Goal: Task Accomplishment & Management: Manage account settings

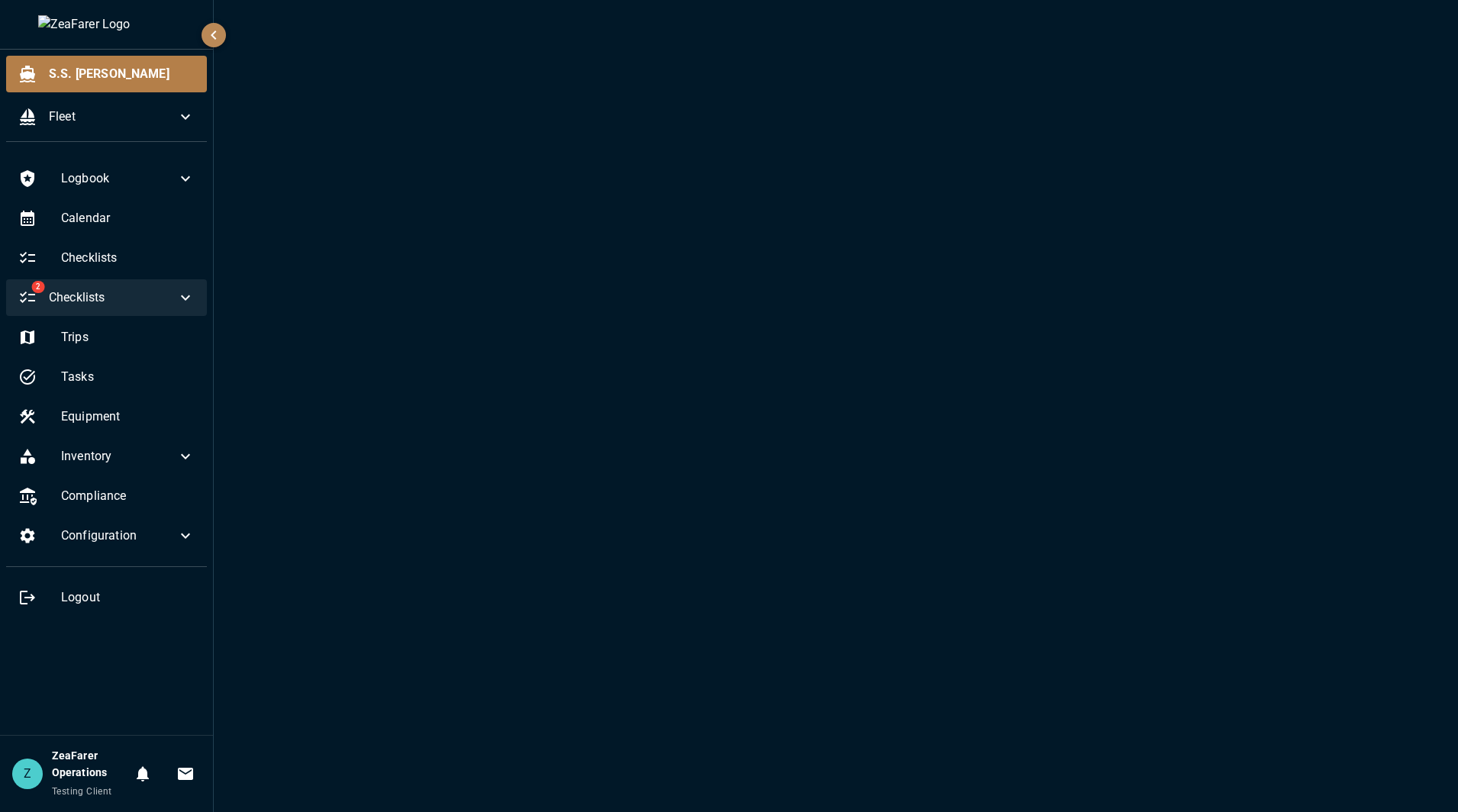
click at [137, 306] on span "Checklists" at bounding box center [112, 298] width 127 height 18
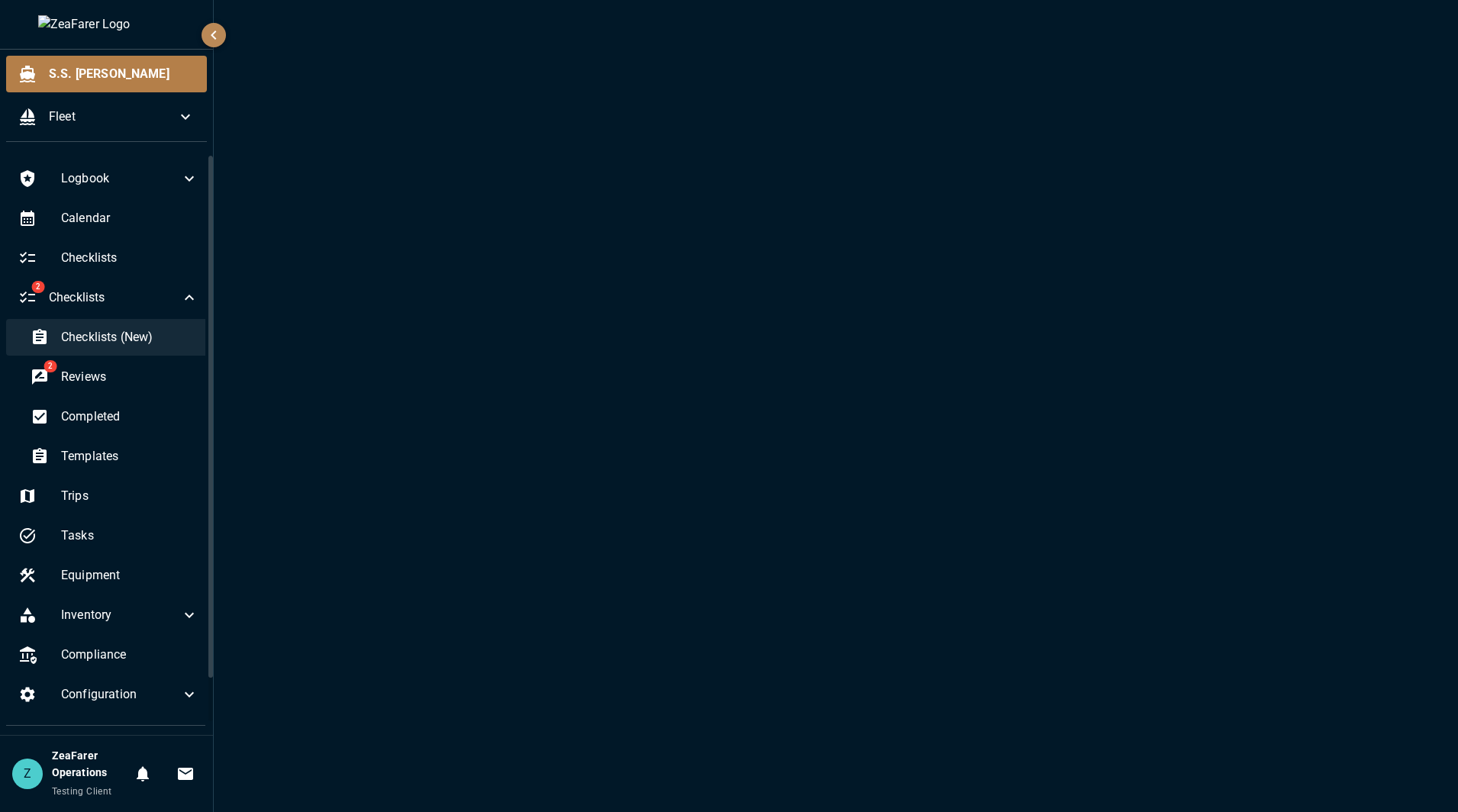
click at [131, 334] on span "Checklists (New)" at bounding box center [130, 337] width 138 height 18
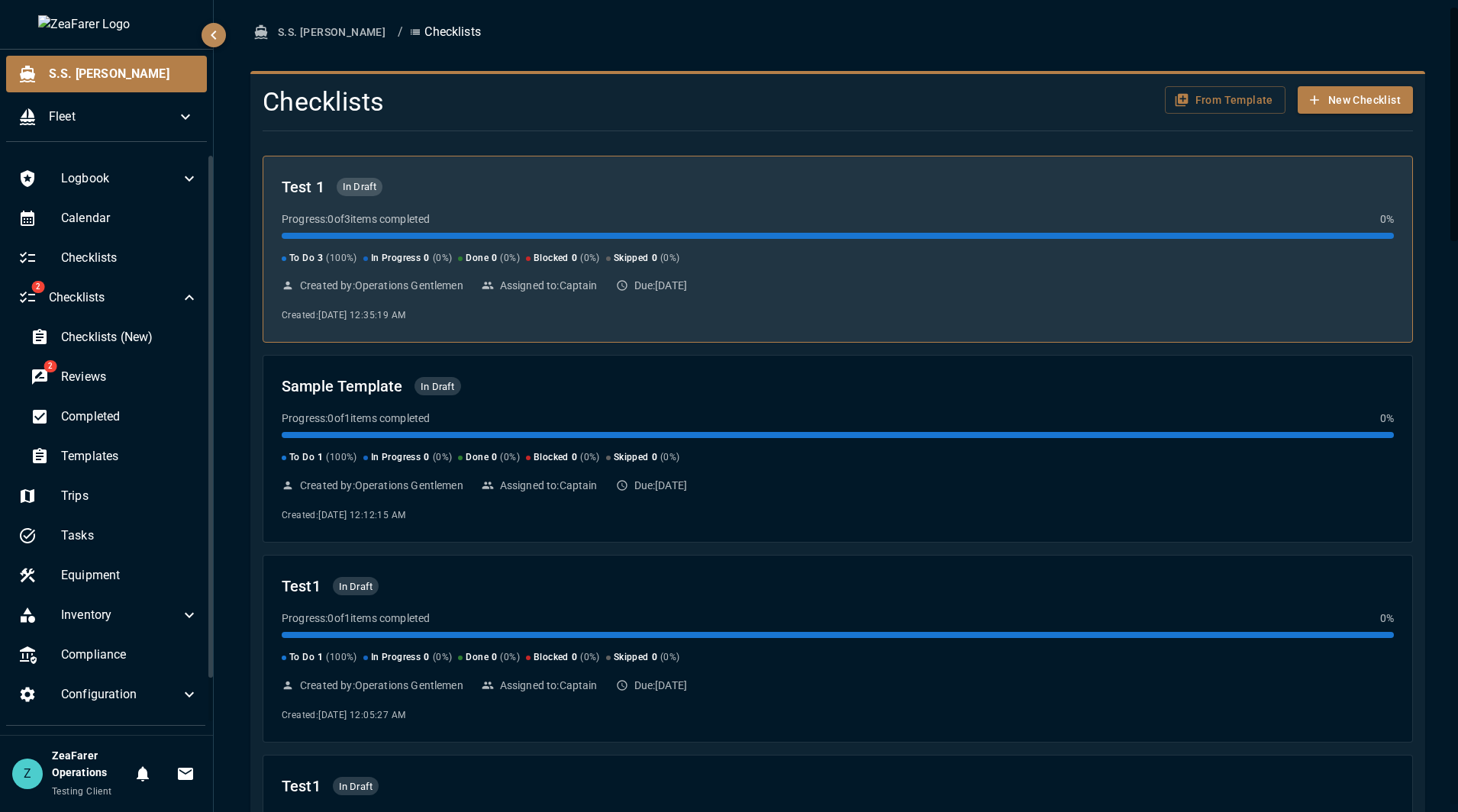
click at [702, 225] on div "Progress: 0 of 3 items completed 0 %" at bounding box center [837, 219] width 1112 height 15
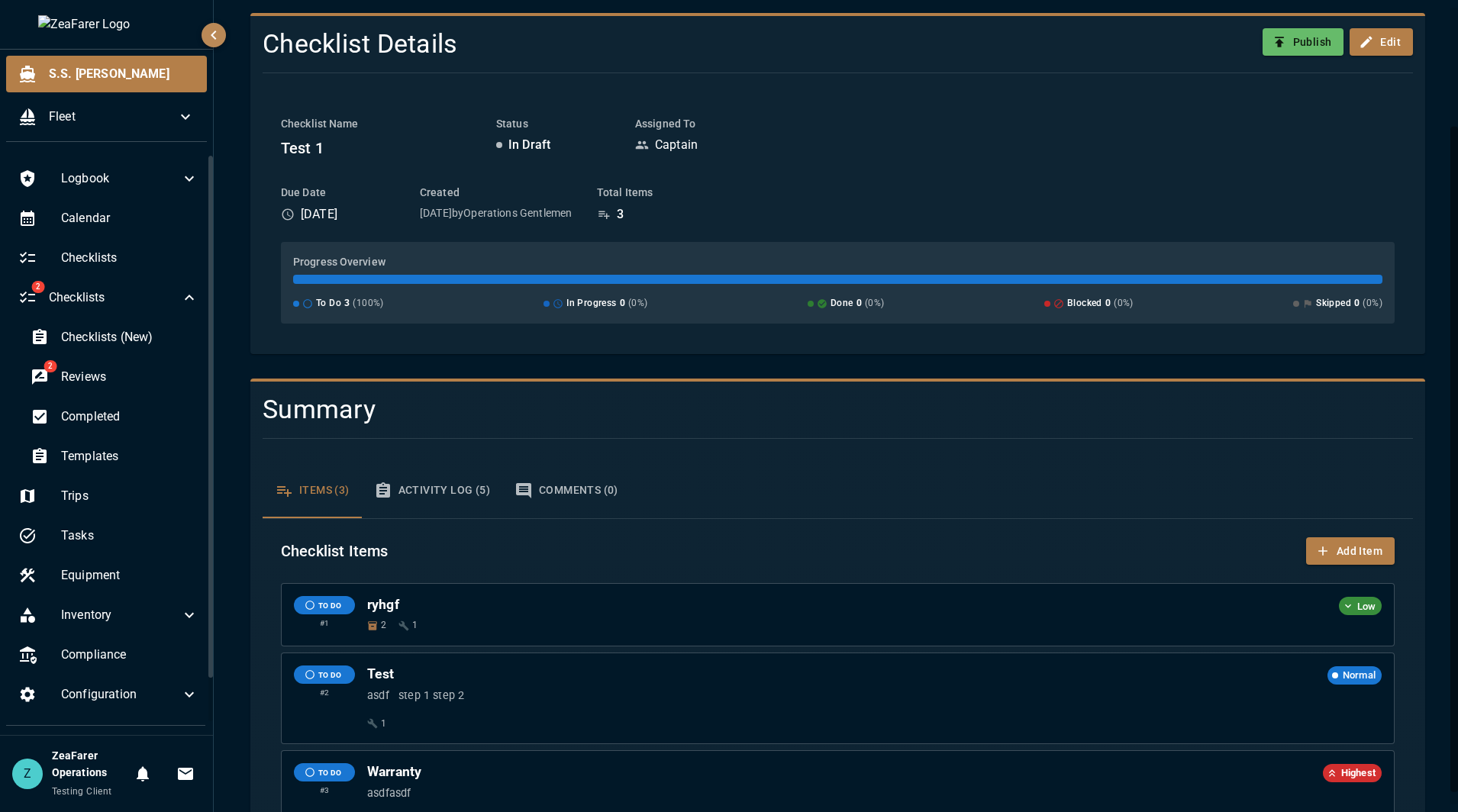
scroll to position [161, 0]
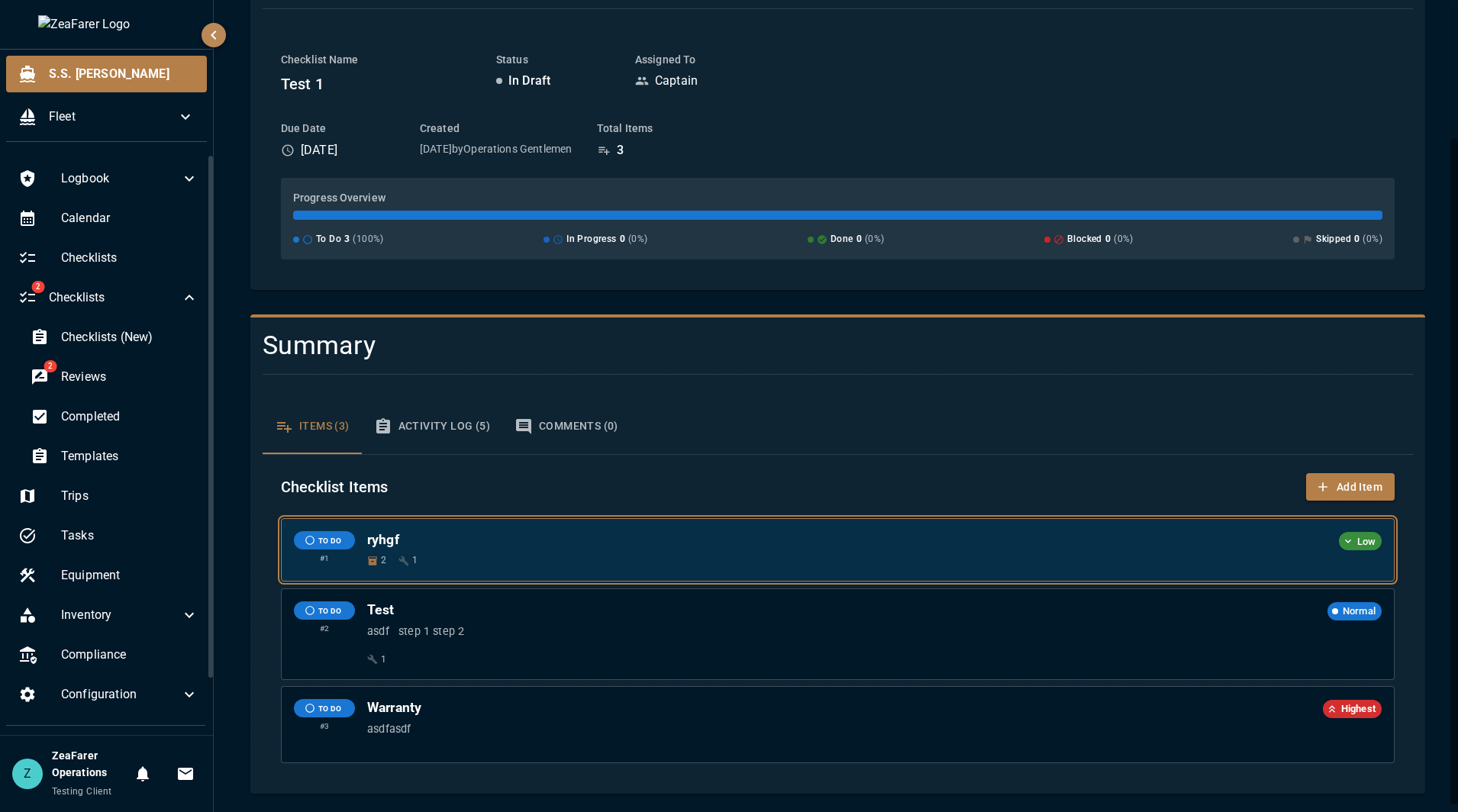
click at [714, 555] on div "ryhgf Low 2 1" at bounding box center [874, 550] width 1015 height 38
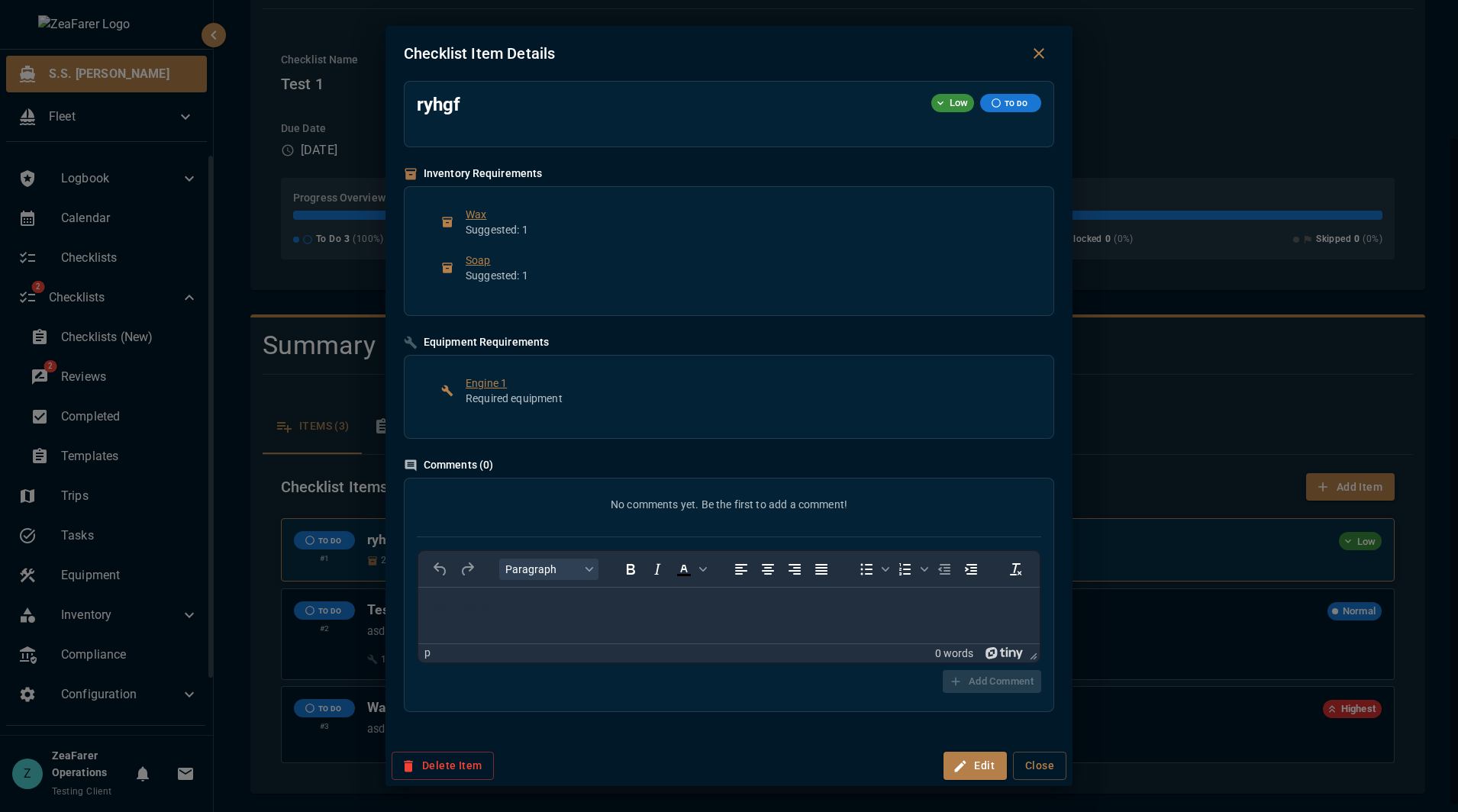
scroll to position [0, 0]
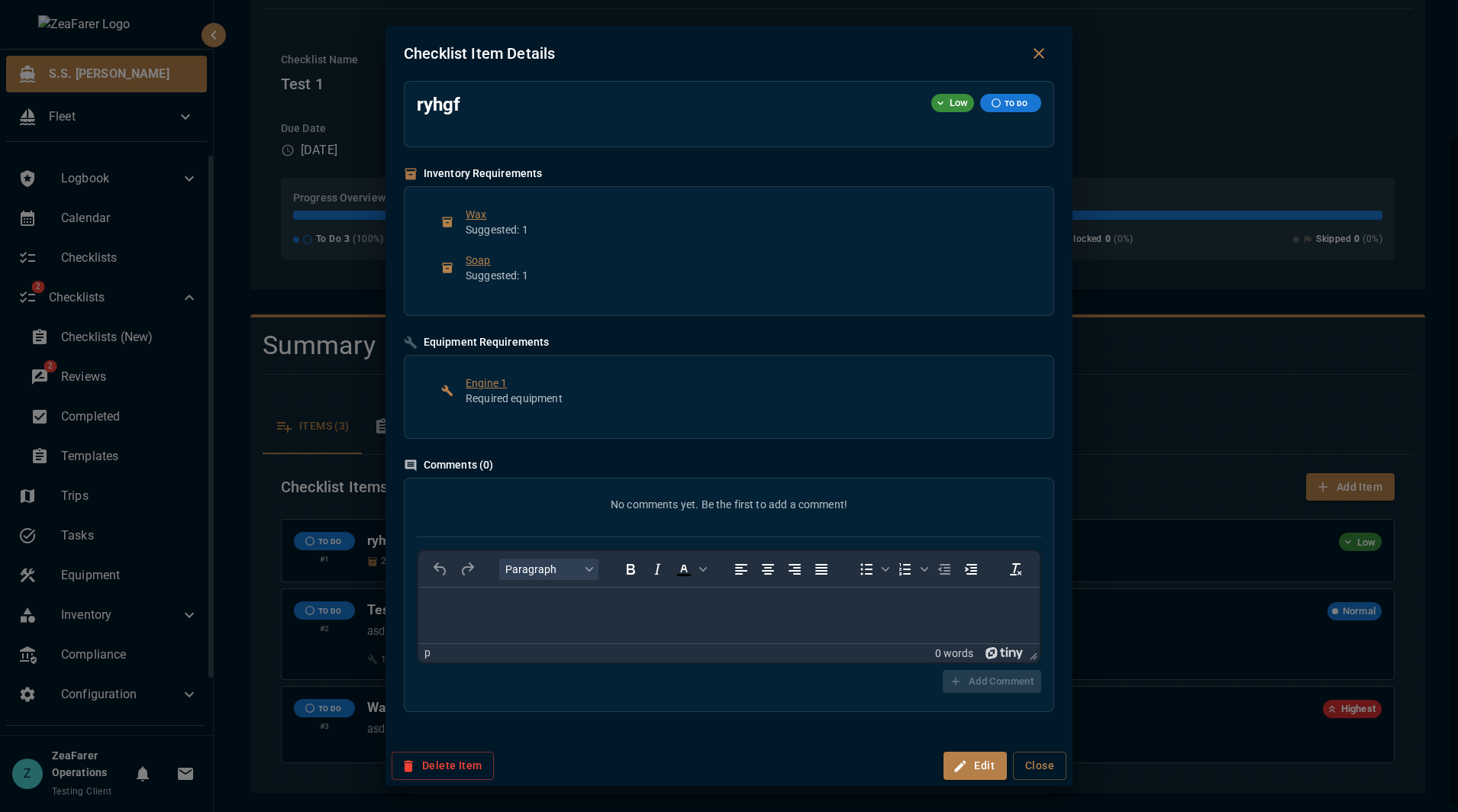
click at [693, 605] on p "Rich Text Area. Press ALT-0 for help." at bounding box center [729, 607] width 597 height 15
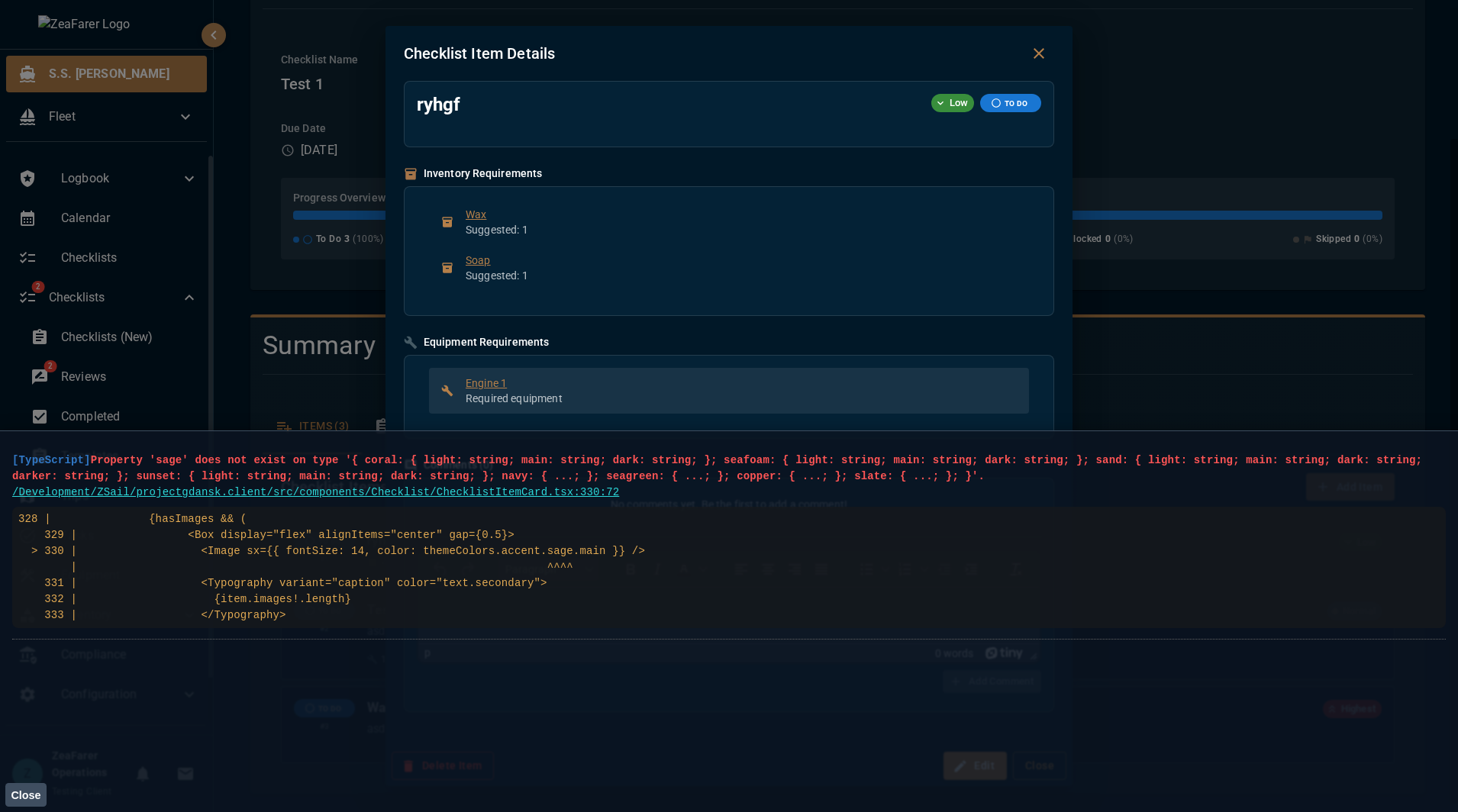
click at [774, 377] on span "Engine 1" at bounding box center [741, 383] width 551 height 15
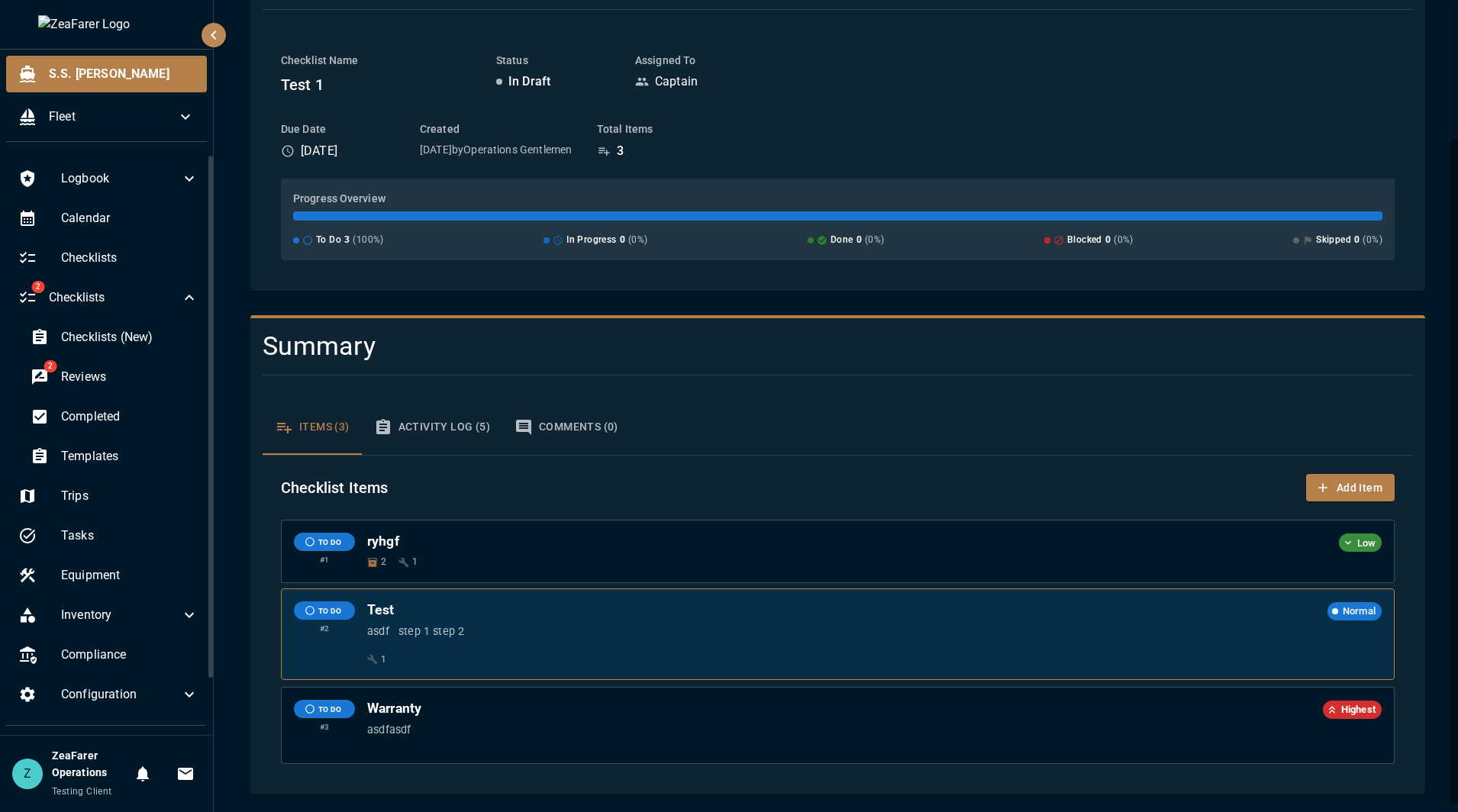
scroll to position [161, 0]
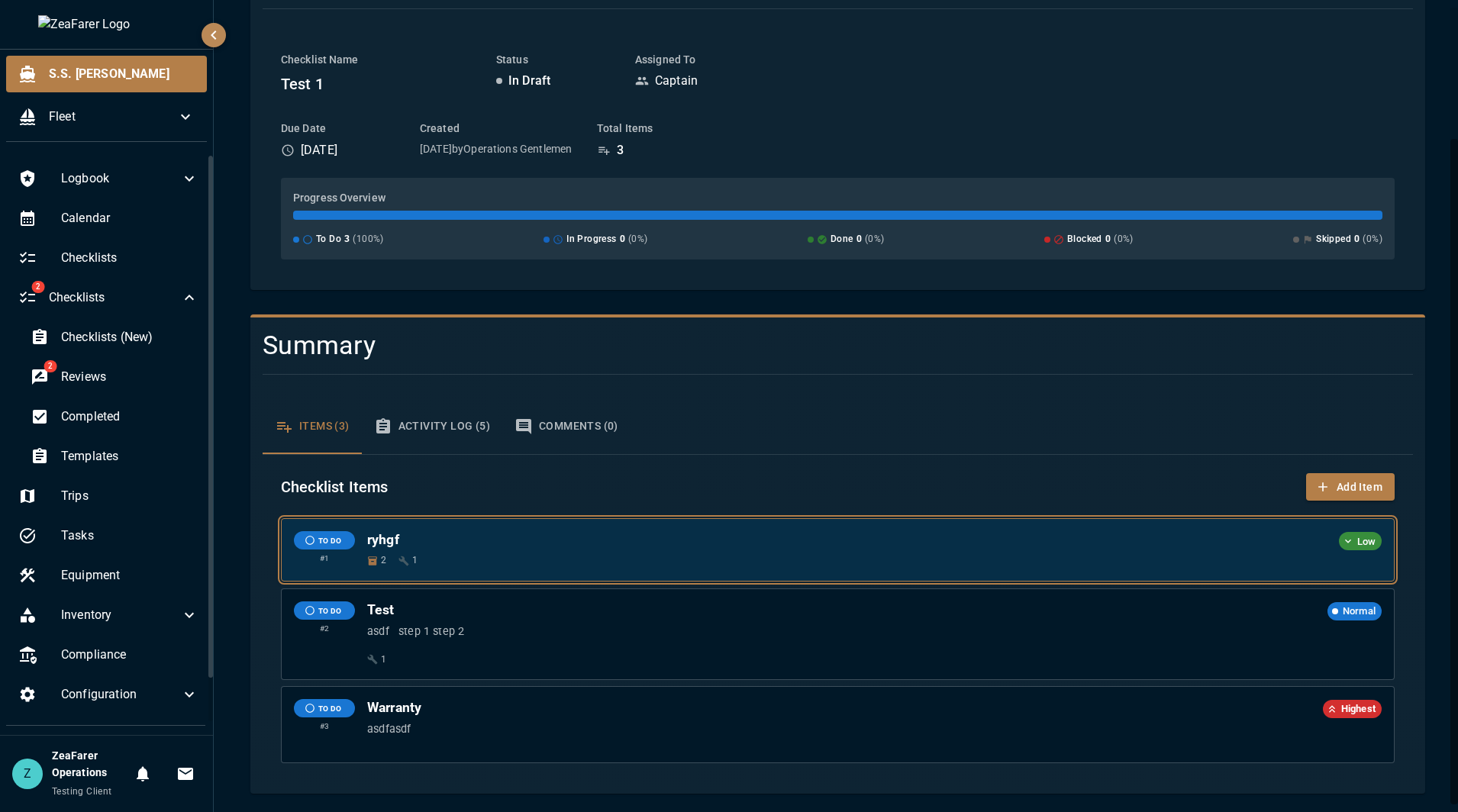
click at [657, 538] on h6 "ryhgf" at bounding box center [849, 540] width 965 height 18
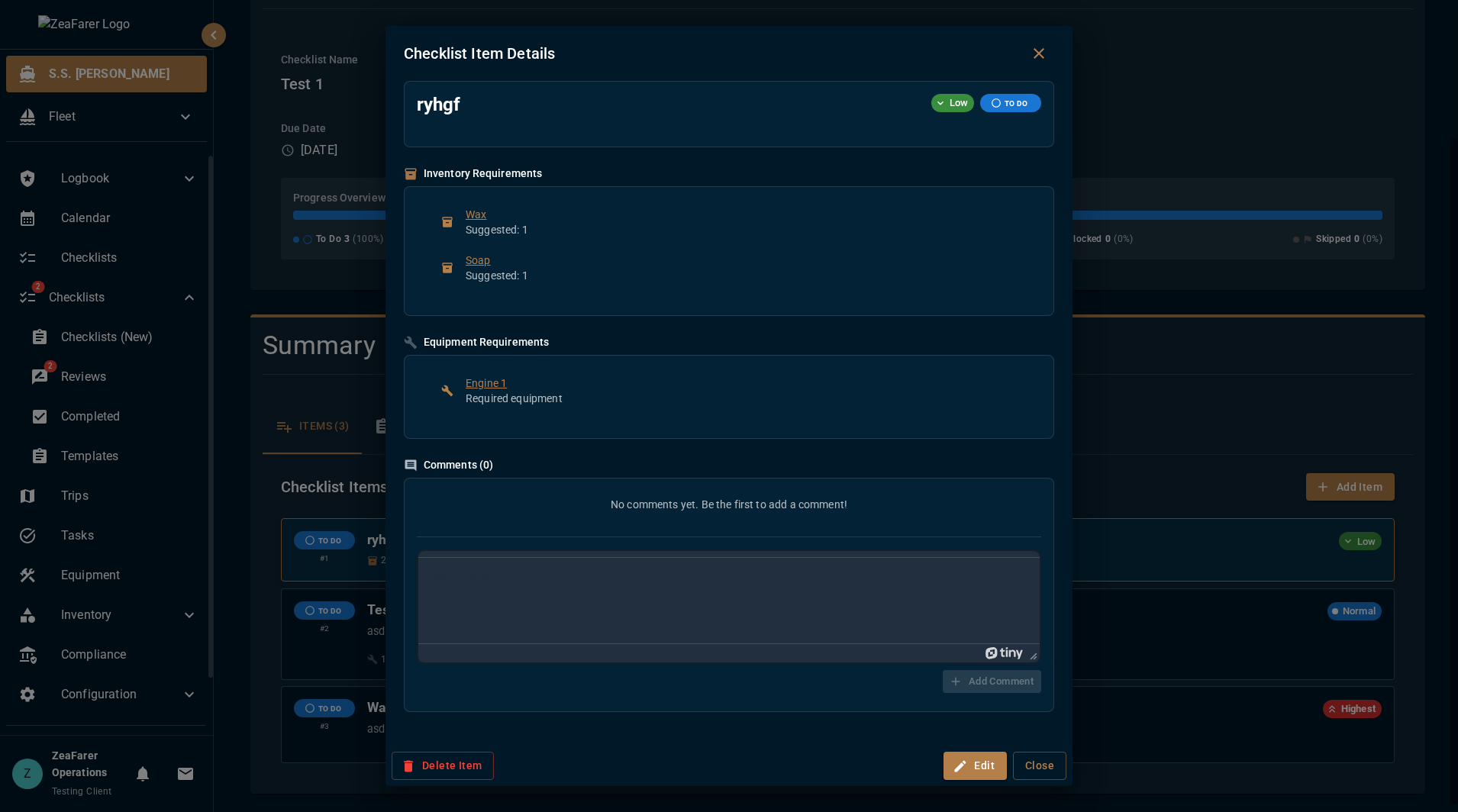
scroll to position [0, 0]
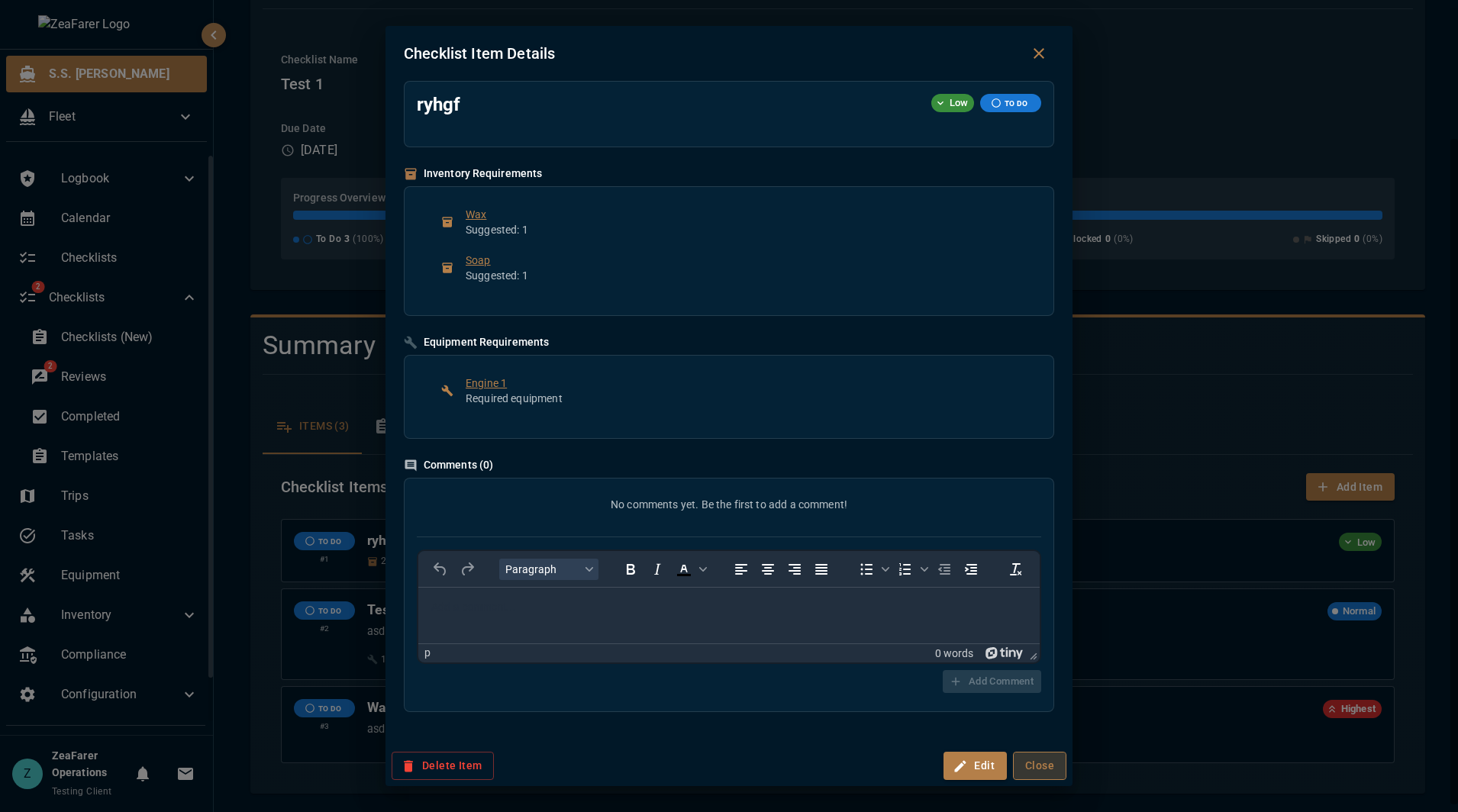
click at [1047, 774] on button "Close" at bounding box center [1039, 765] width 54 height 28
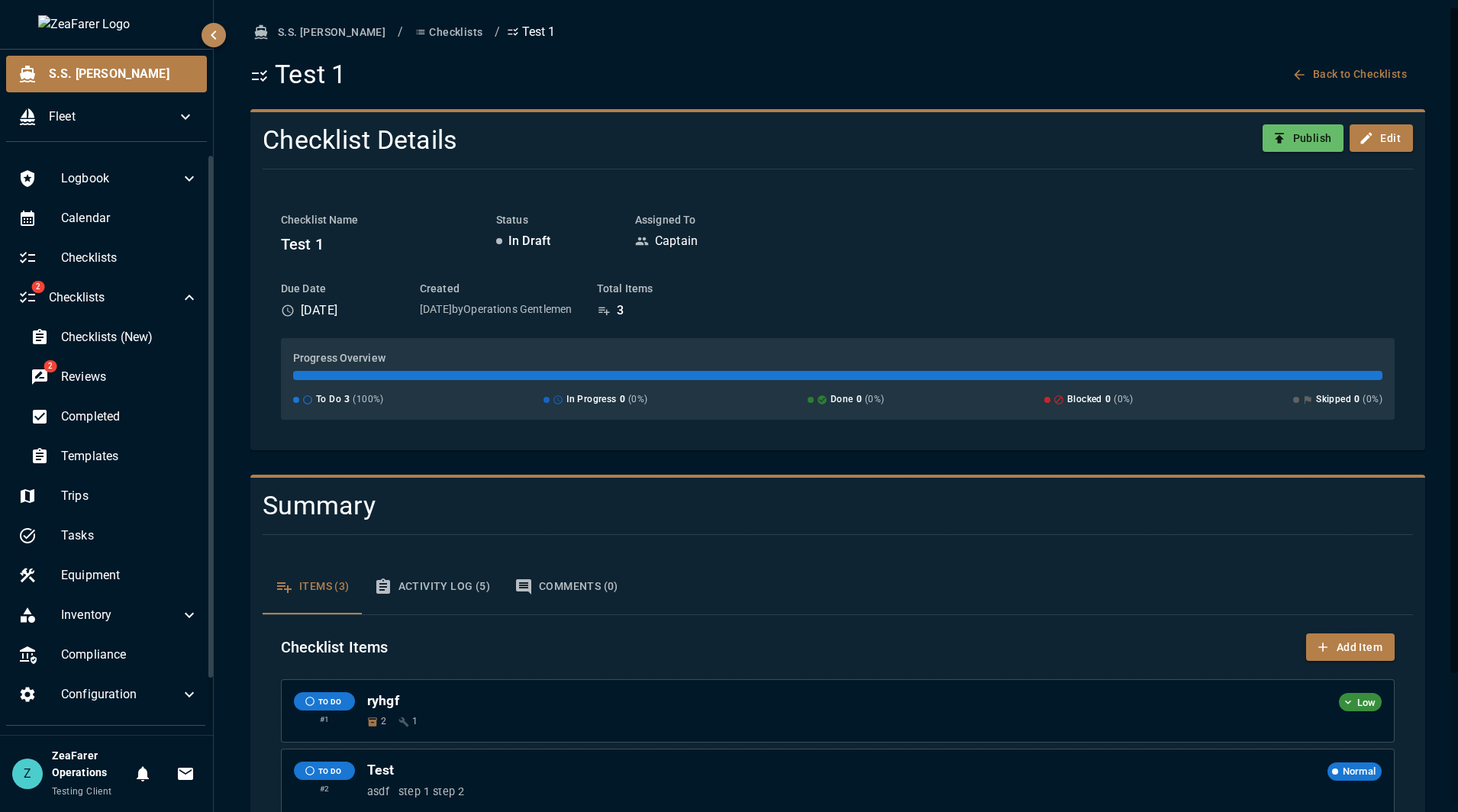
click at [413, 30] on button "Checklists" at bounding box center [449, 32] width 79 height 28
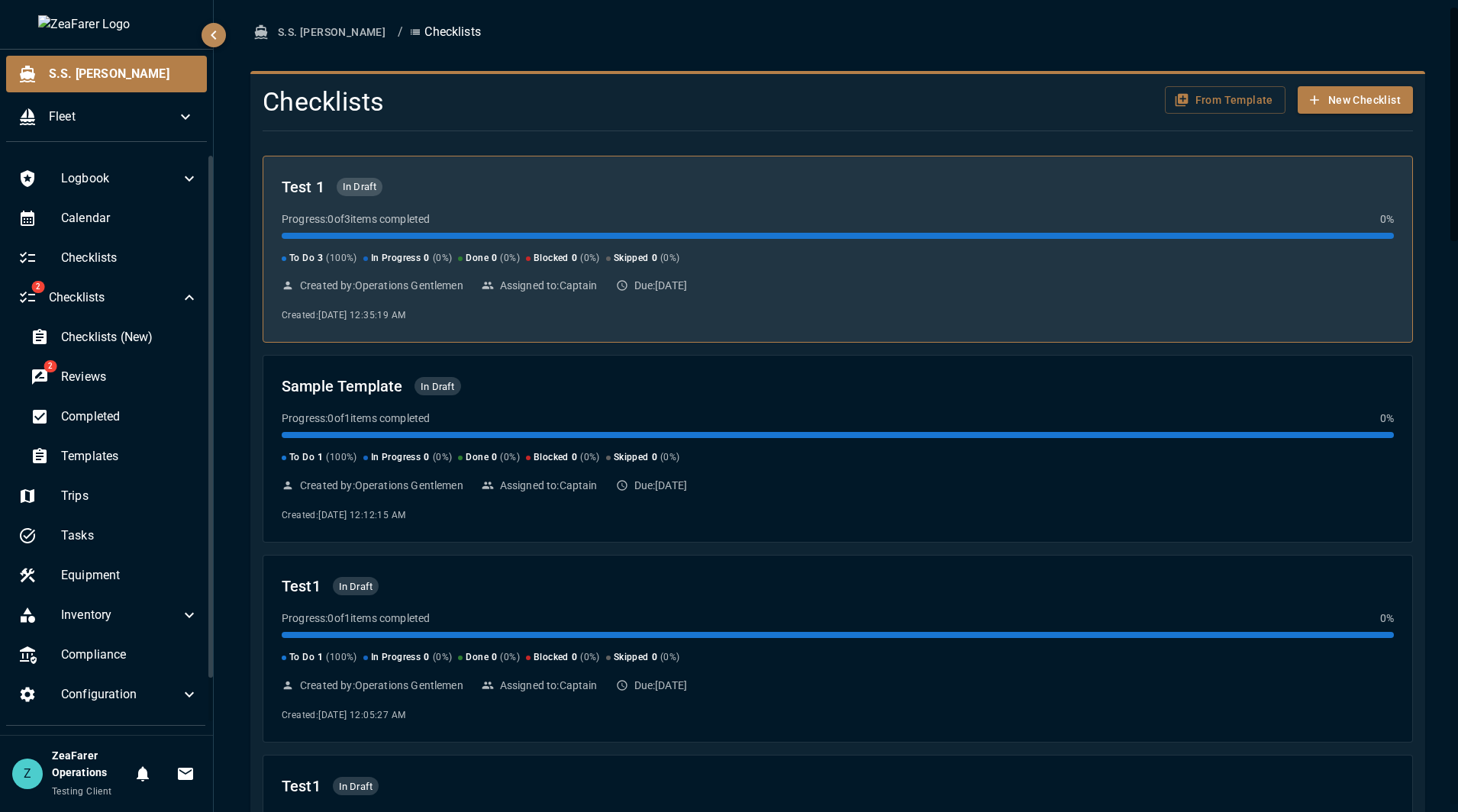
click at [600, 235] on div at bounding box center [837, 235] width 1112 height 6
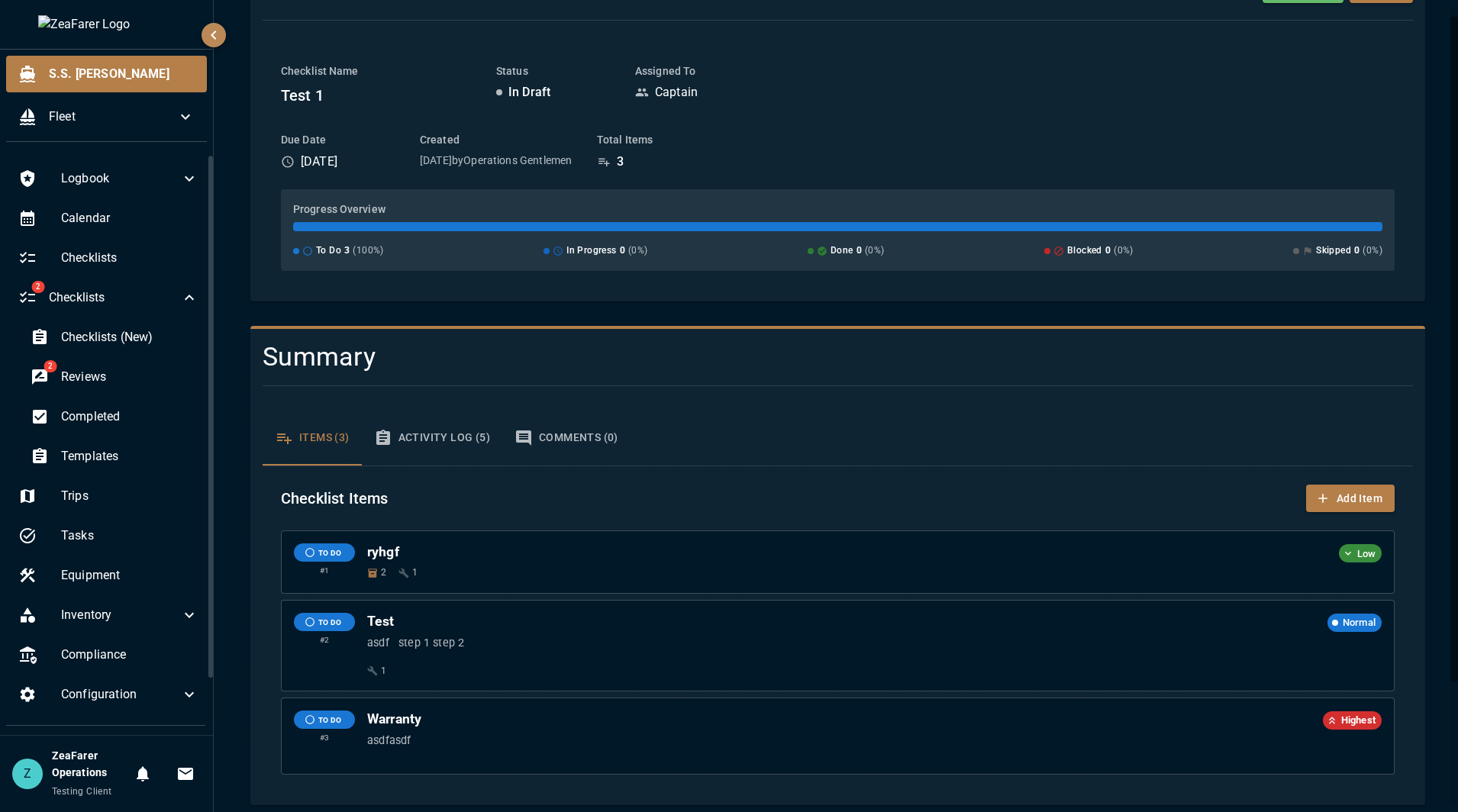
scroll to position [161, 0]
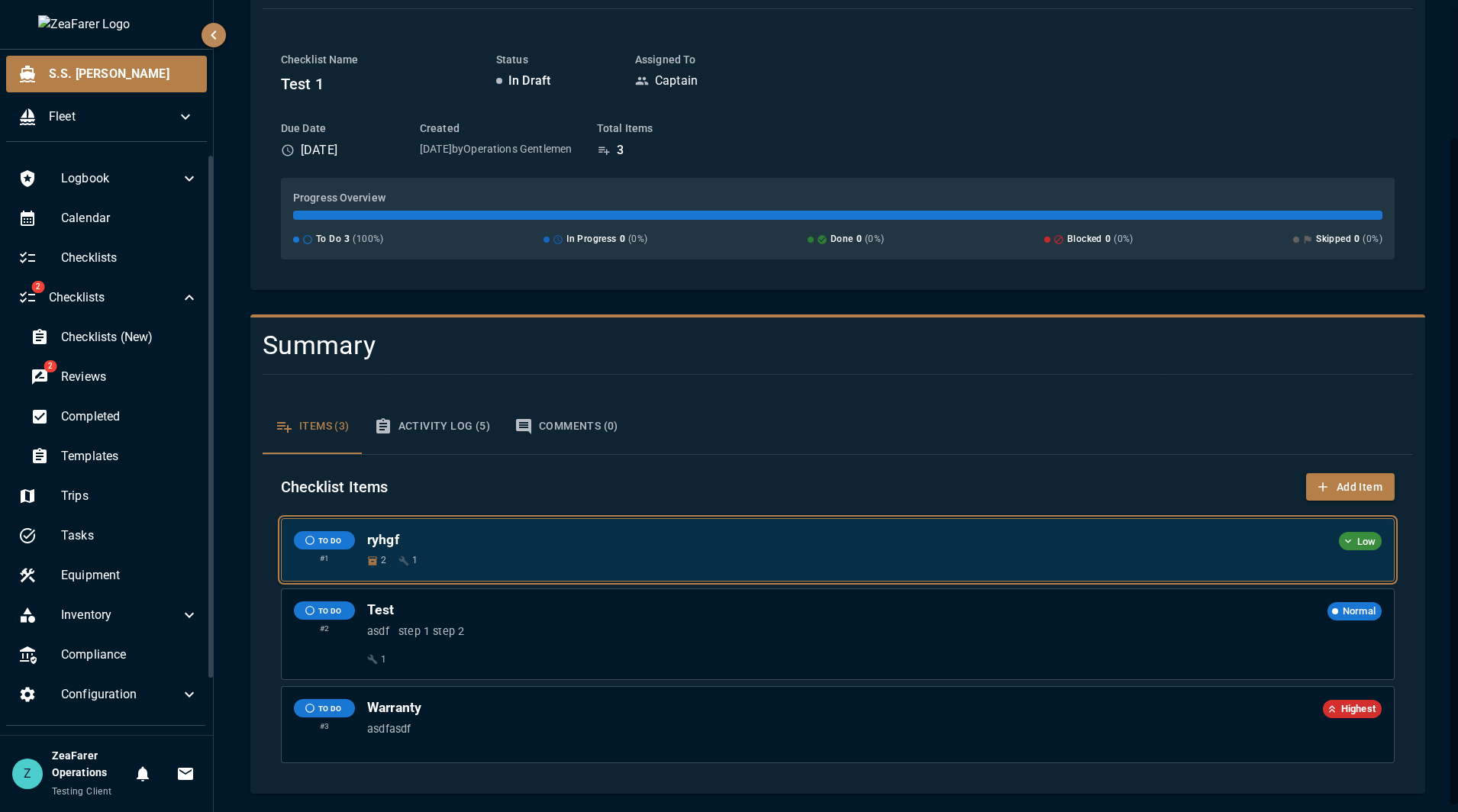
click at [917, 571] on div "TO DO # 1 ryhgf Low 2 1" at bounding box center [837, 550] width 1112 height 61
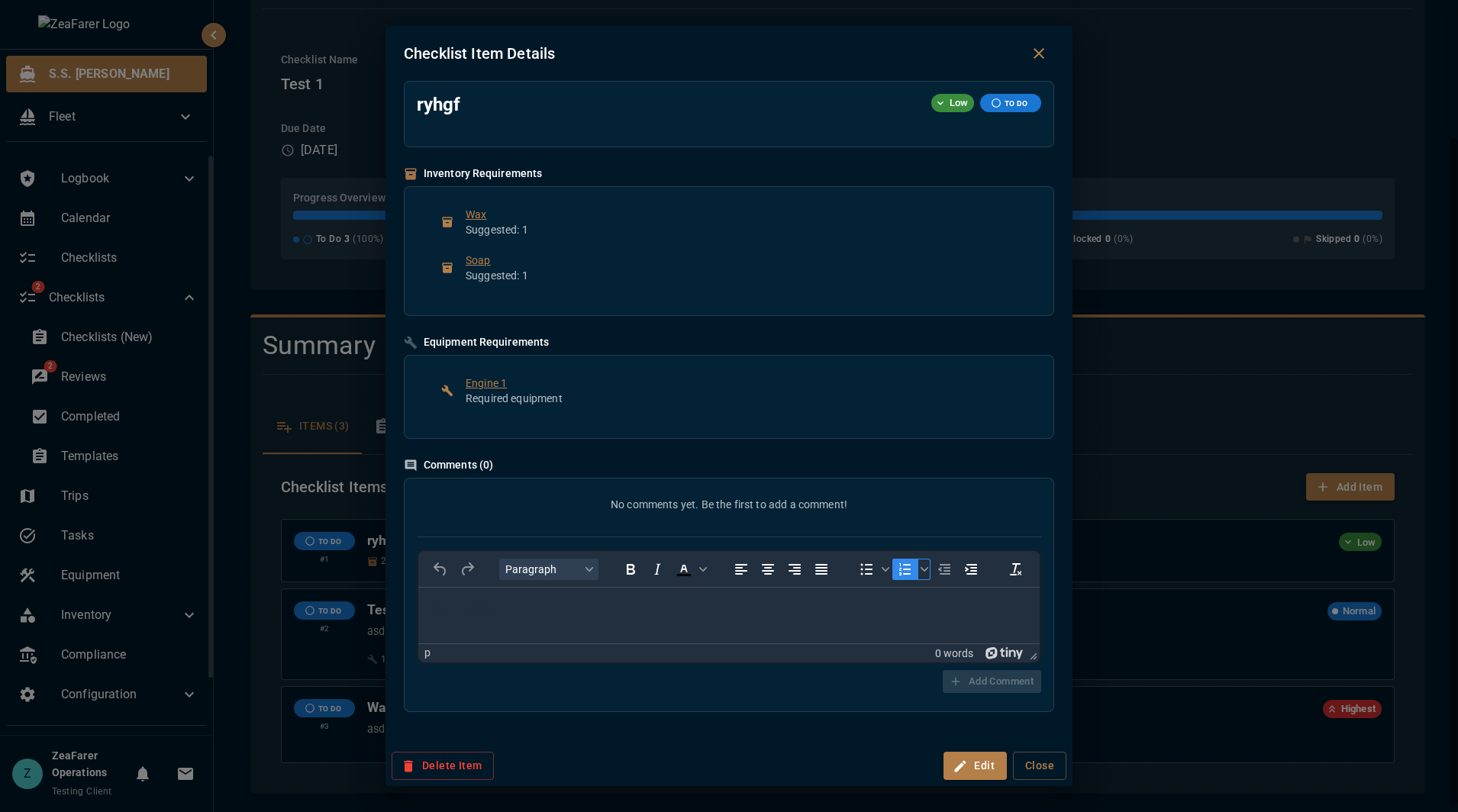
scroll to position [0, 0]
click at [1140, 731] on div "Checklist Item Details ryhgf Low TO DO Inventory Requirements Wax Suggested: 1 …" at bounding box center [729, 406] width 1458 height 812
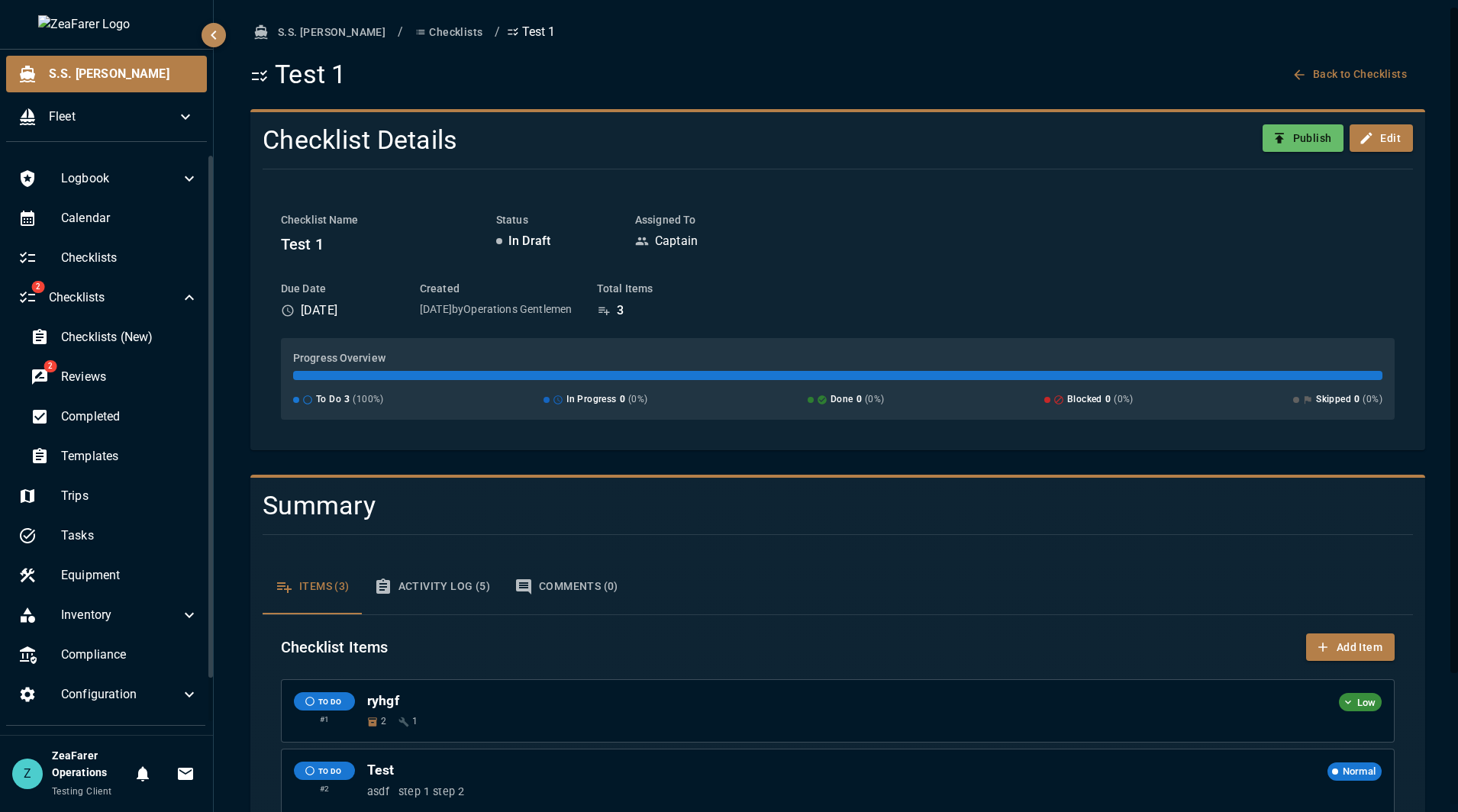
click at [409, 30] on button "Checklists" at bounding box center [449, 32] width 79 height 28
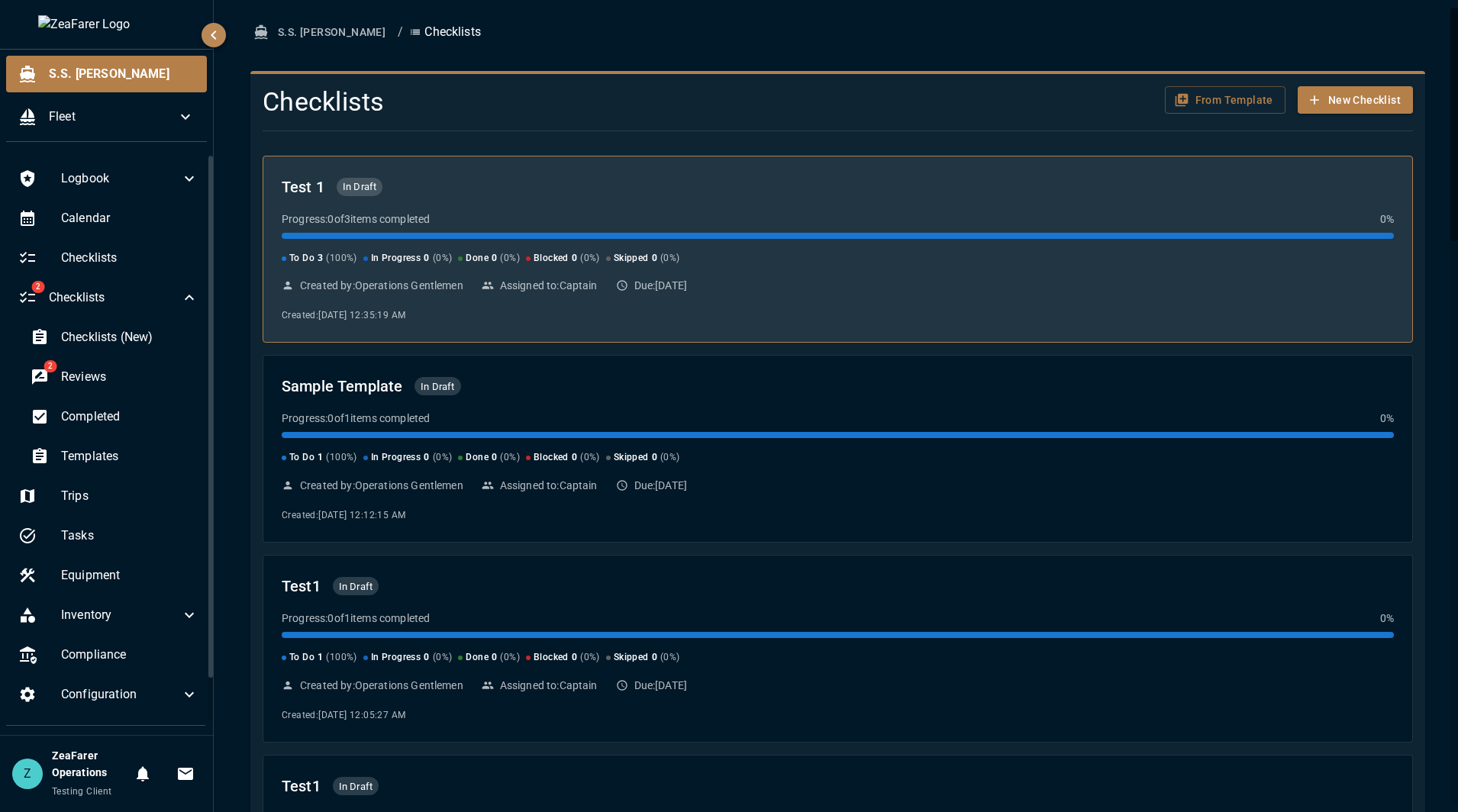
click at [556, 221] on div "Progress: 0 of 3 items completed 0 %" at bounding box center [837, 219] width 1112 height 15
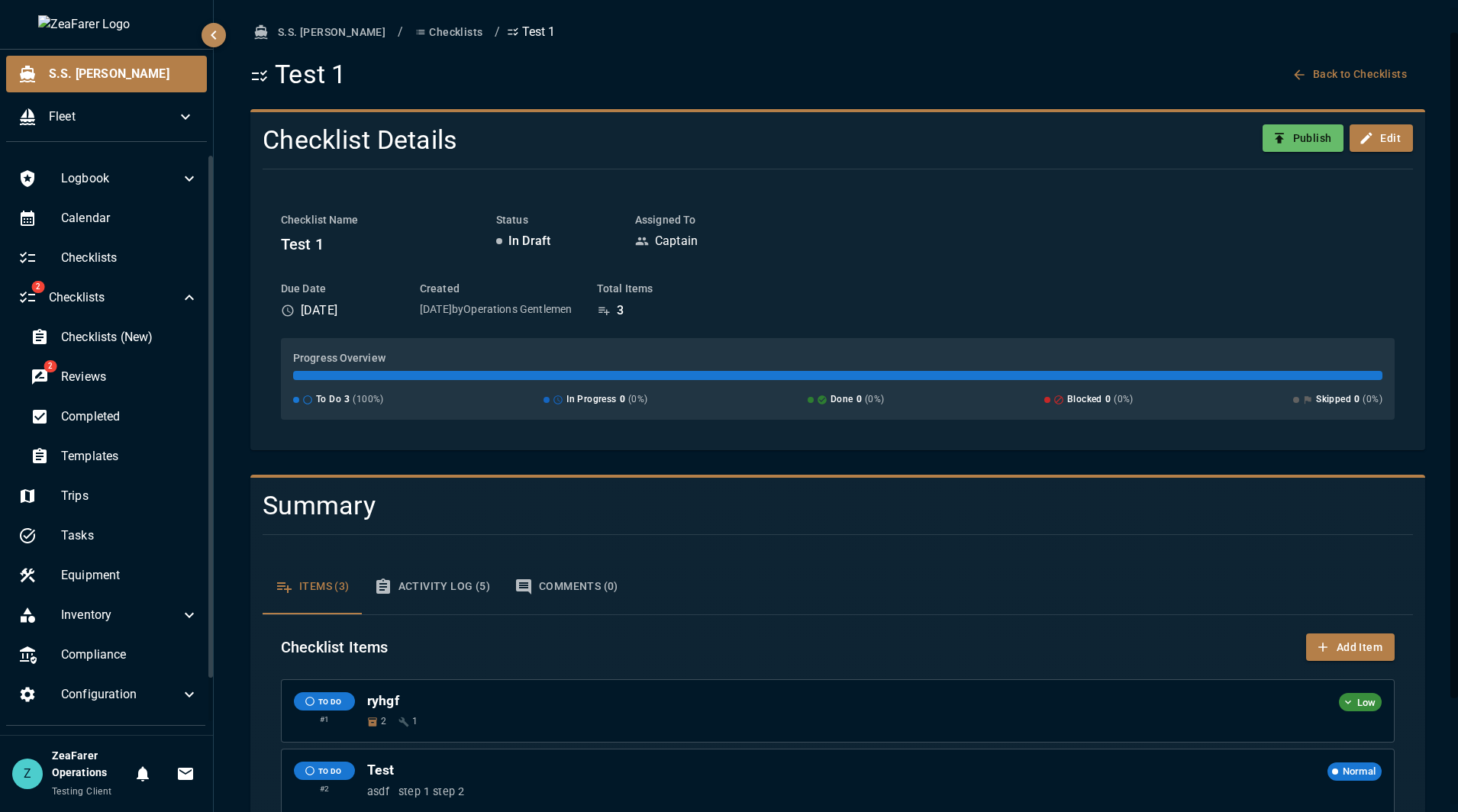
scroll to position [161, 0]
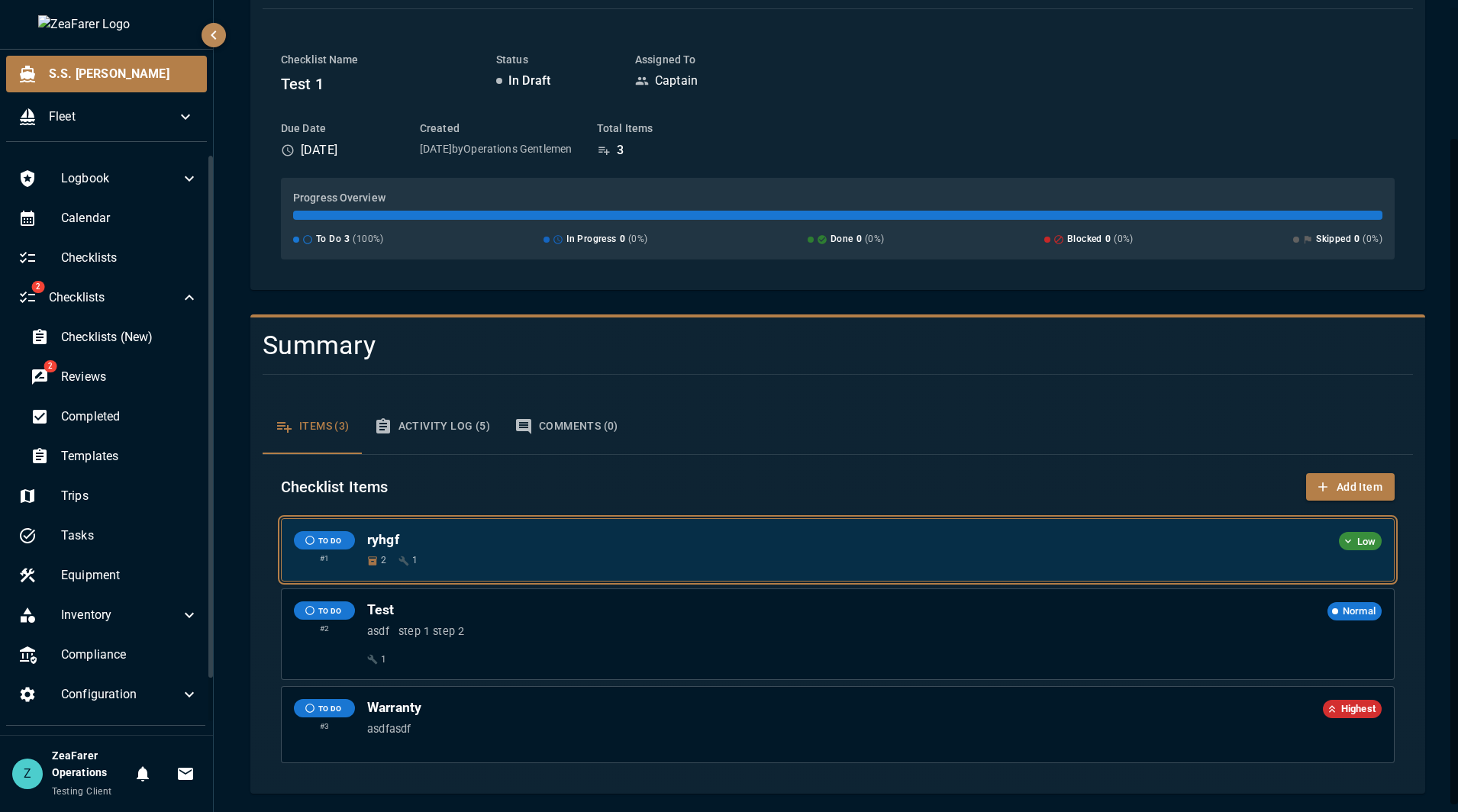
click at [962, 543] on h6 "ryhgf" at bounding box center [849, 540] width 965 height 18
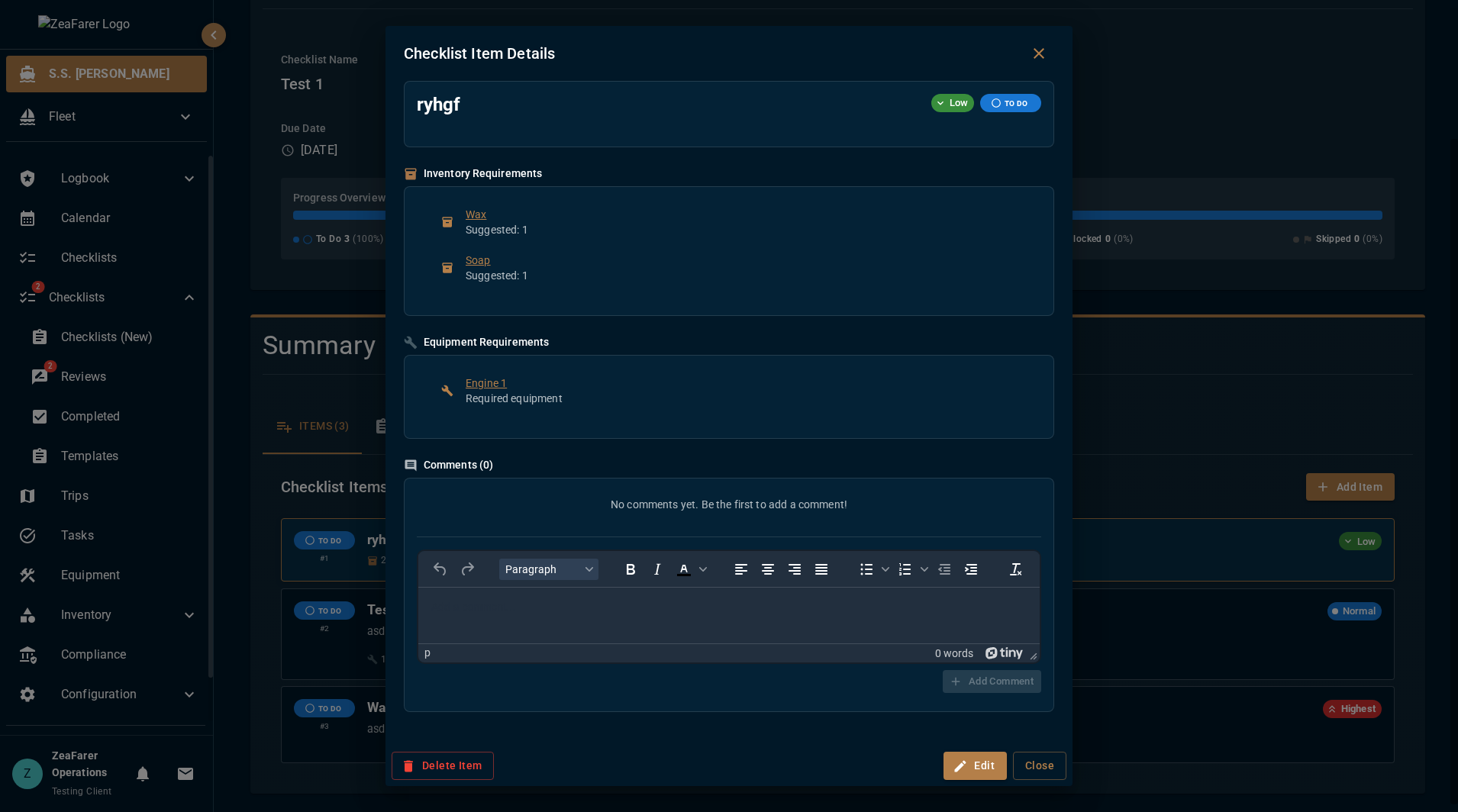
scroll to position [0, 0]
click at [1200, 562] on div "Checklist Item Details ryhgf Low TO DO Inventory Requirements Wax Suggested: 1 …" at bounding box center [729, 406] width 1458 height 812
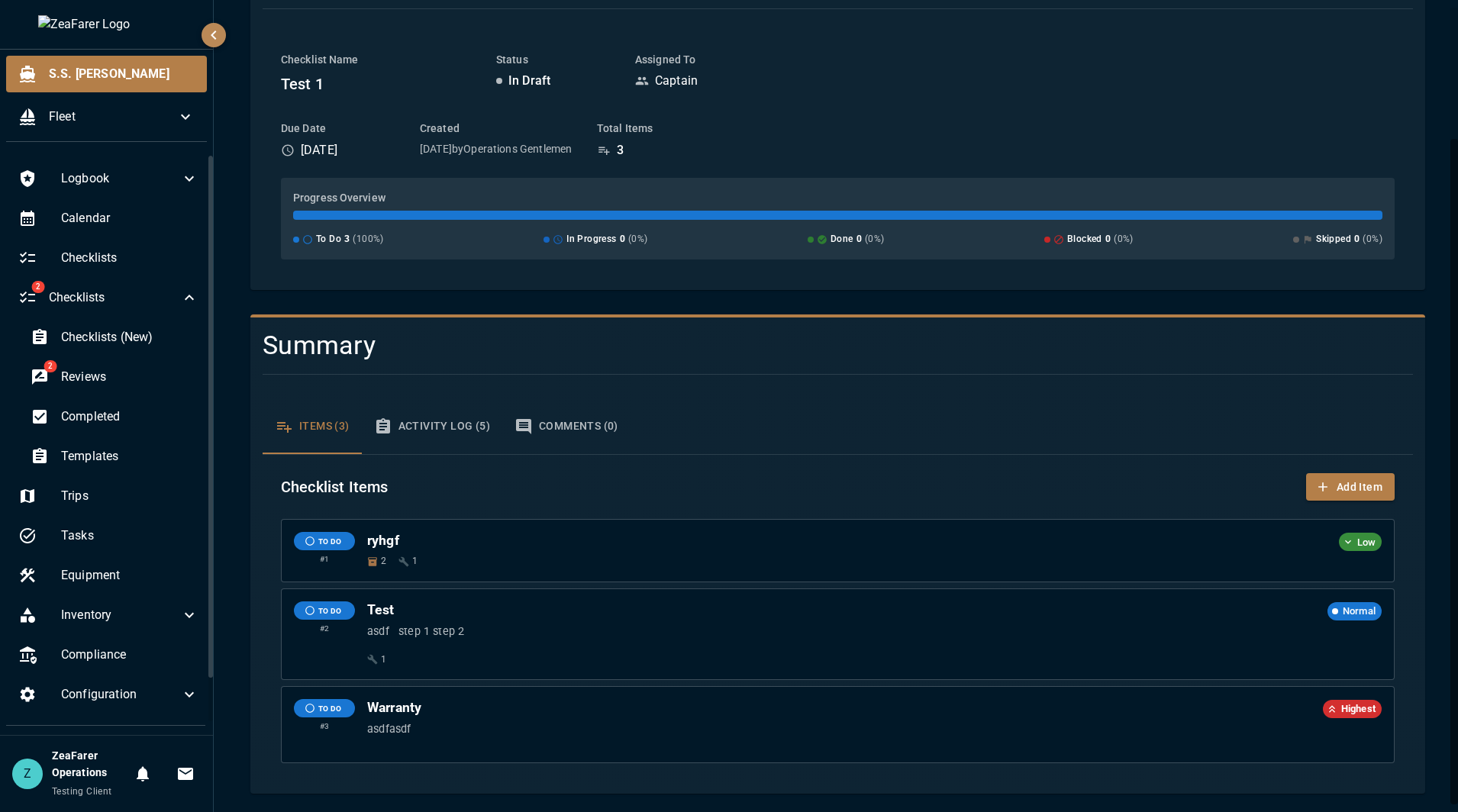
click at [406, 415] on button "Activity Log (5)" at bounding box center [432, 427] width 140 height 55
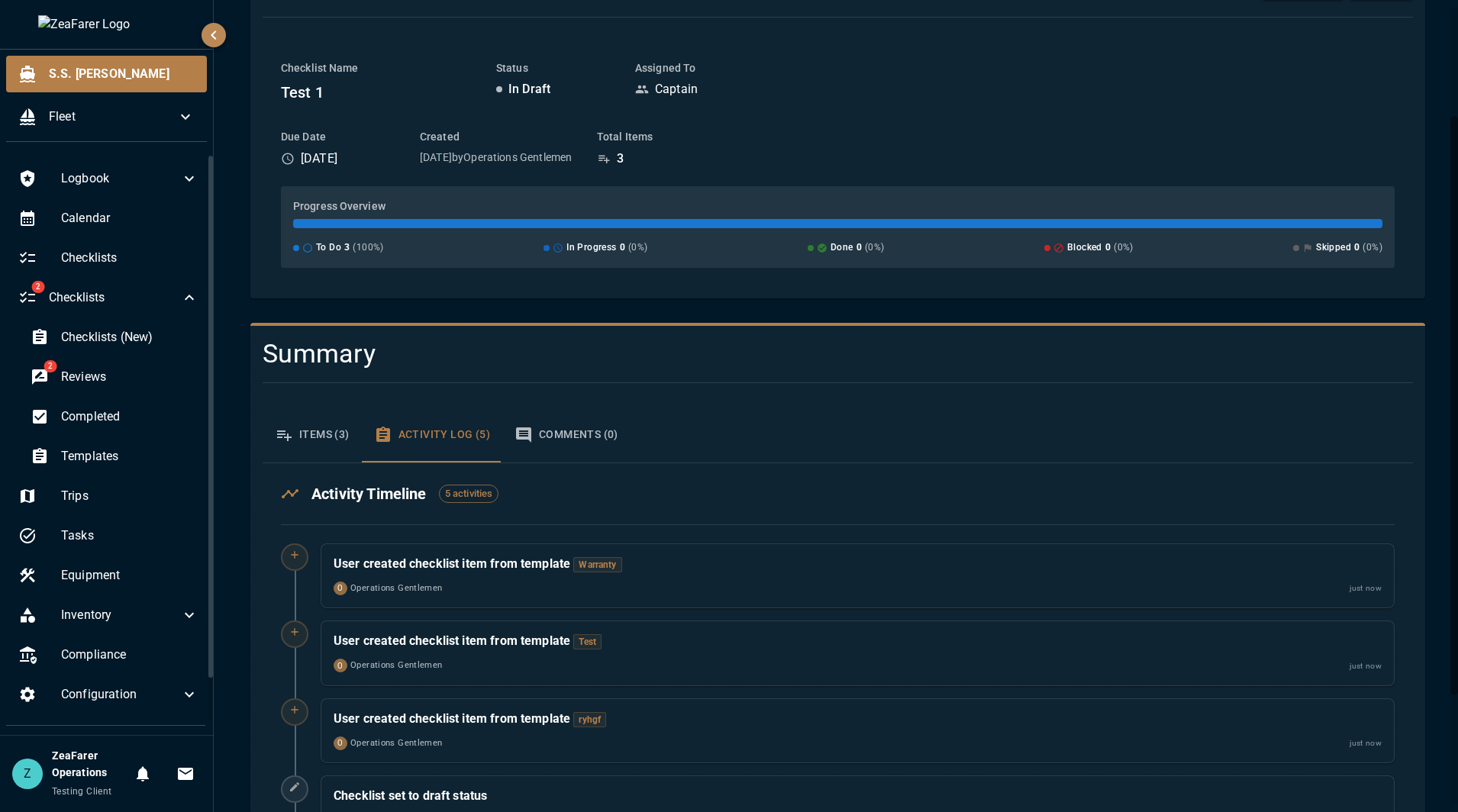
scroll to position [153, 0]
click at [599, 564] on span "Warranty" at bounding box center [597, 564] width 48 height 15
click at [698, 565] on h6 "User created checklist item from template Warranty" at bounding box center [858, 564] width 1048 height 16
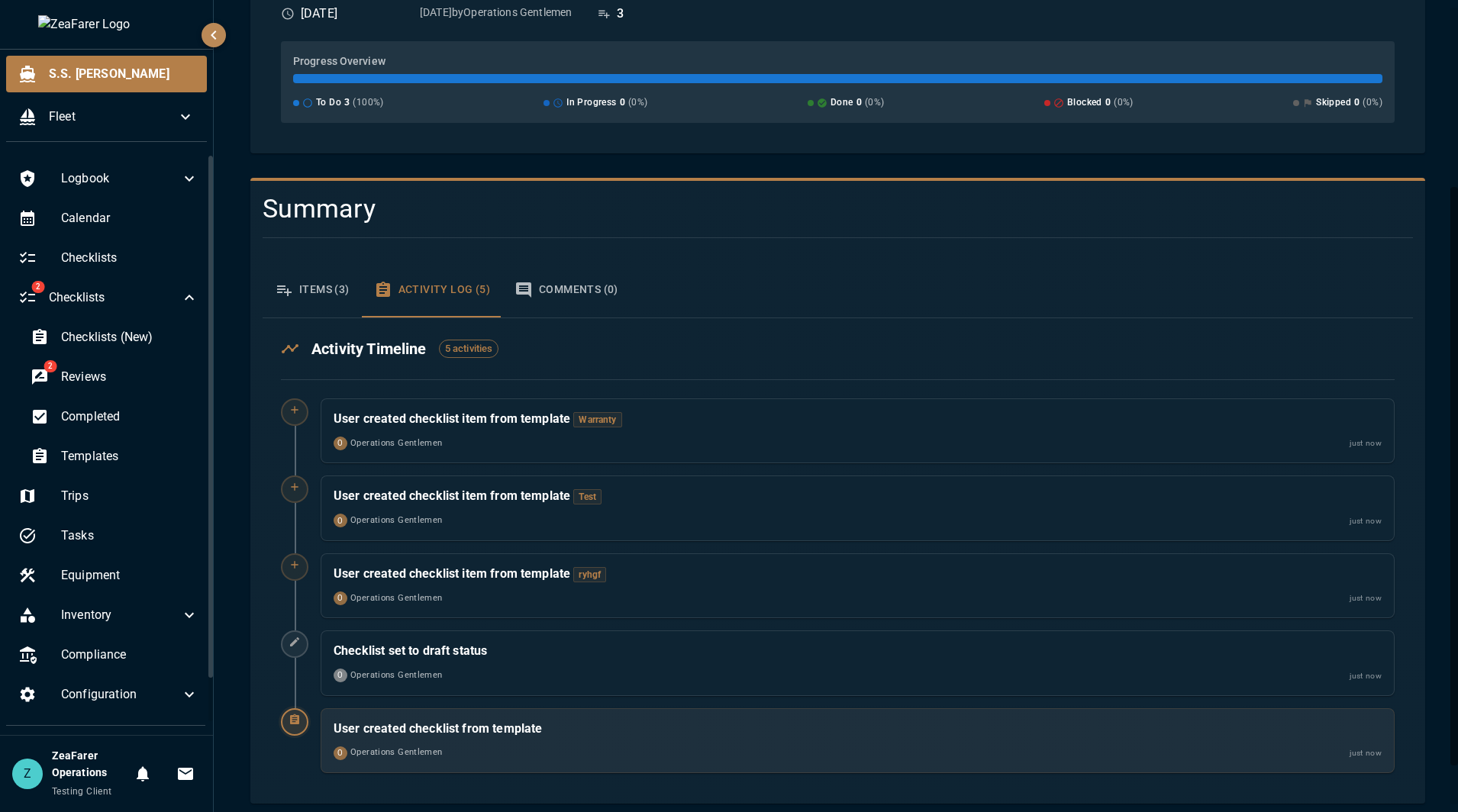
scroll to position [305, 0]
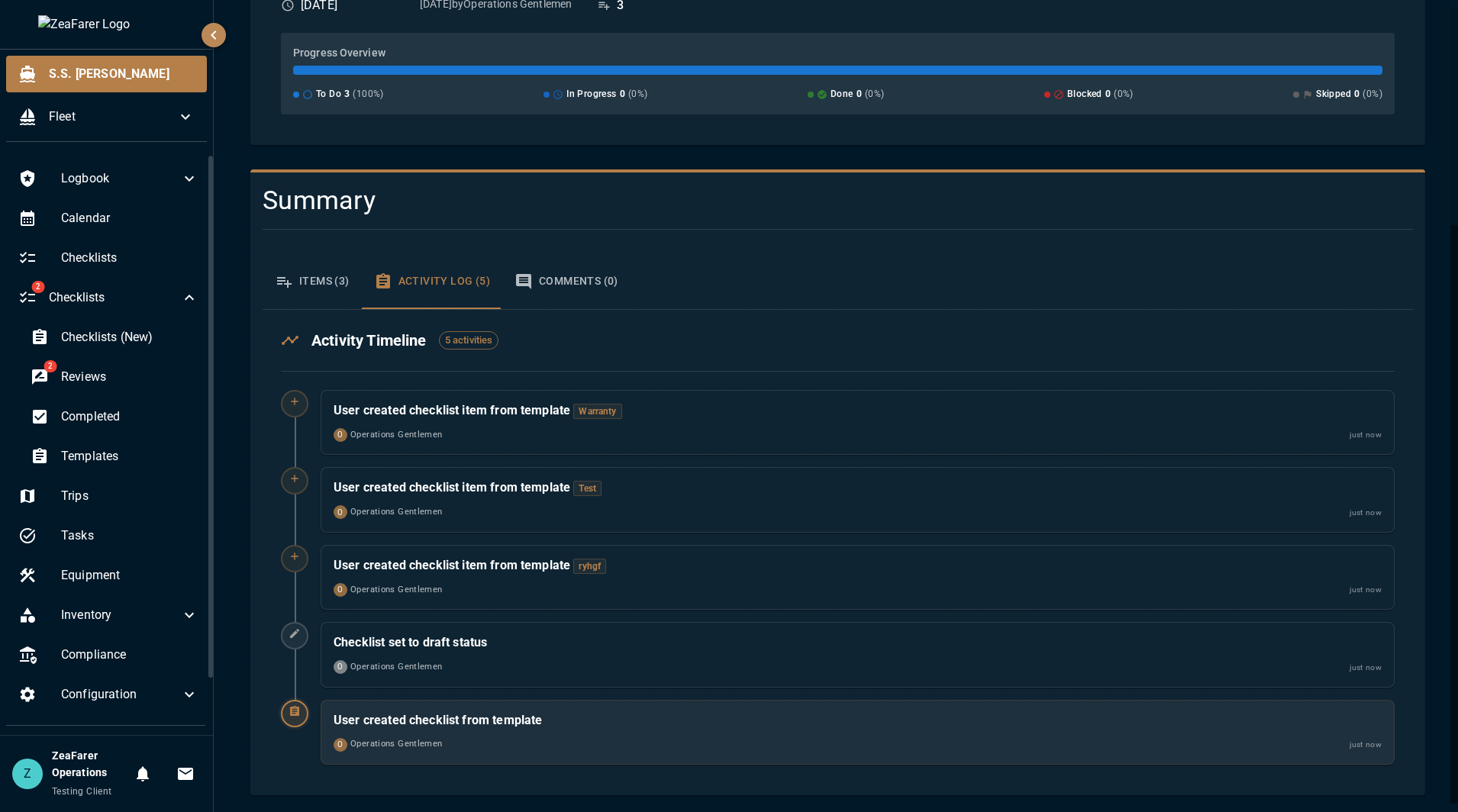
click at [329, 290] on button "Items (3)" at bounding box center [312, 282] width 99 height 55
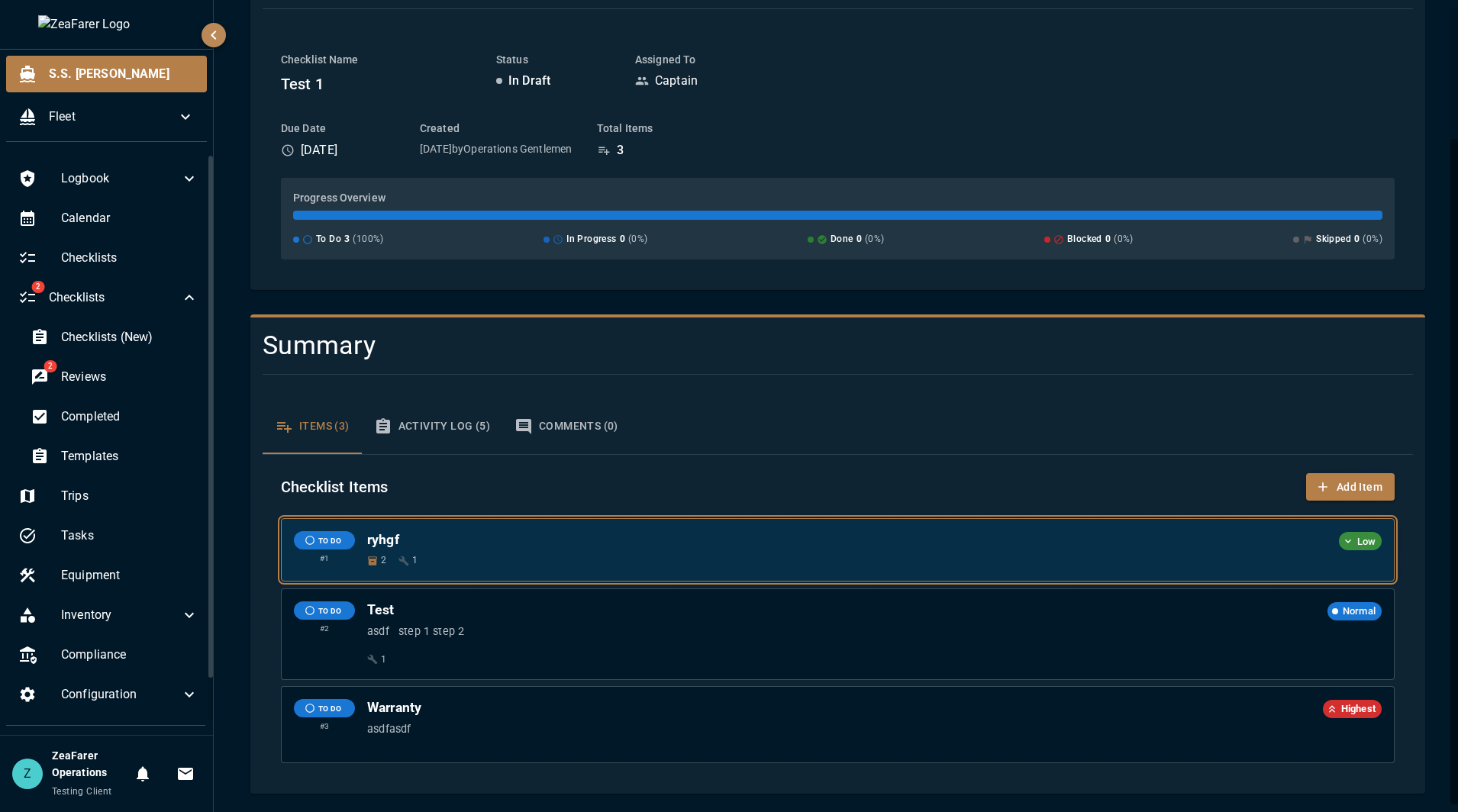
click at [765, 557] on div "2 1" at bounding box center [874, 560] width 1015 height 15
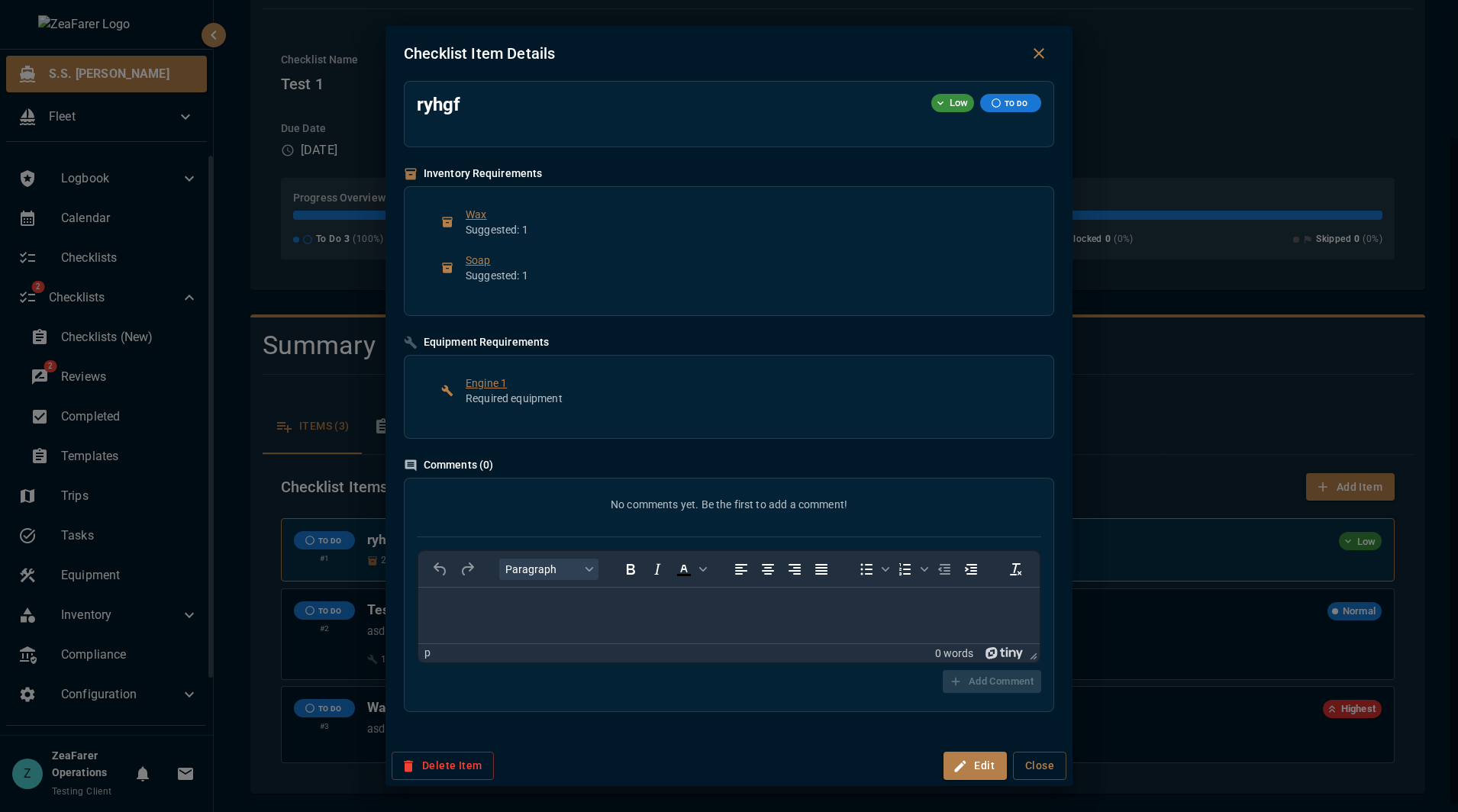
scroll to position [0, 0]
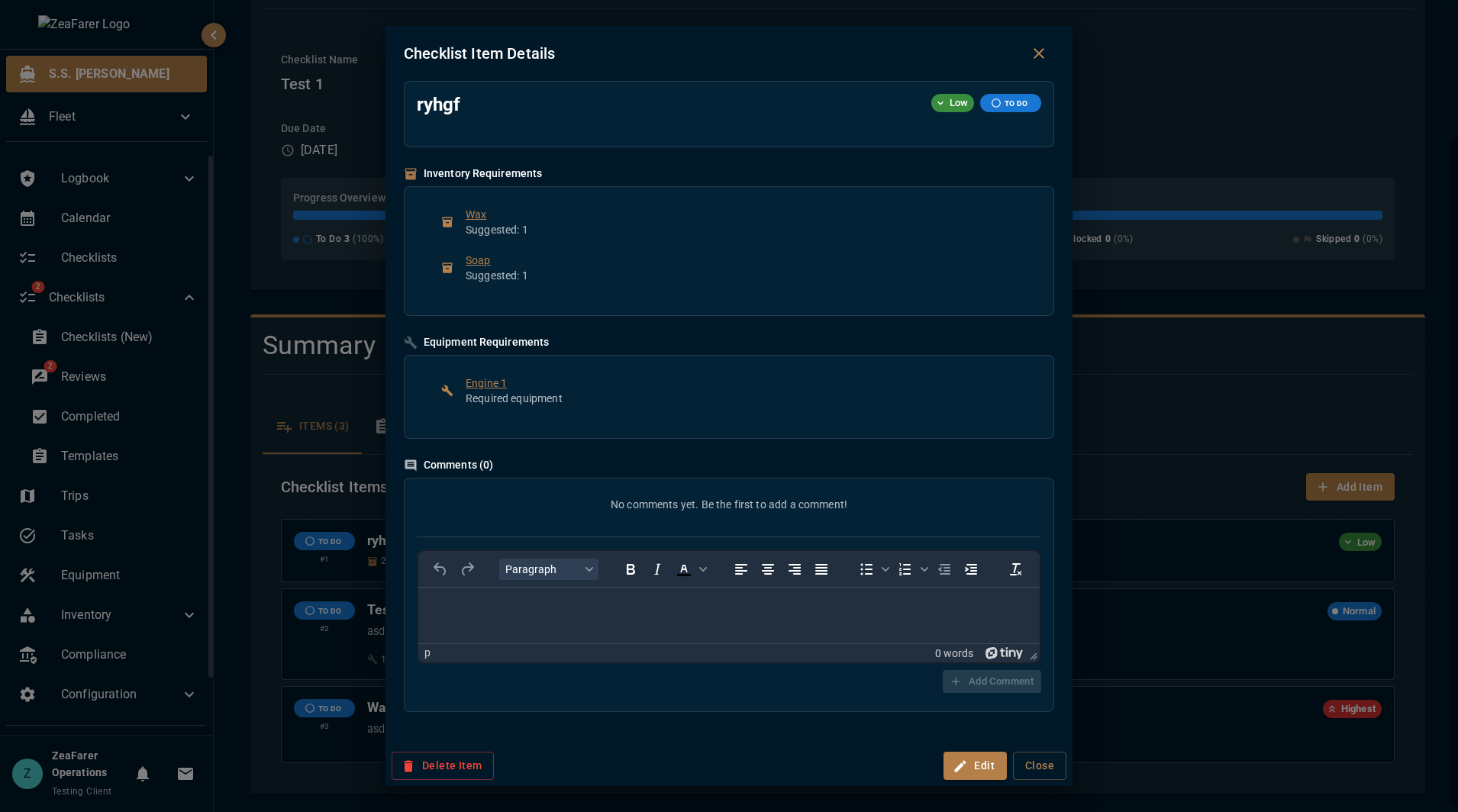
click at [320, 305] on div "Checklist Item Details ryhgf Low TO DO Inventory Requirements Wax Suggested: 1 …" at bounding box center [729, 406] width 1458 height 812
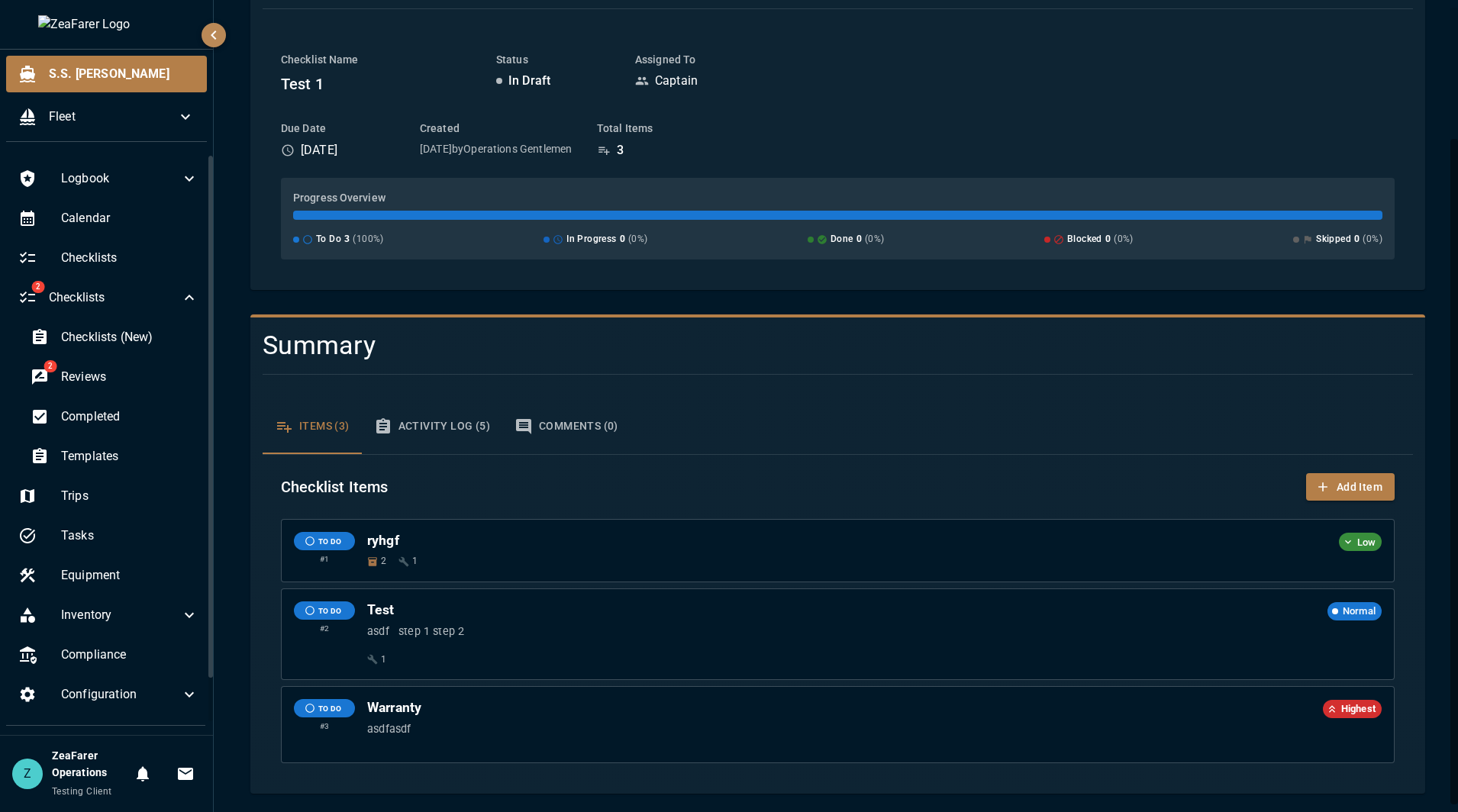
click at [435, 425] on button "Activity Log (5)" at bounding box center [432, 427] width 140 height 55
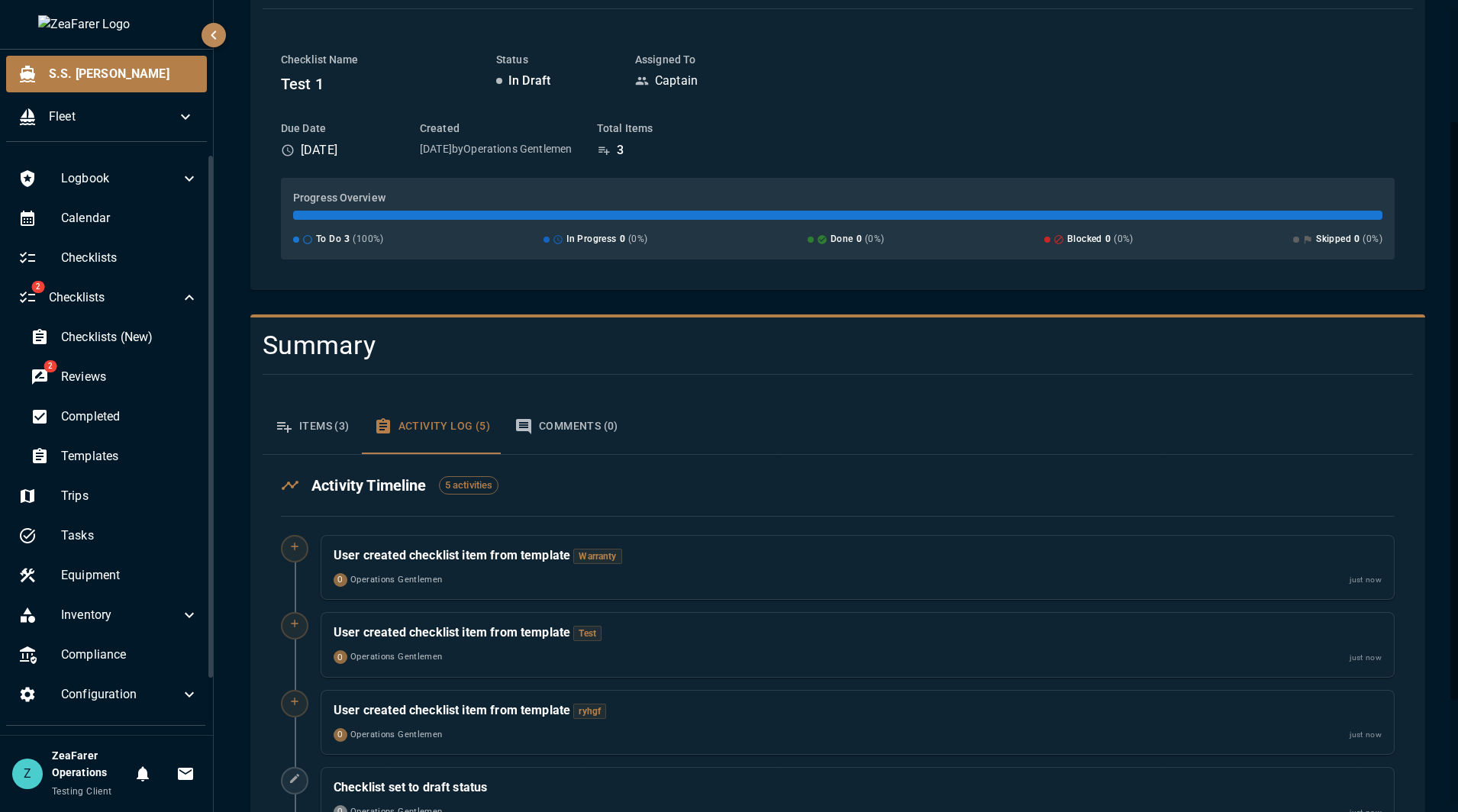
click at [324, 437] on button "Items (3)" at bounding box center [312, 427] width 99 height 55
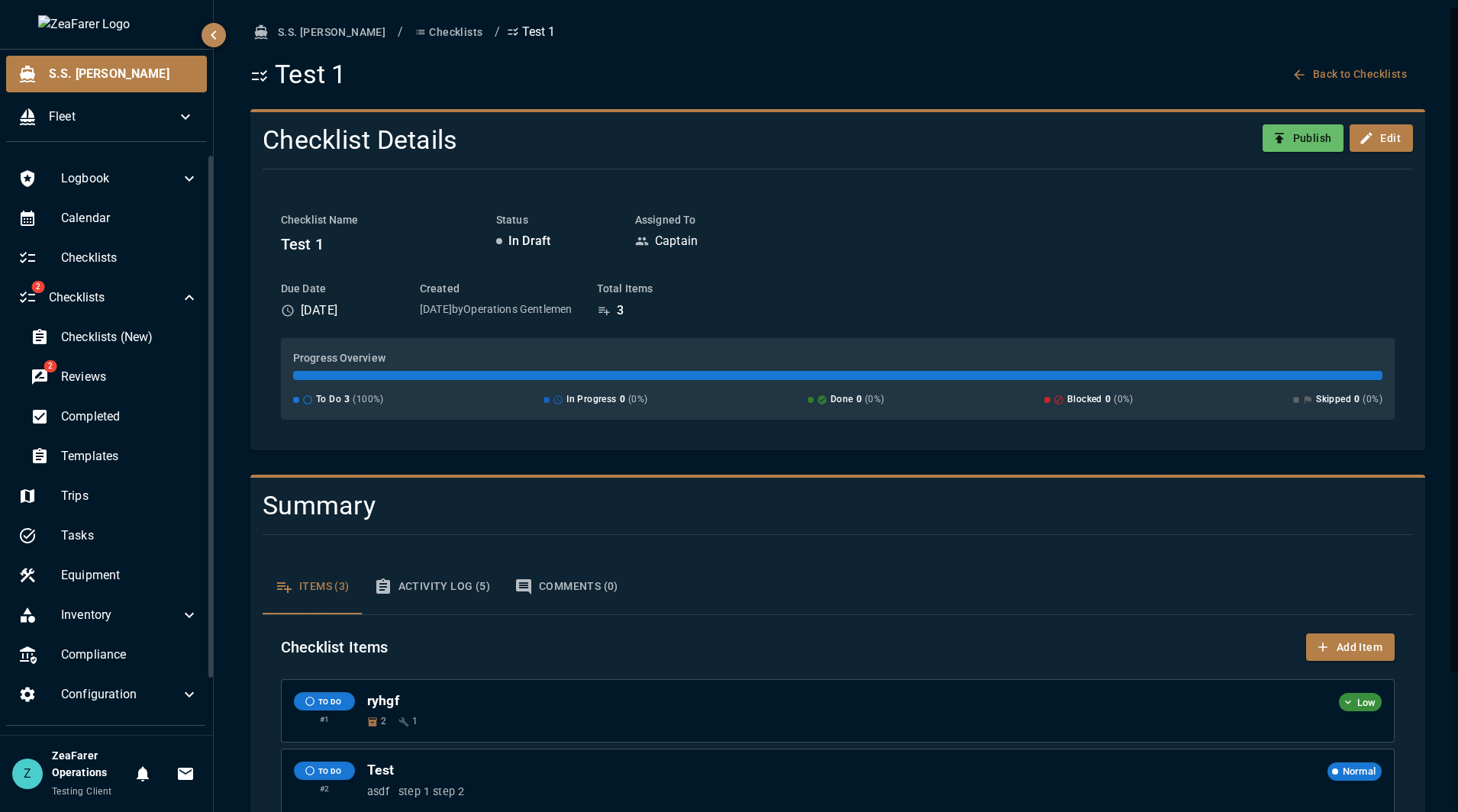
click at [1250, 277] on div "Checklist Name Test 1 Status In Draft Assigned To Captain Due Date [DATE] Creat…" at bounding box center [837, 316] width 1114 height 207
click at [409, 31] on button "Checklists" at bounding box center [449, 32] width 79 height 28
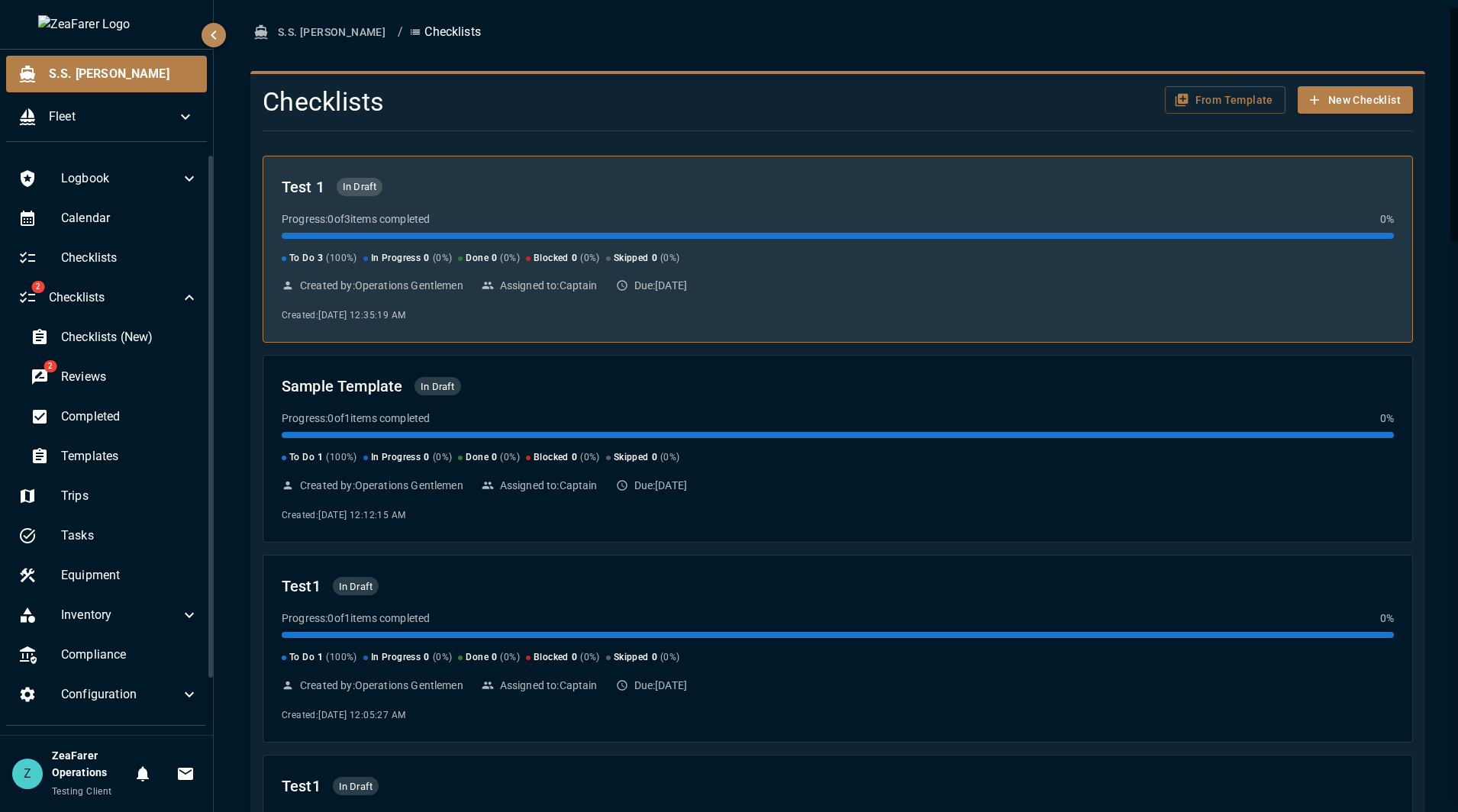
click at [670, 246] on div "To Do 3 ( 100 %) In Progress 0 ( 0 %) Done 0 ( 0 %) Blocked 0 ( 0 %) Skipped 0 …" at bounding box center [837, 249] width 1112 height 33
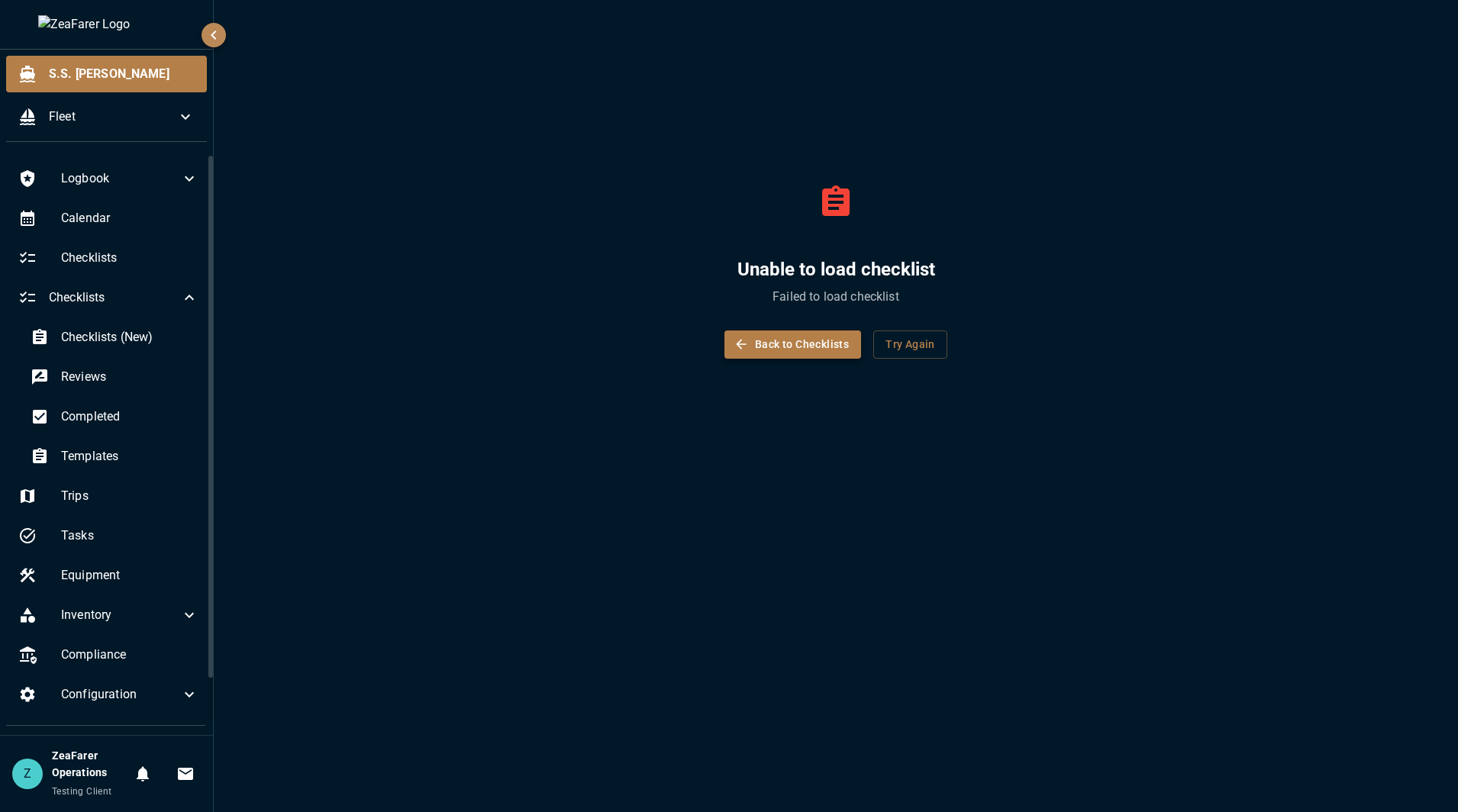
click at [811, 354] on button "Back to Checklists" at bounding box center [793, 344] width 137 height 28
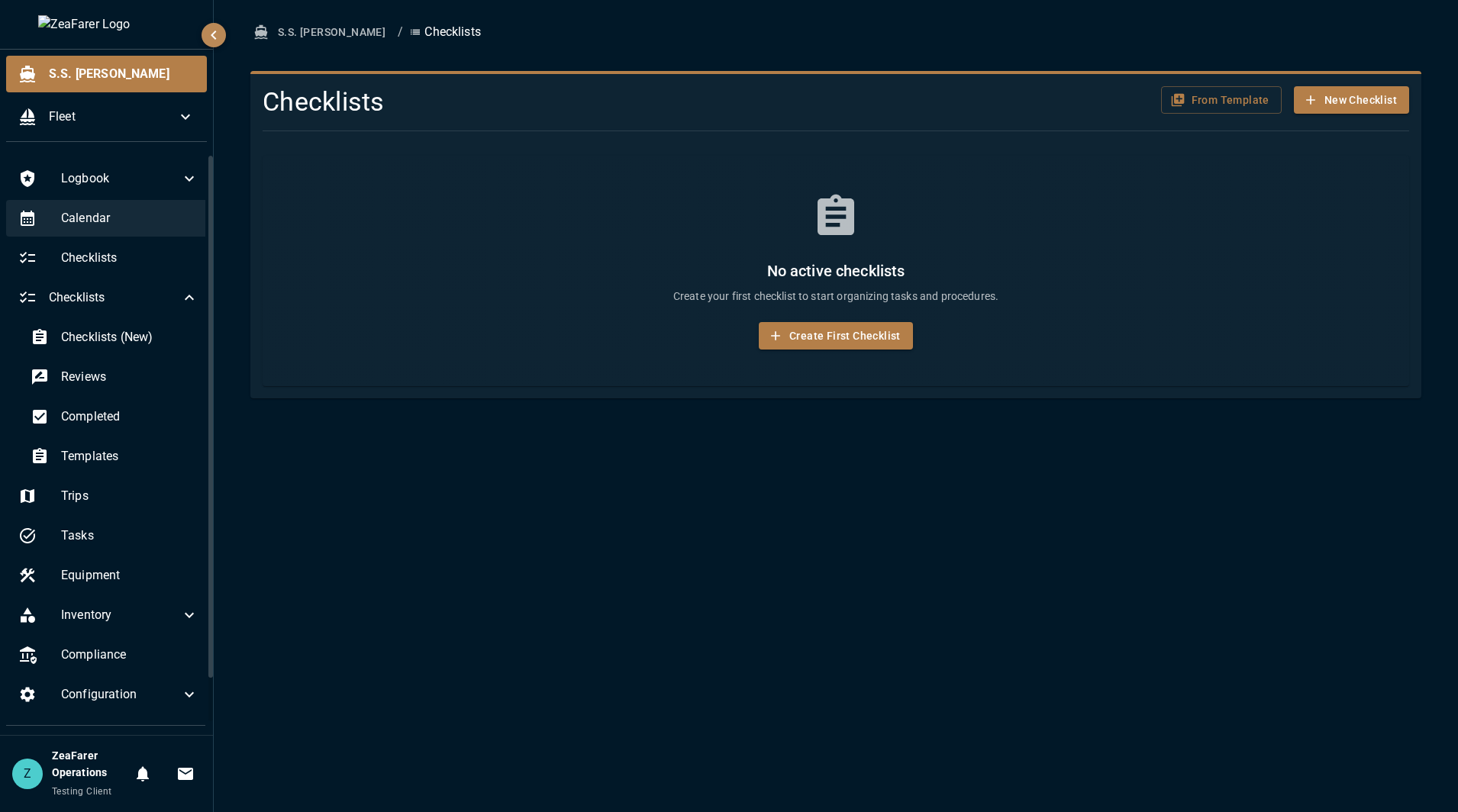
click at [114, 216] on span "Calendar" at bounding box center [130, 218] width 138 height 18
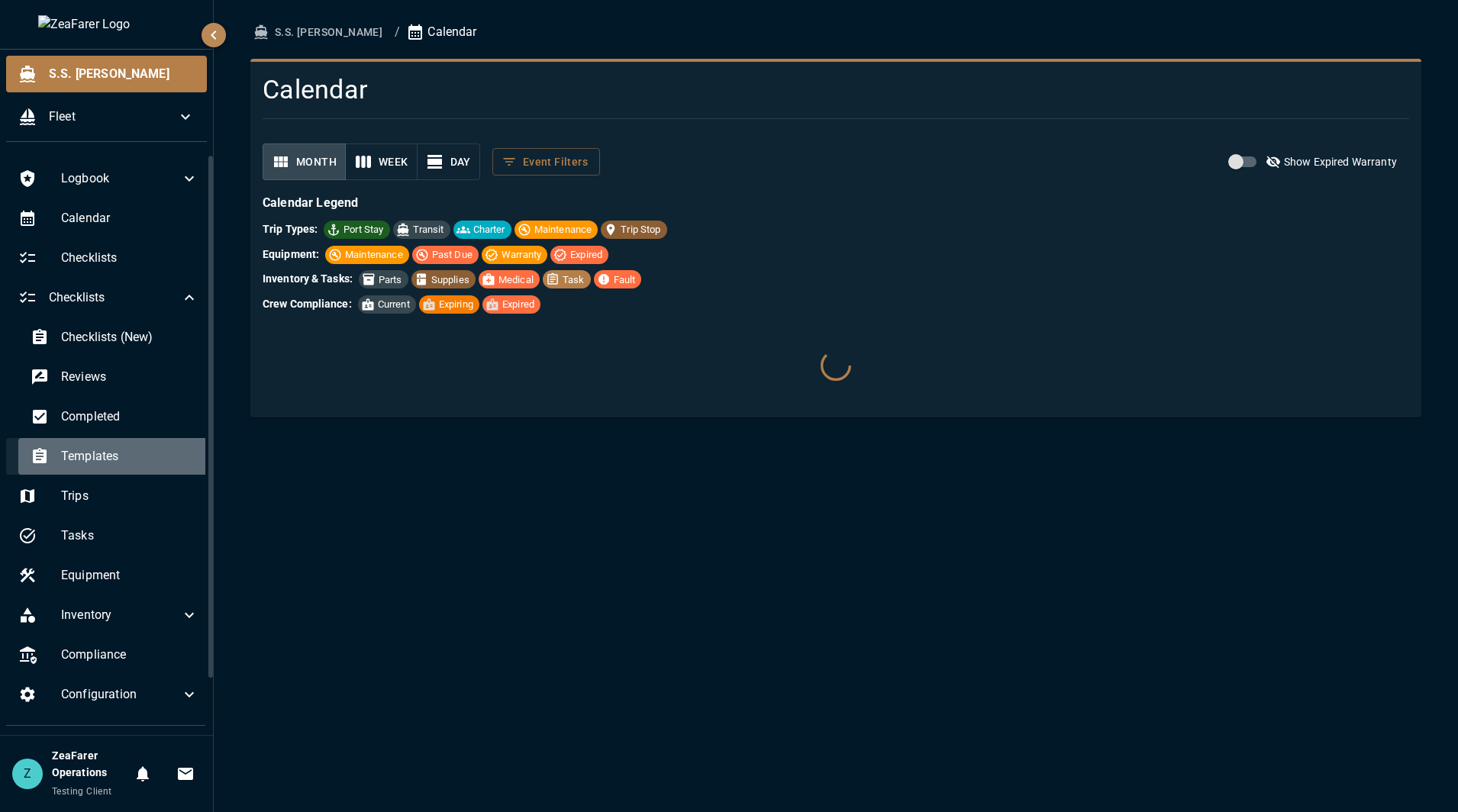
click at [176, 453] on span "Templates" at bounding box center [130, 456] width 138 height 18
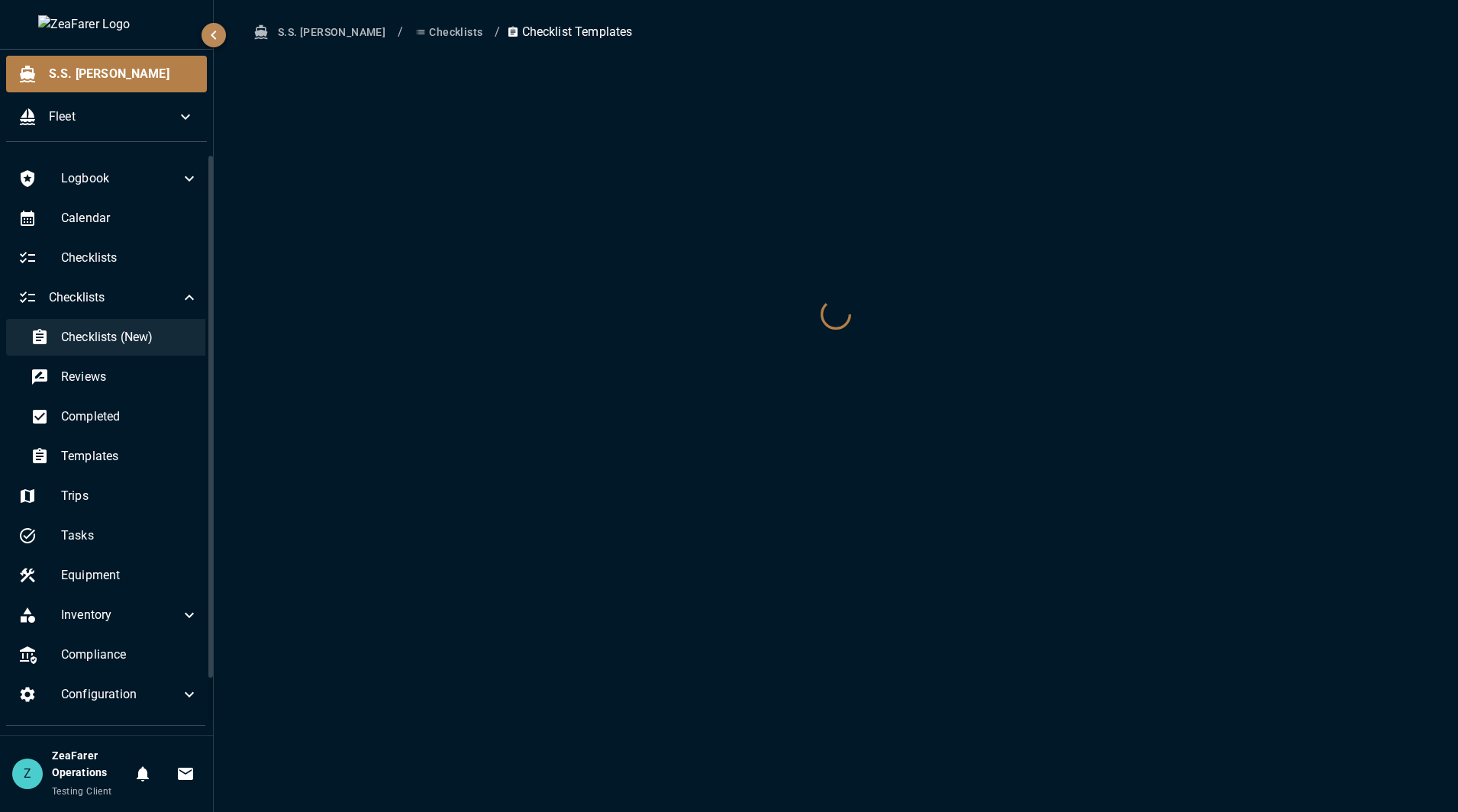
click at [151, 342] on span "Checklists (New)" at bounding box center [130, 337] width 138 height 18
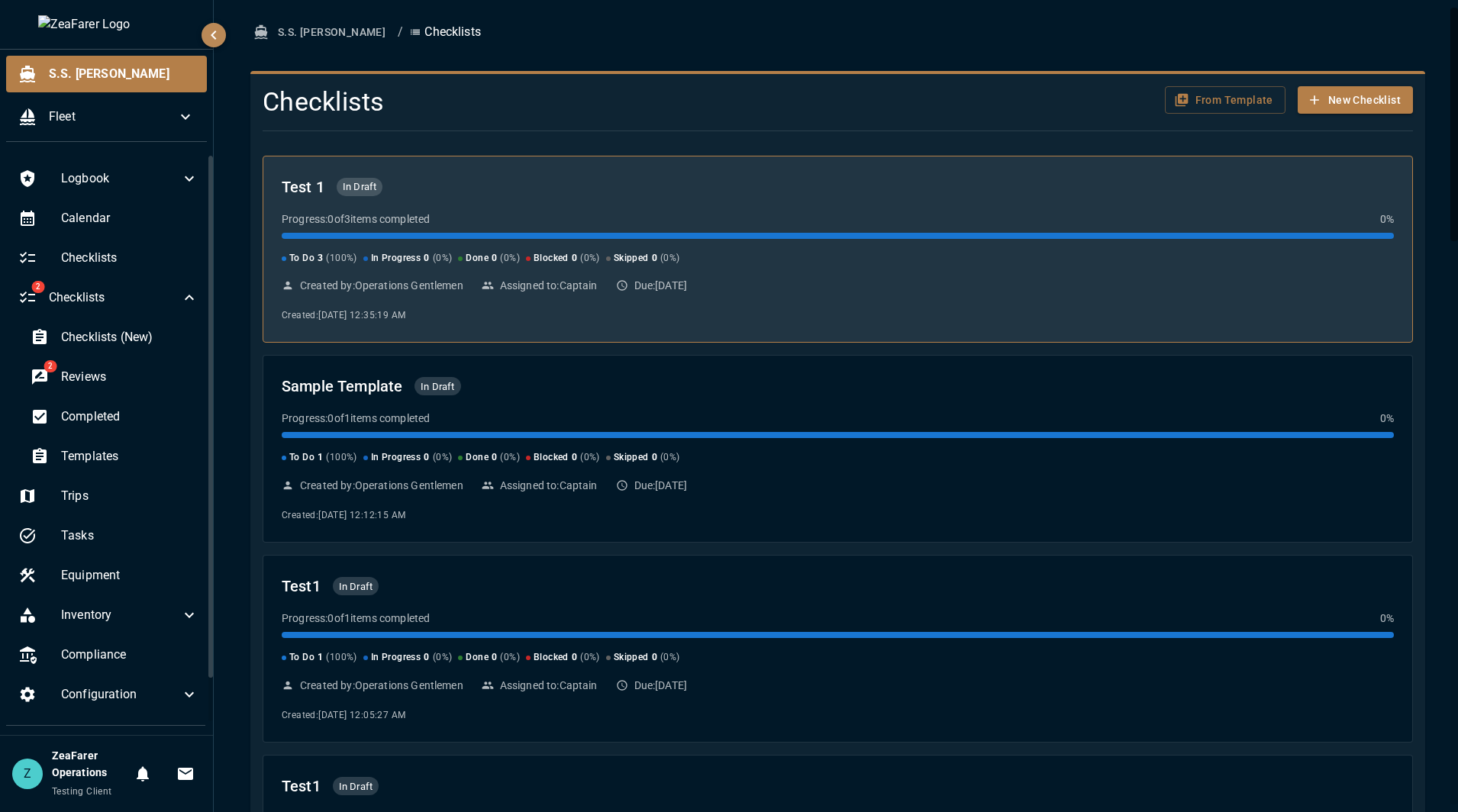
click at [706, 251] on div "To Do 3 ( 100 %) In Progress 0 ( 0 %) Done 0 ( 0 %) Blocked 0 ( 0 %) Skipped 0 …" at bounding box center [837, 258] width 1112 height 15
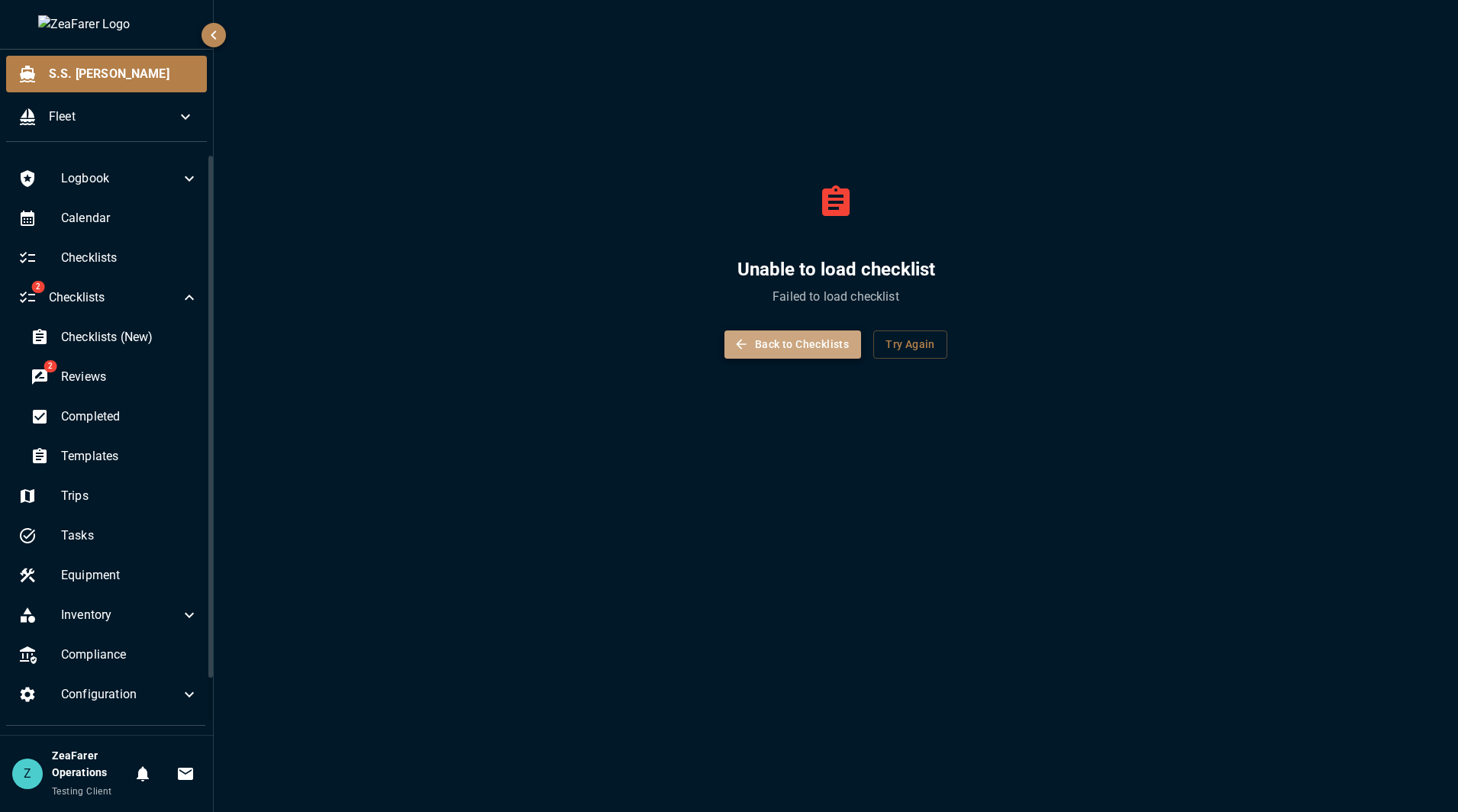
click at [775, 351] on button "Back to Checklists" at bounding box center [793, 344] width 137 height 28
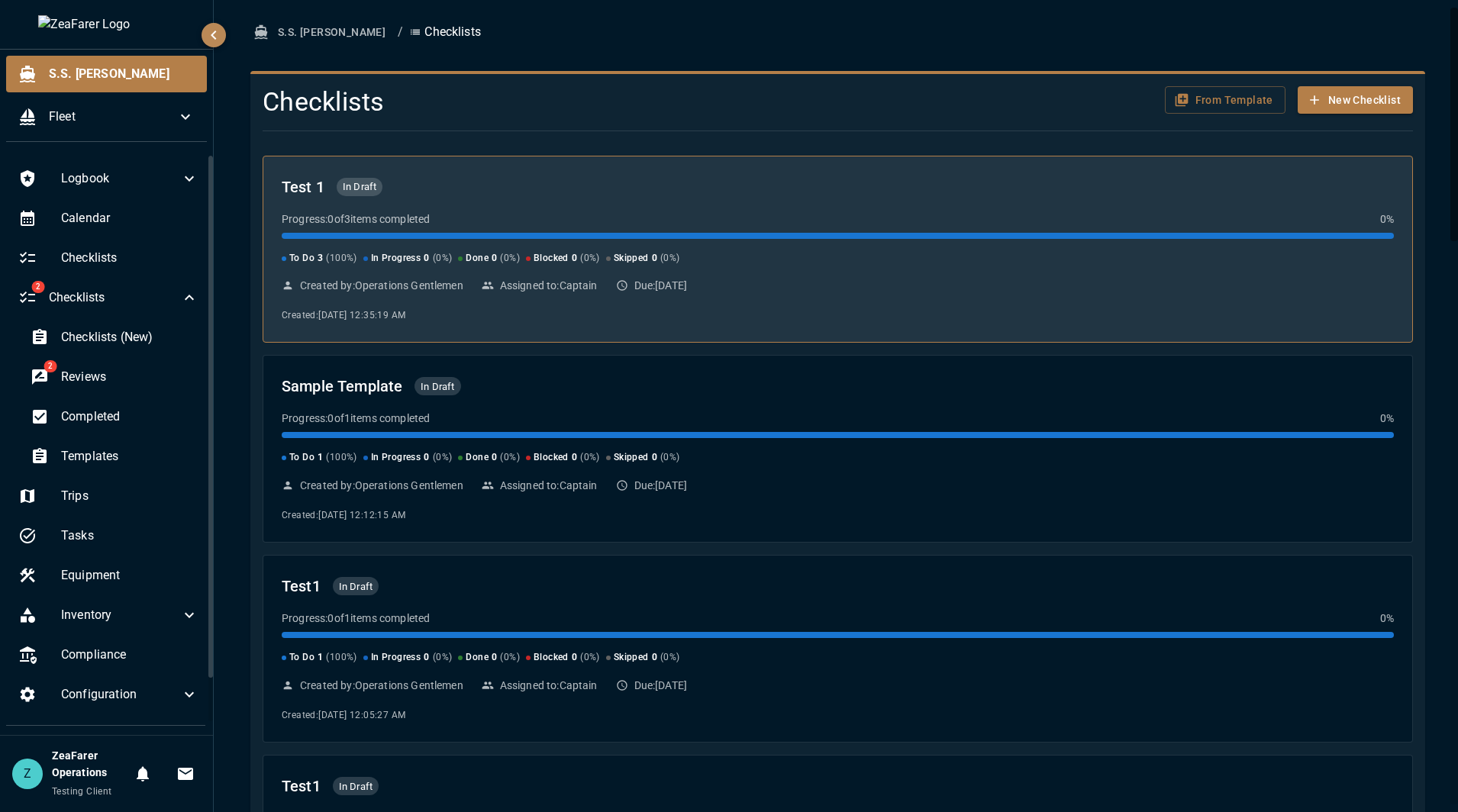
click at [938, 275] on div "Test 1 In Draft Progress: 0 of 3 items completed 0 % To Do 3 ( 100 %) In Progre…" at bounding box center [837, 249] width 1112 height 149
click at [862, 229] on div "Progress: 0 of 3 items completed 0 % To Do 3 ( 100 %) In Progress 0 ( 0 %) Done…" at bounding box center [837, 239] width 1112 height 55
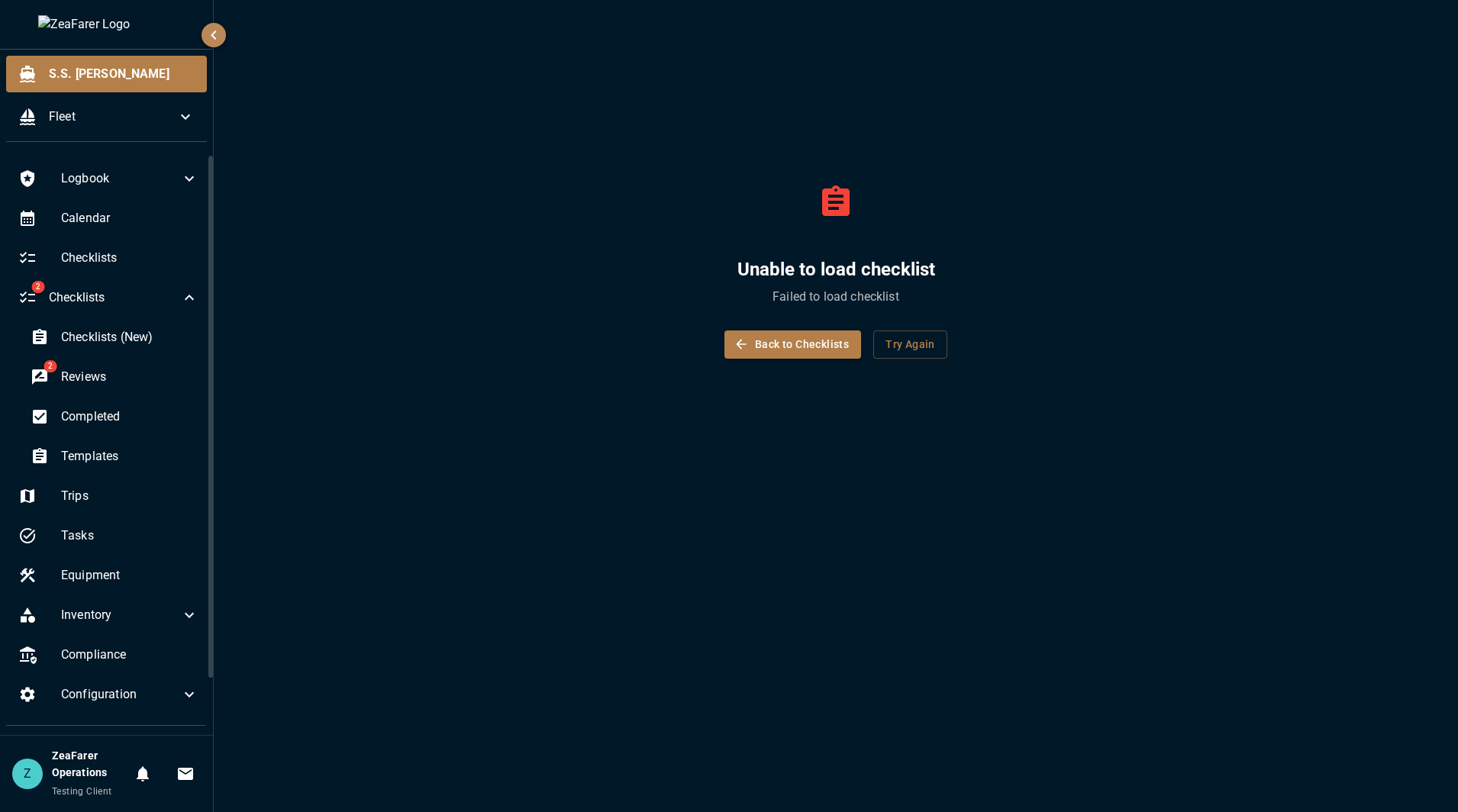
click at [311, 105] on div "Unable to load checklist Failed to load checklist Back to Checklists Try Again" at bounding box center [836, 262] width 1171 height 487
click at [782, 342] on button "Back to Checklists" at bounding box center [793, 344] width 137 height 28
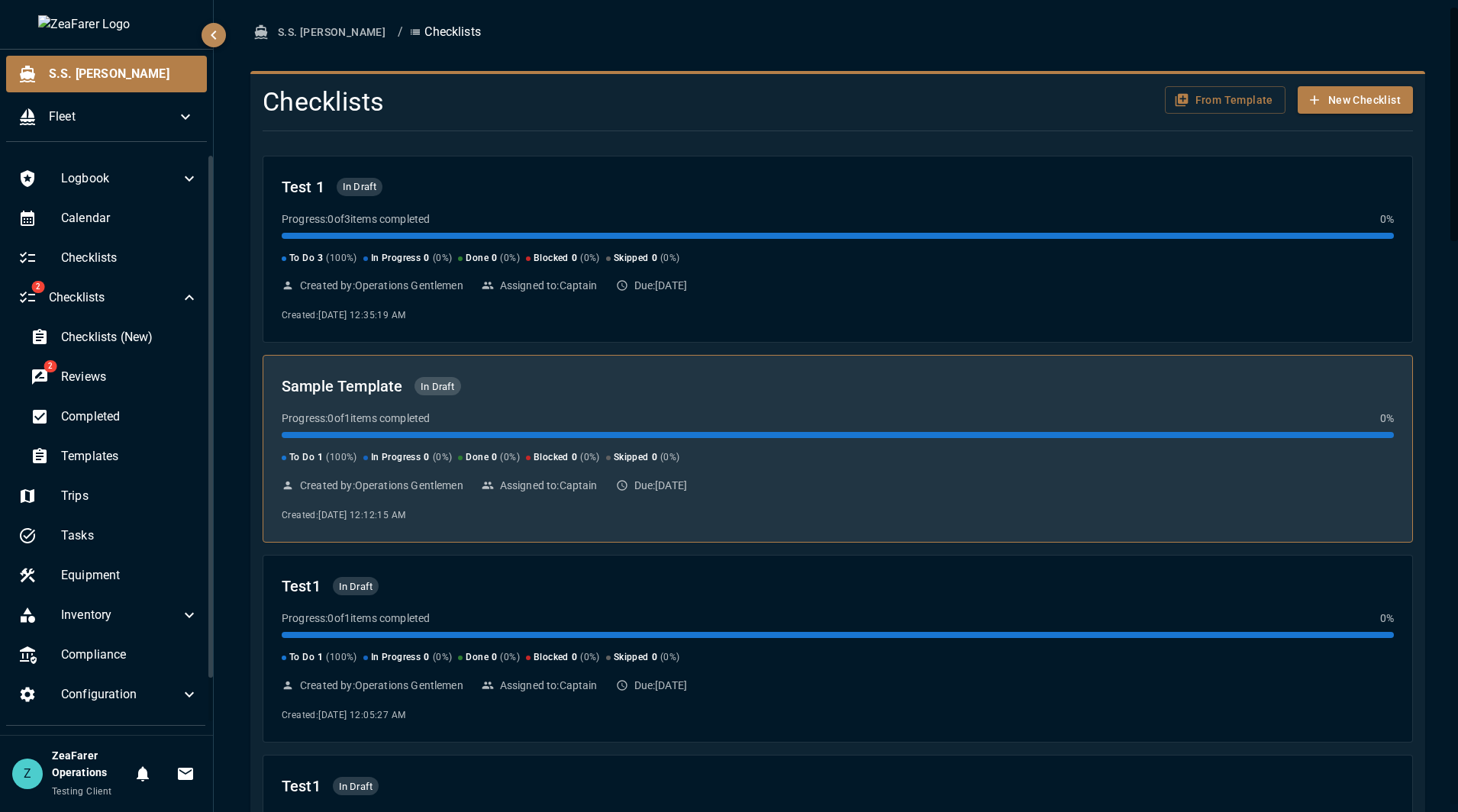
click at [788, 457] on div "To Do 1 ( 100 %) In Progress 0 ( 0 %) Done 0 ( 0 %) Blocked 0 ( 0 %) Skipped 0 …" at bounding box center [837, 457] width 1112 height 15
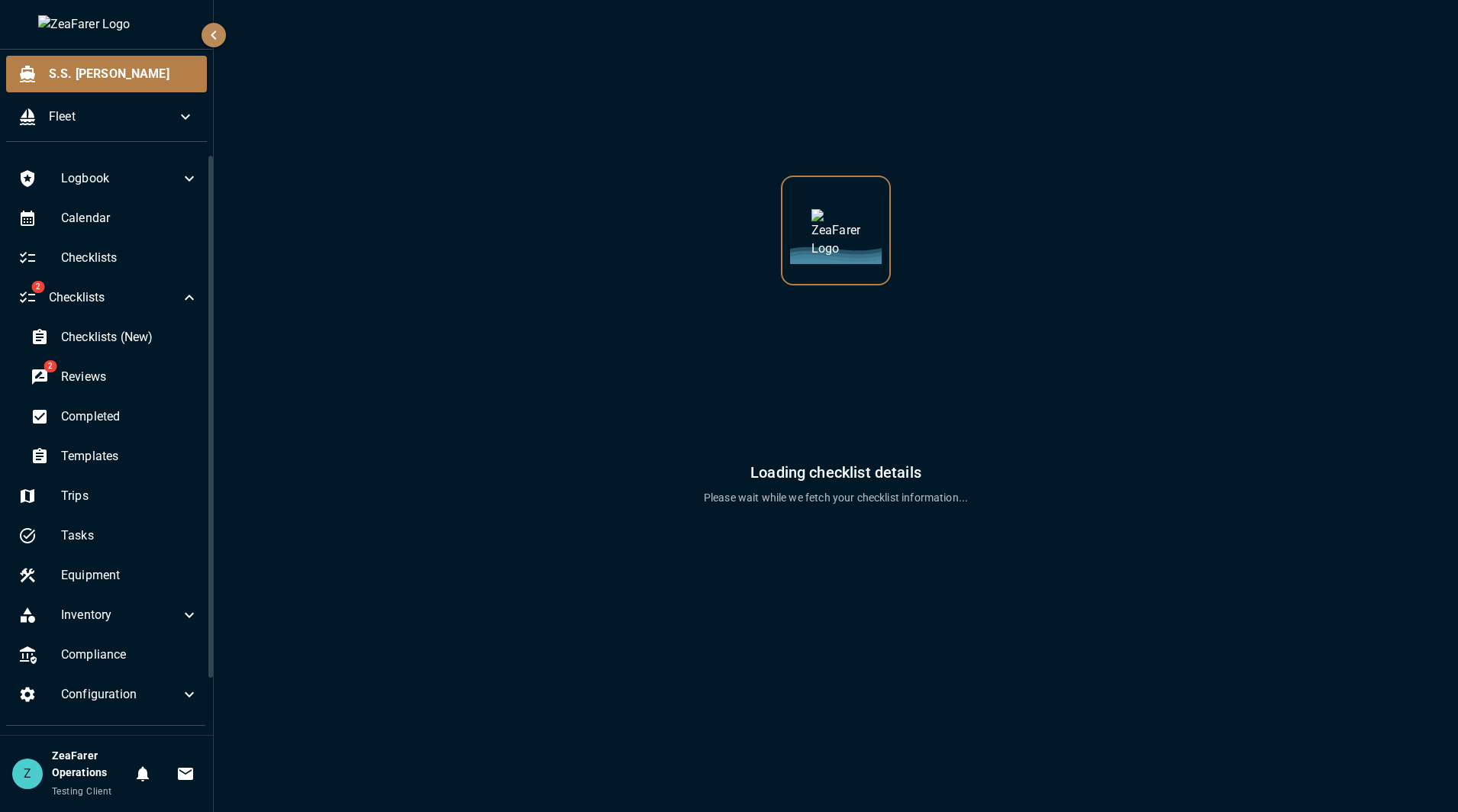
click at [329, 172] on div "Loading checklist details Please wait while we fetch your checklist information…" at bounding box center [836, 262] width 1171 height 487
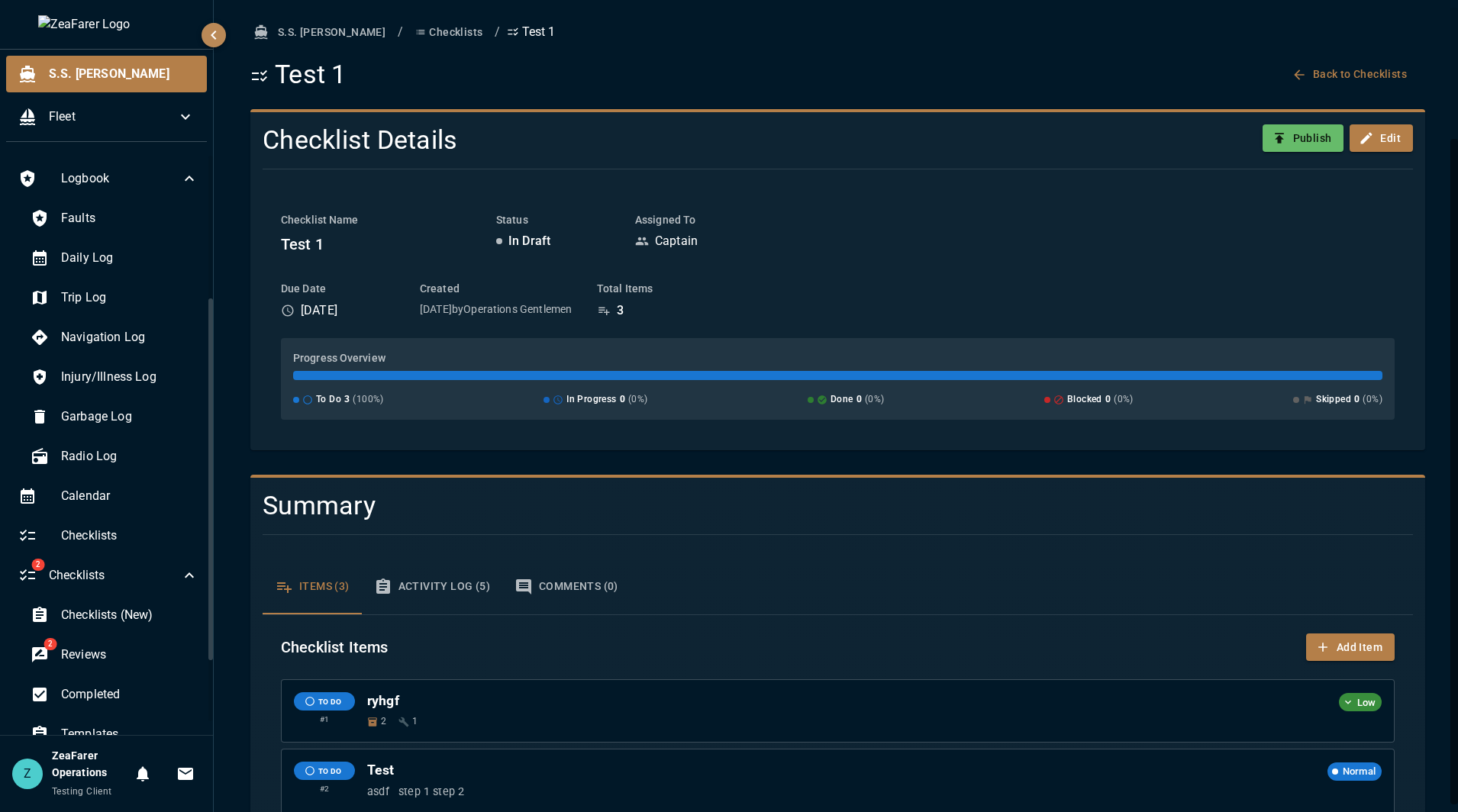
scroll to position [161, 0]
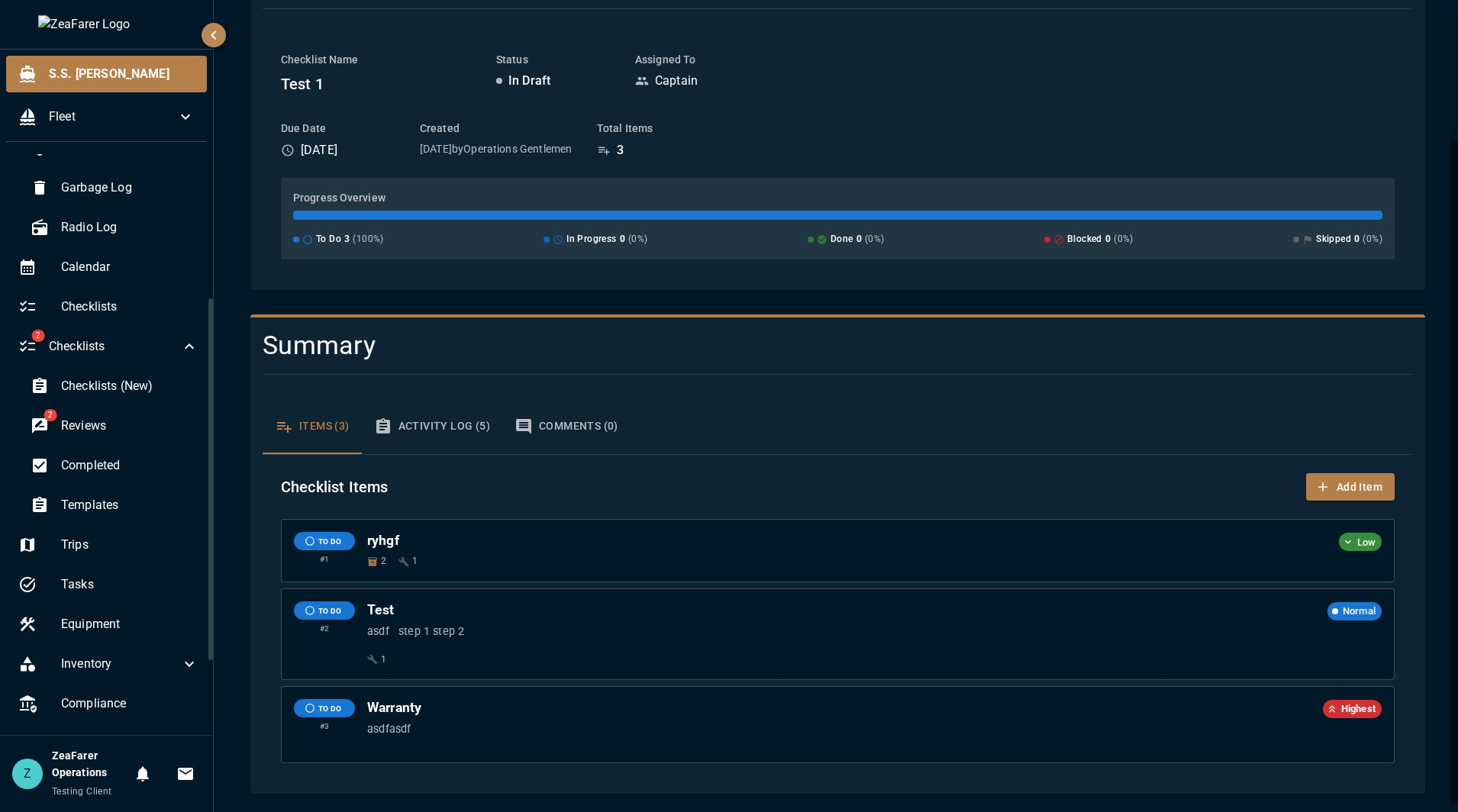
click at [245, 327] on div "S.S. [PERSON_NAME] / Checklists / Test 1 Test 1 Back to Checklists Checklist De…" at bounding box center [837, 326] width 1211 height 936
click at [108, 377] on span "Checklists (New)" at bounding box center [130, 386] width 138 height 18
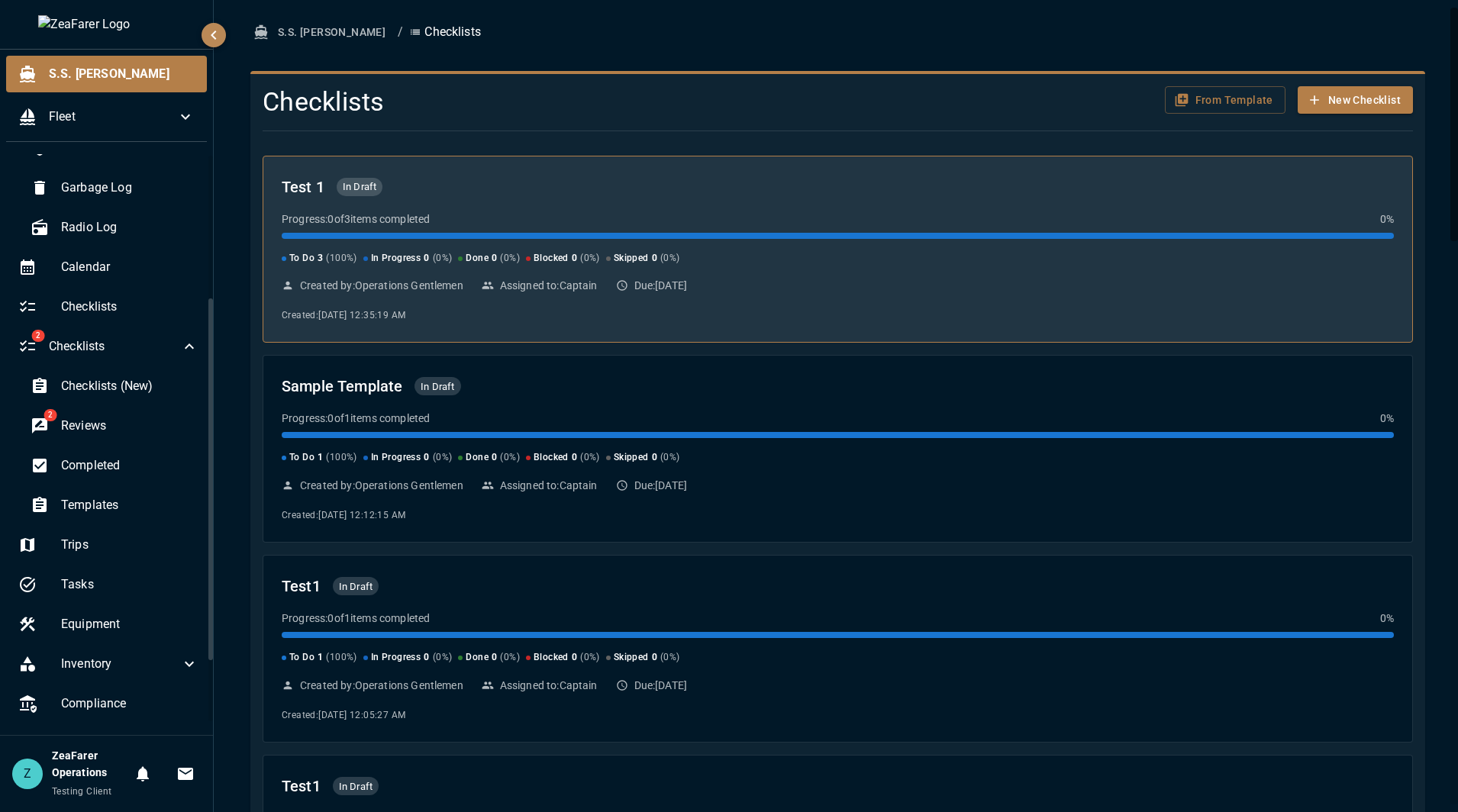
click at [830, 205] on div "Test 1 In Draft Progress: 0 of 3 items completed 0 % To Do 3 ( 100 %) In Progre…" at bounding box center [837, 249] width 1112 height 149
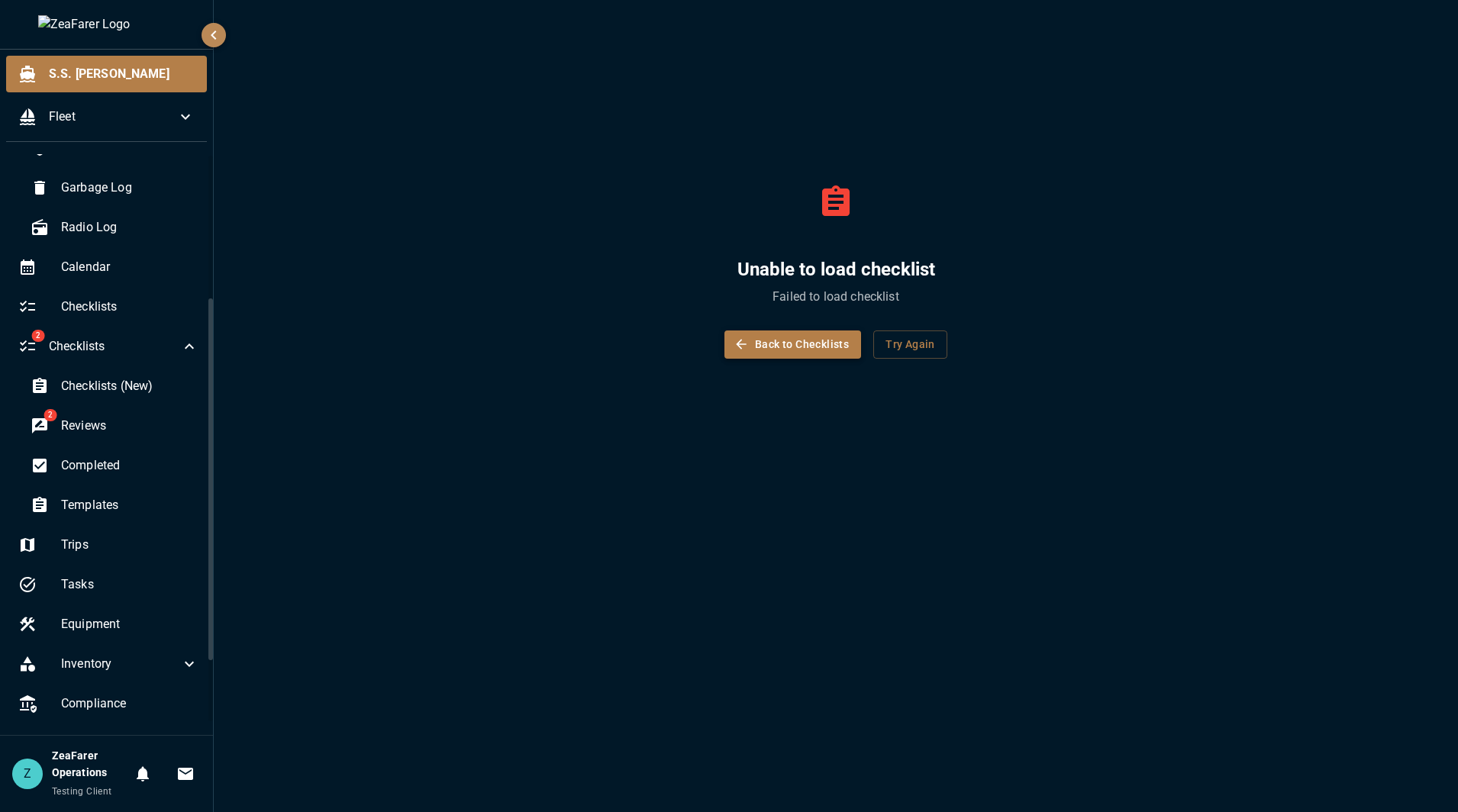
click at [786, 354] on button "Back to Checklists" at bounding box center [793, 344] width 137 height 28
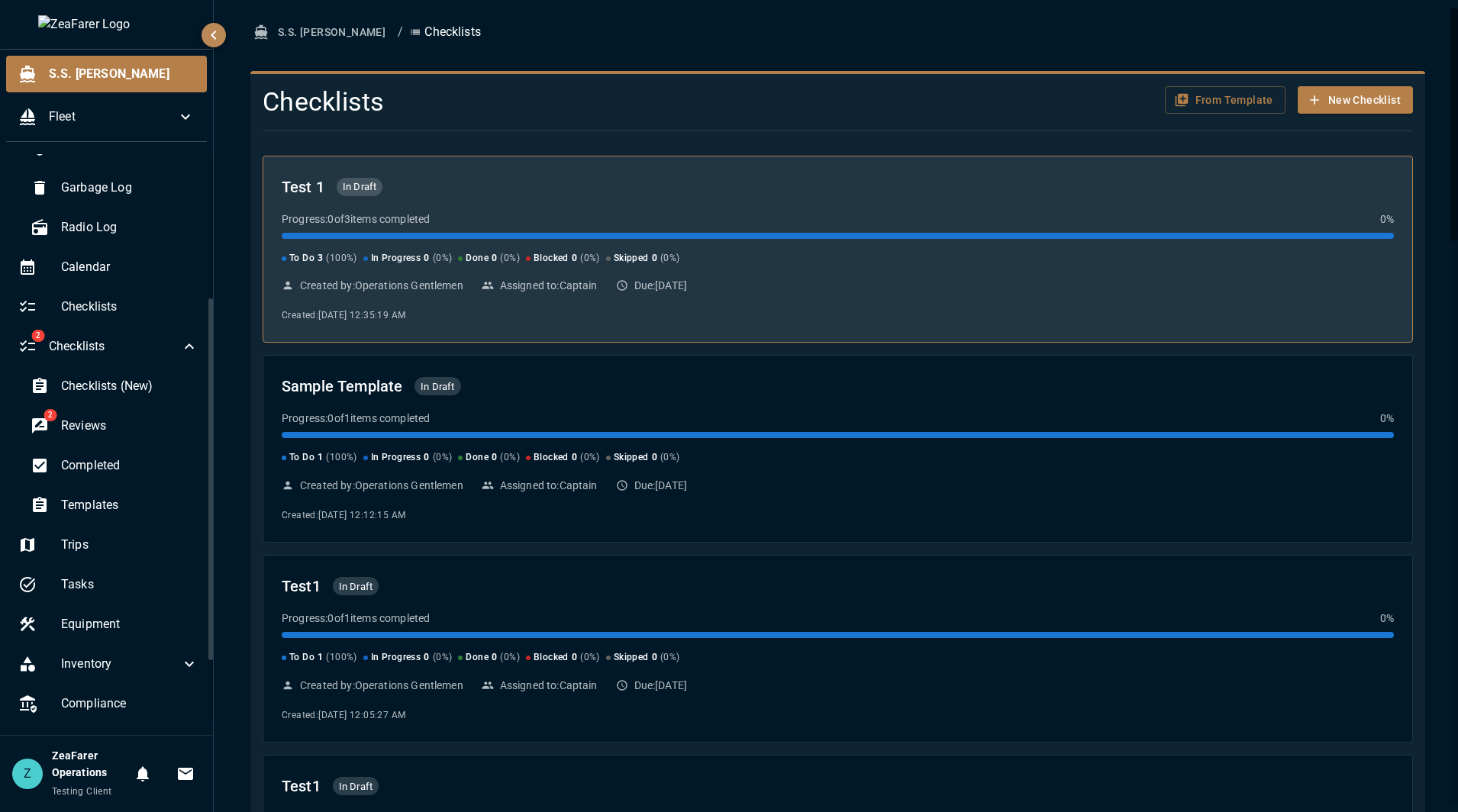
click at [576, 219] on div "Progress: 0 of 3 items completed 0 %" at bounding box center [837, 219] width 1112 height 15
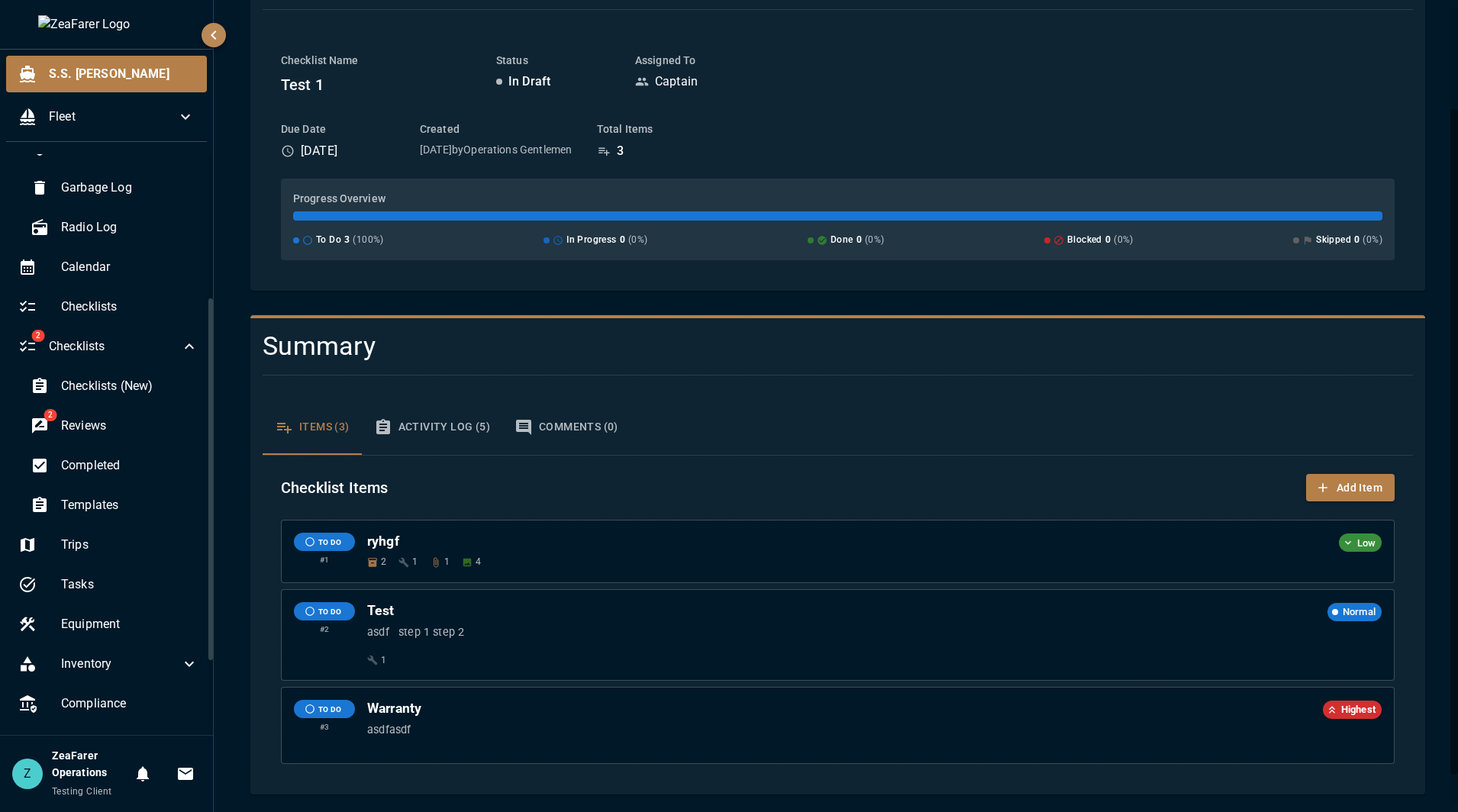
scroll to position [161, 0]
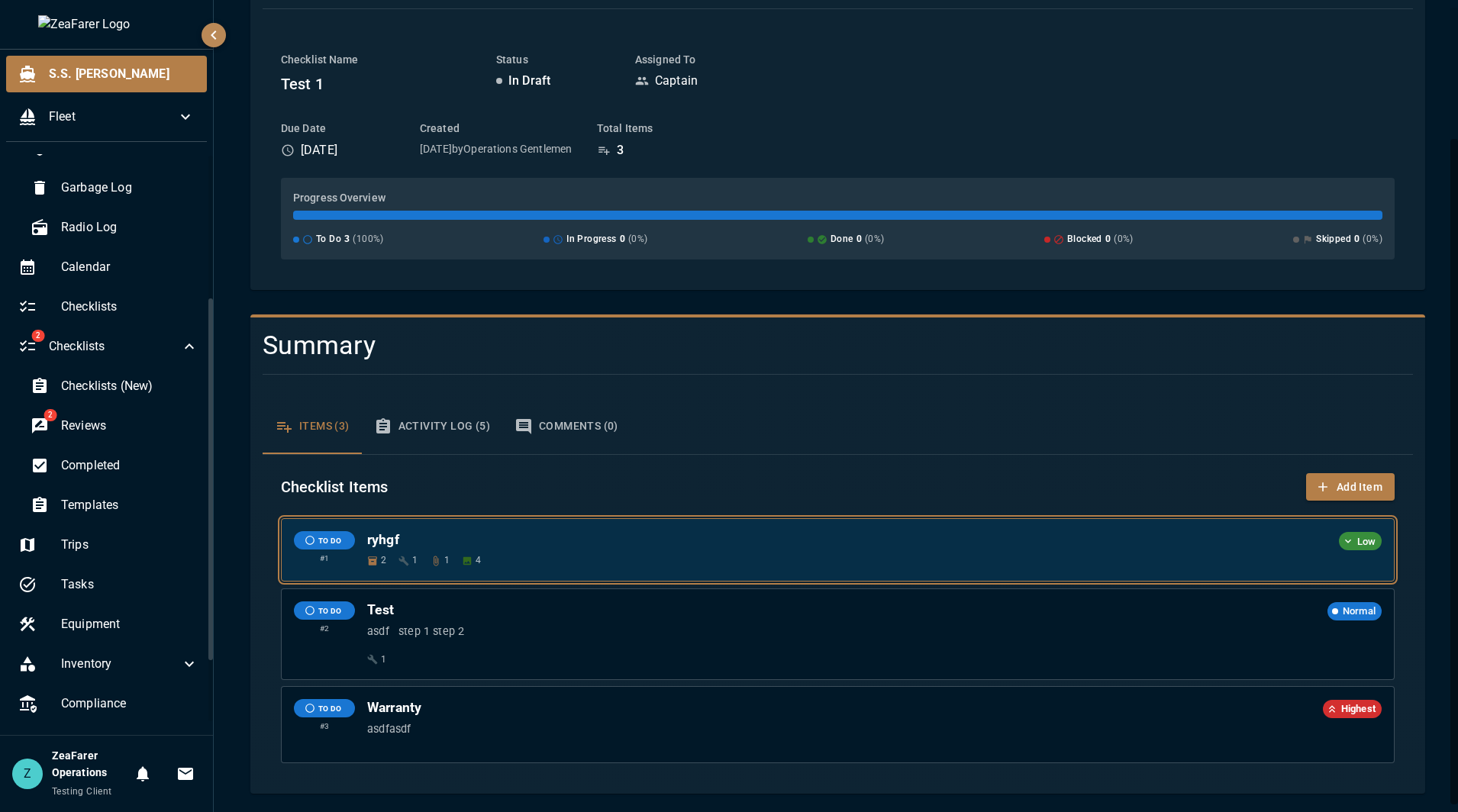
click at [830, 547] on h6 "ryhgf" at bounding box center [849, 540] width 965 height 18
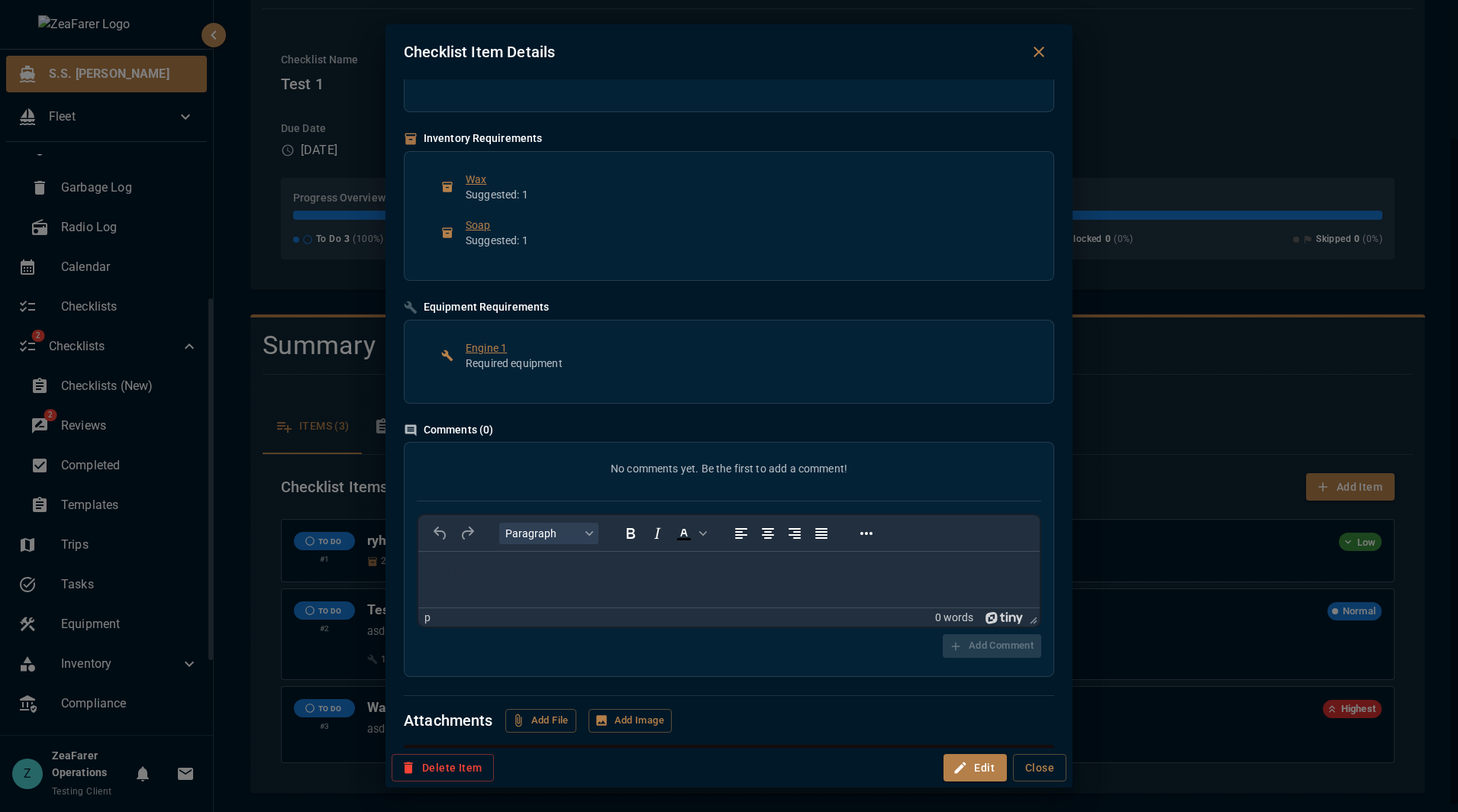
scroll to position [128, 0]
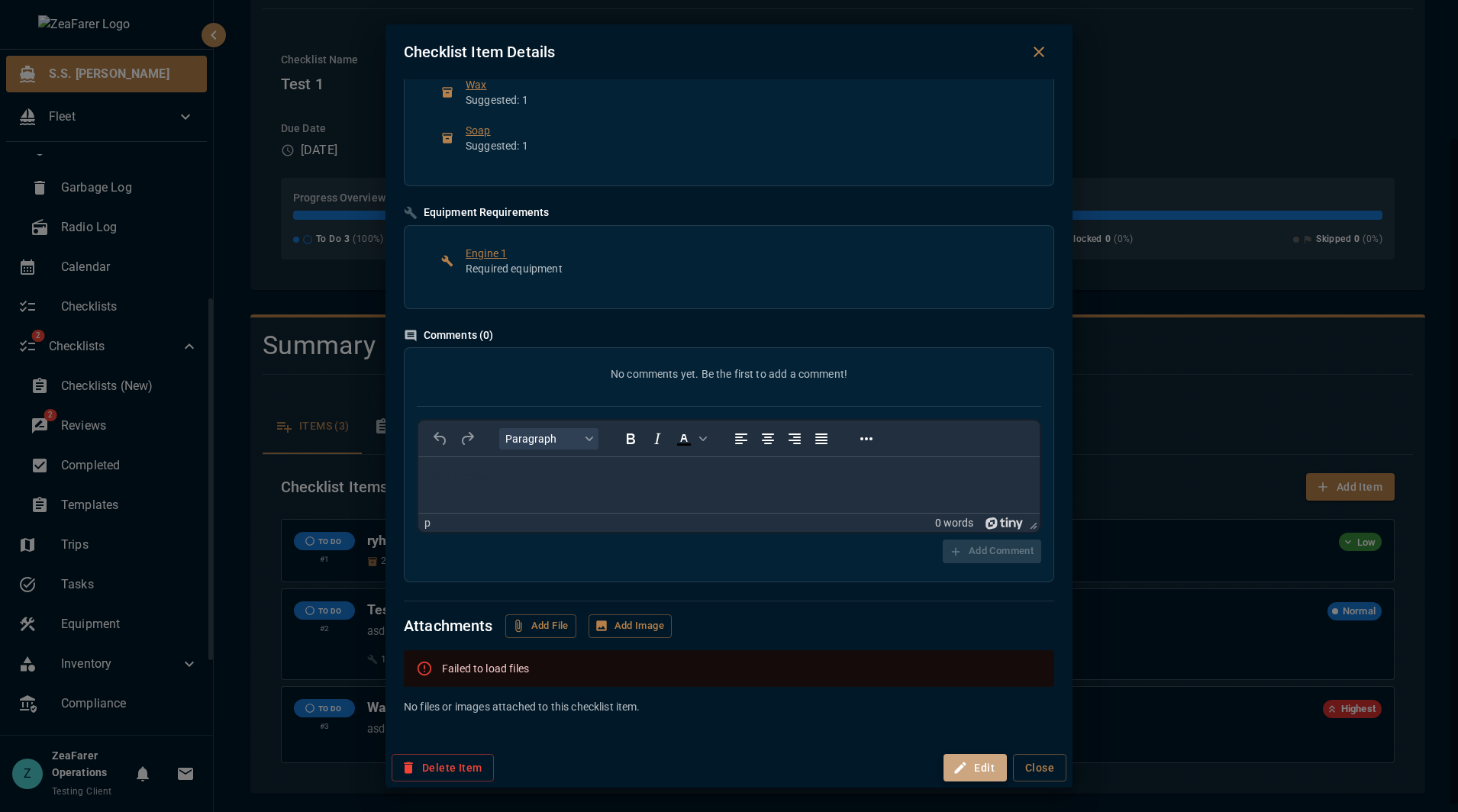
click at [962, 758] on button "Edit" at bounding box center [975, 768] width 63 height 28
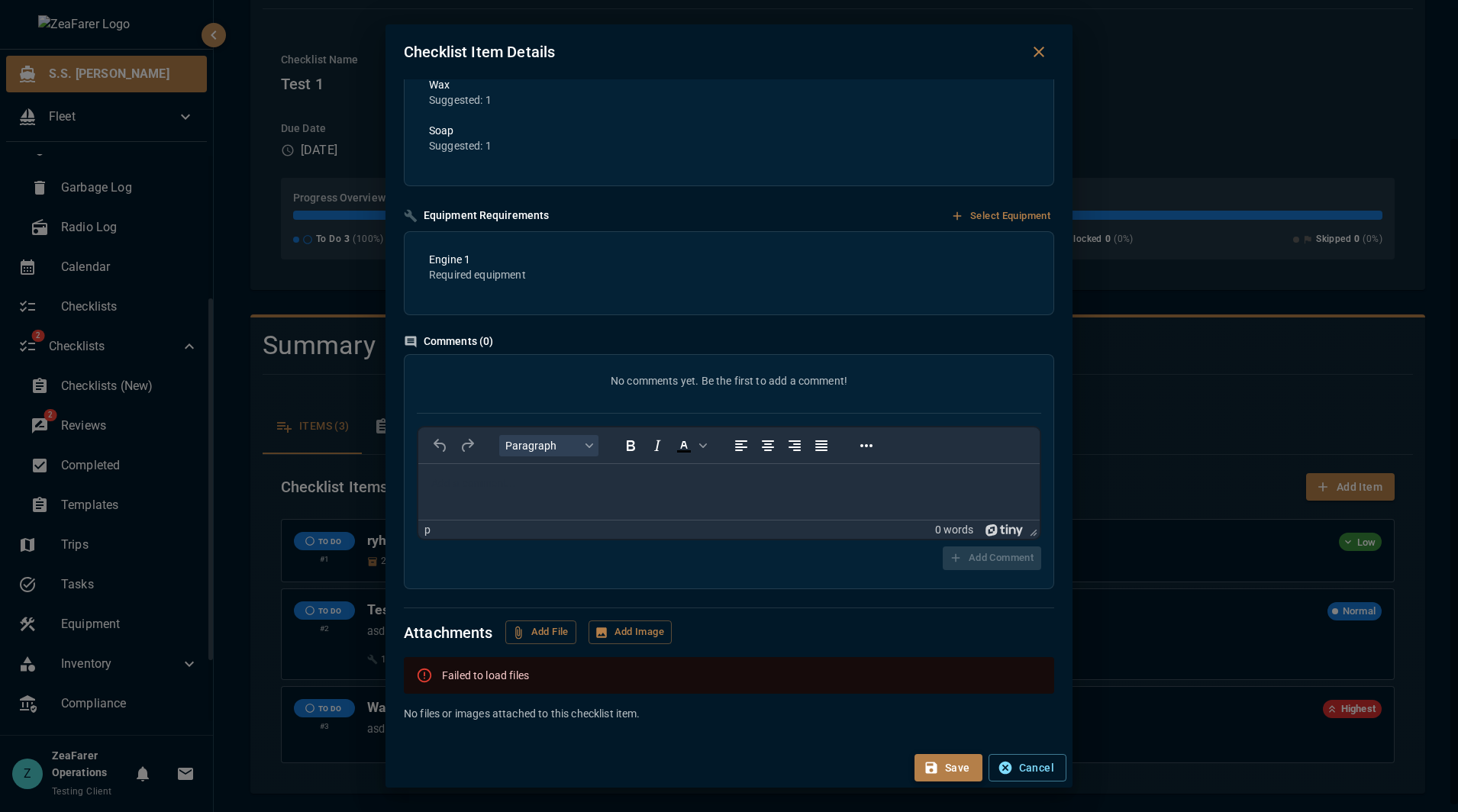
scroll to position [0, 0]
click at [1012, 765] on icon "button" at bounding box center [1004, 767] width 15 height 15
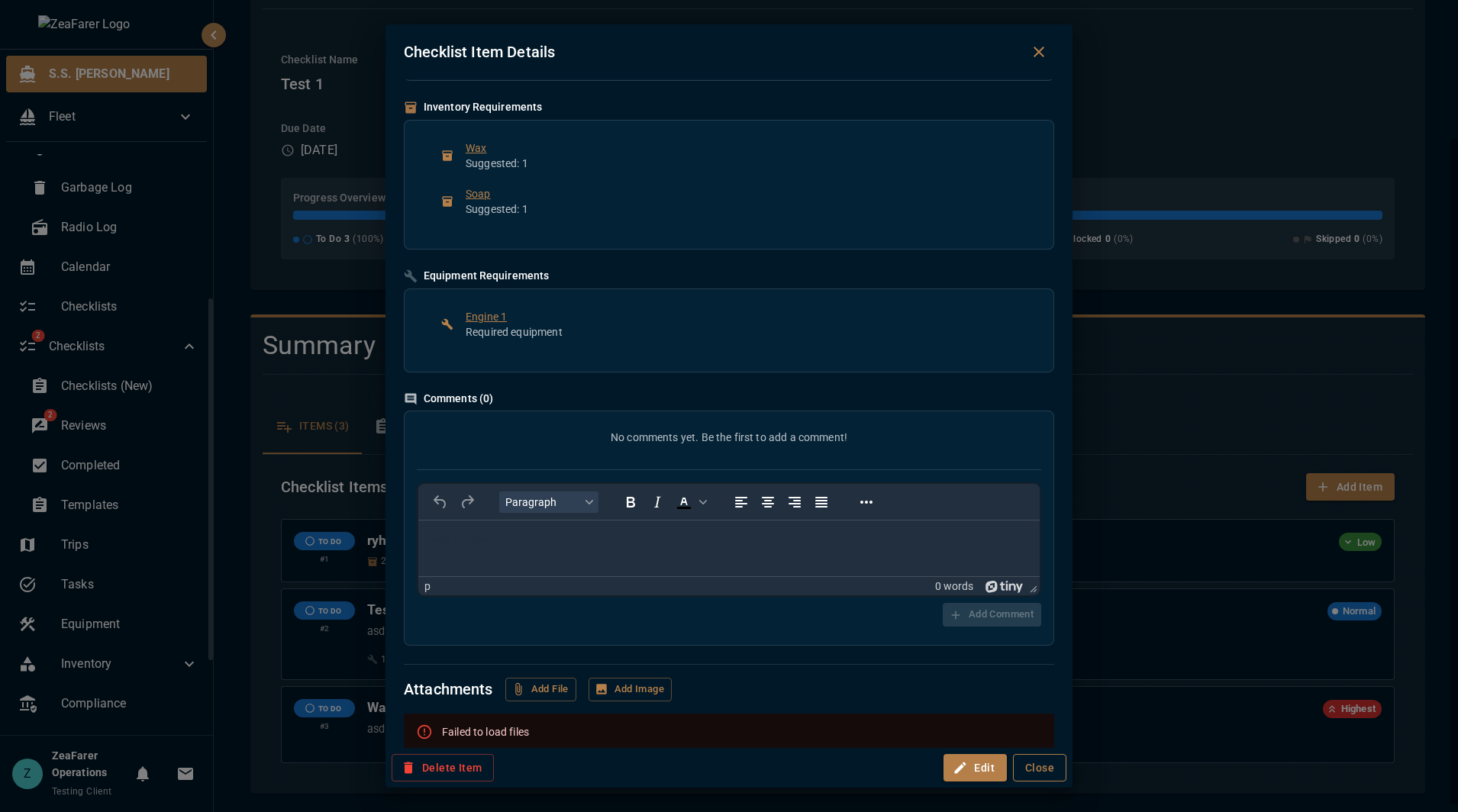
scroll to position [76, 0]
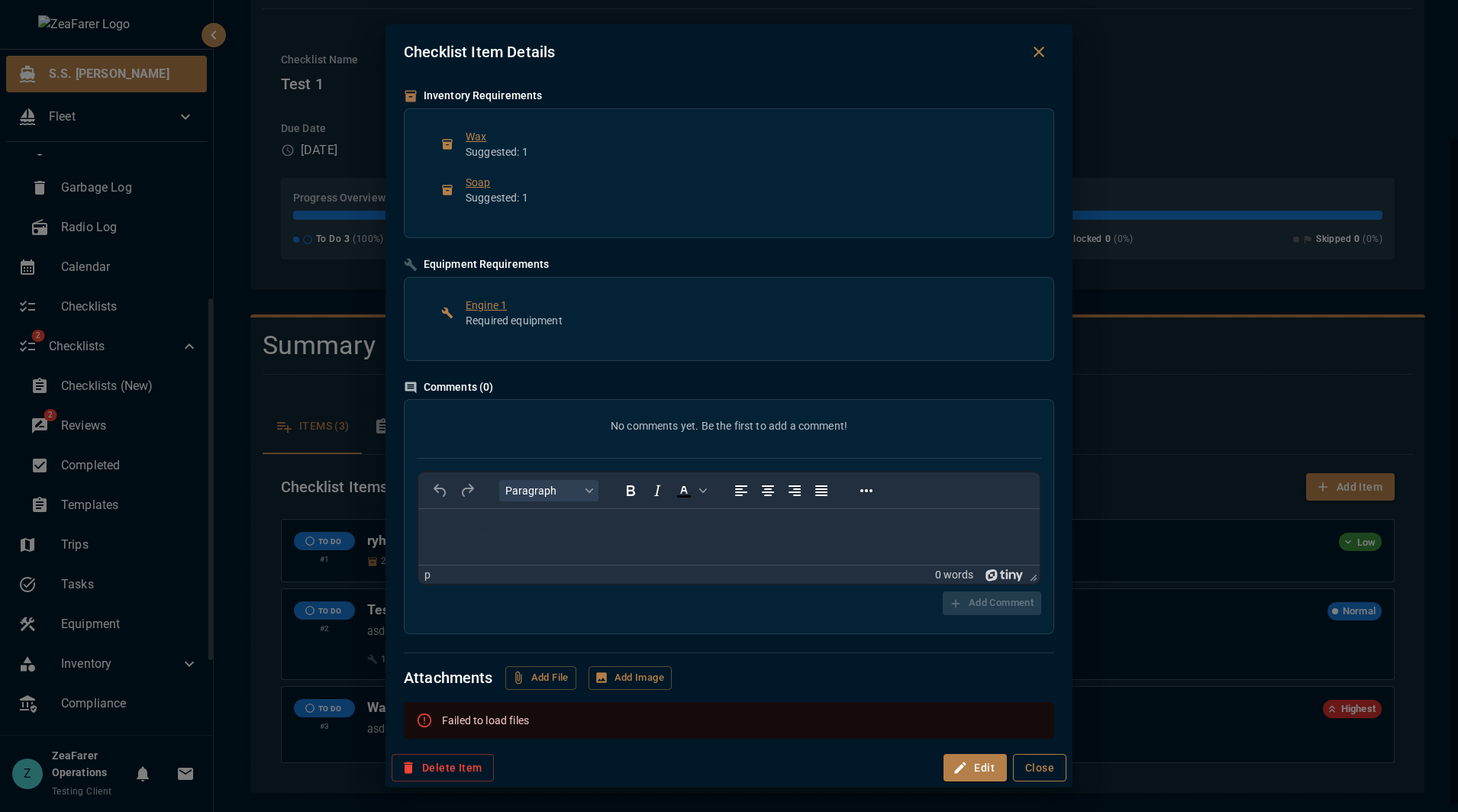
click at [1052, 764] on button "Close" at bounding box center [1039, 768] width 54 height 28
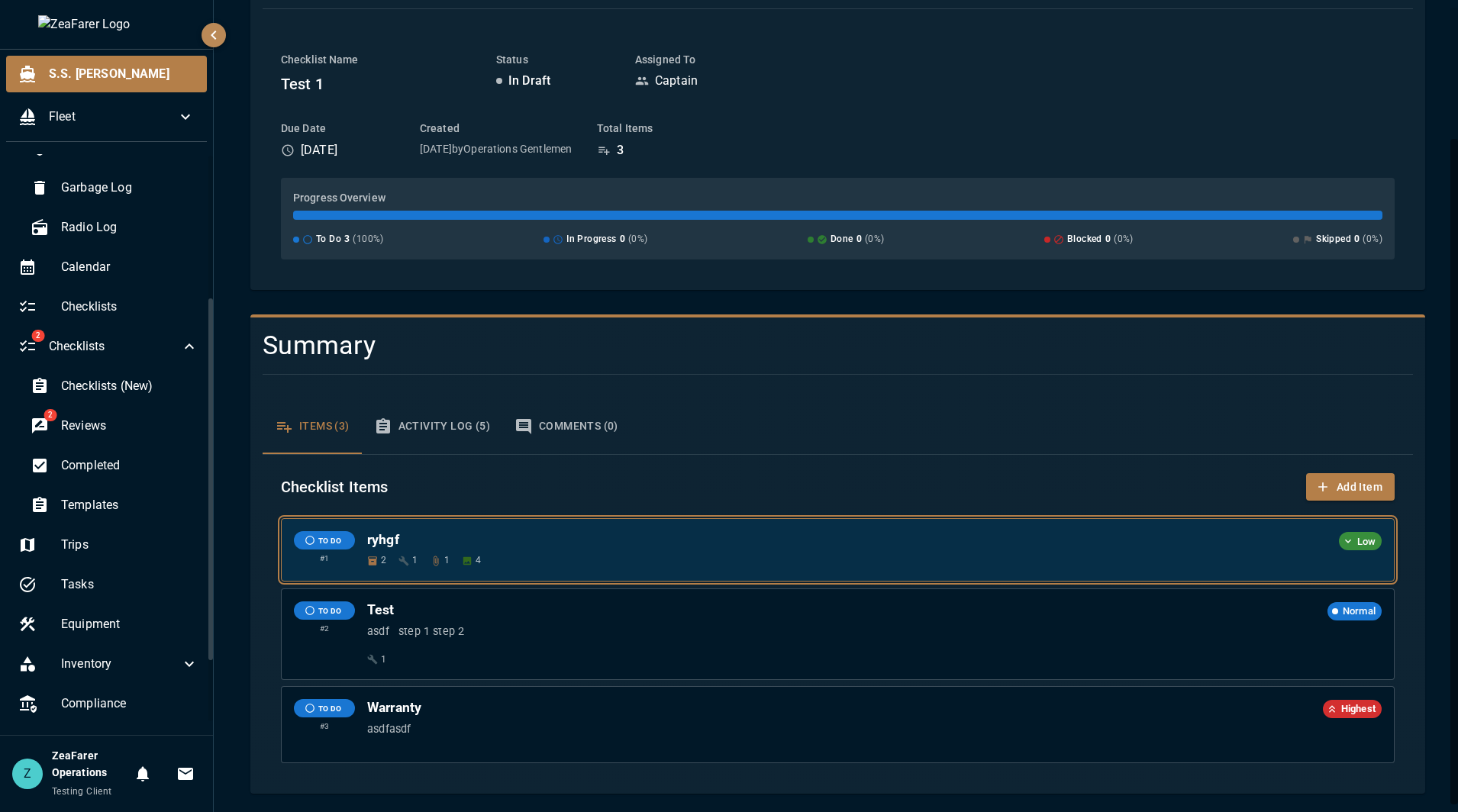
click at [832, 554] on div "2 1 1 4" at bounding box center [874, 560] width 1015 height 15
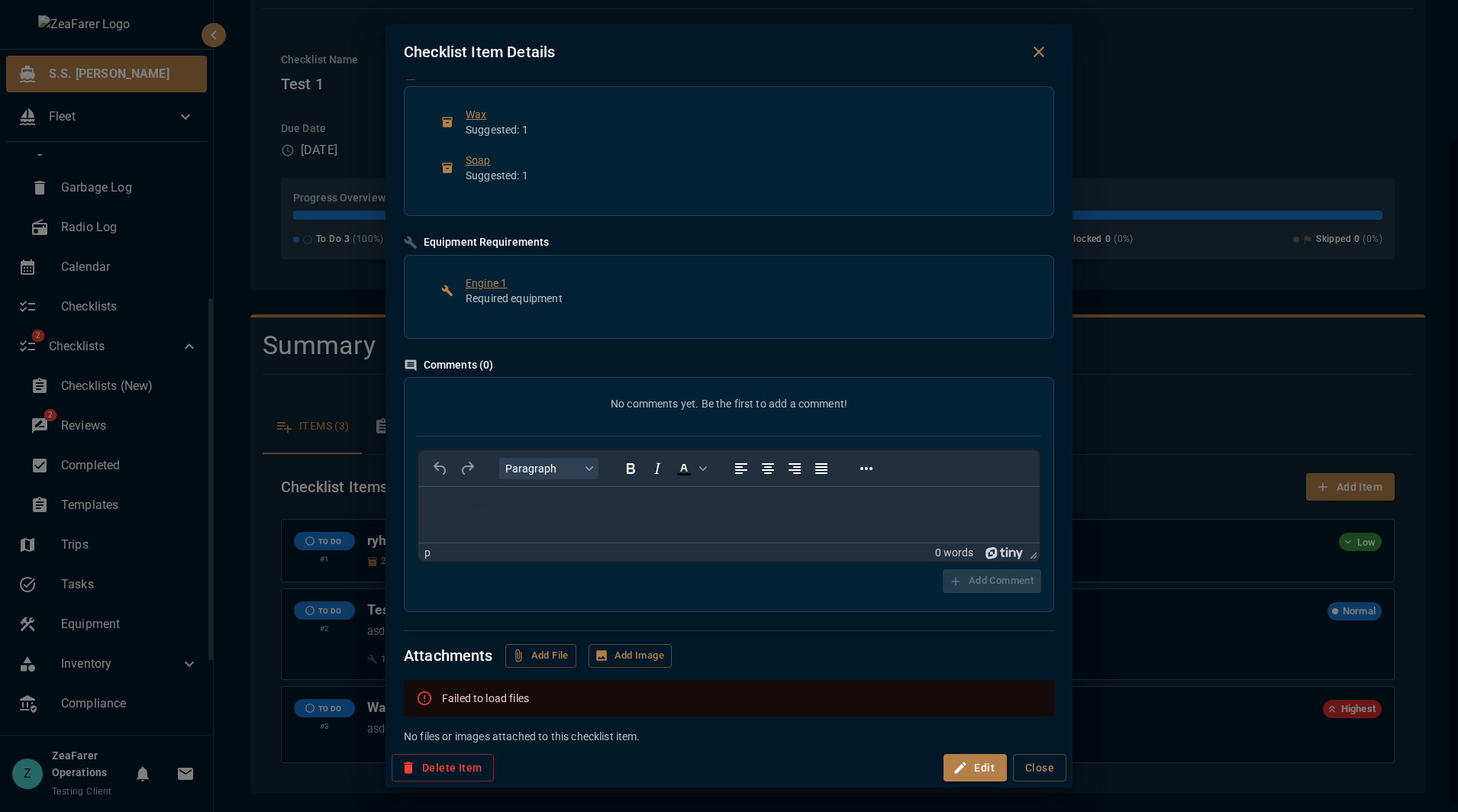
scroll to position [128, 0]
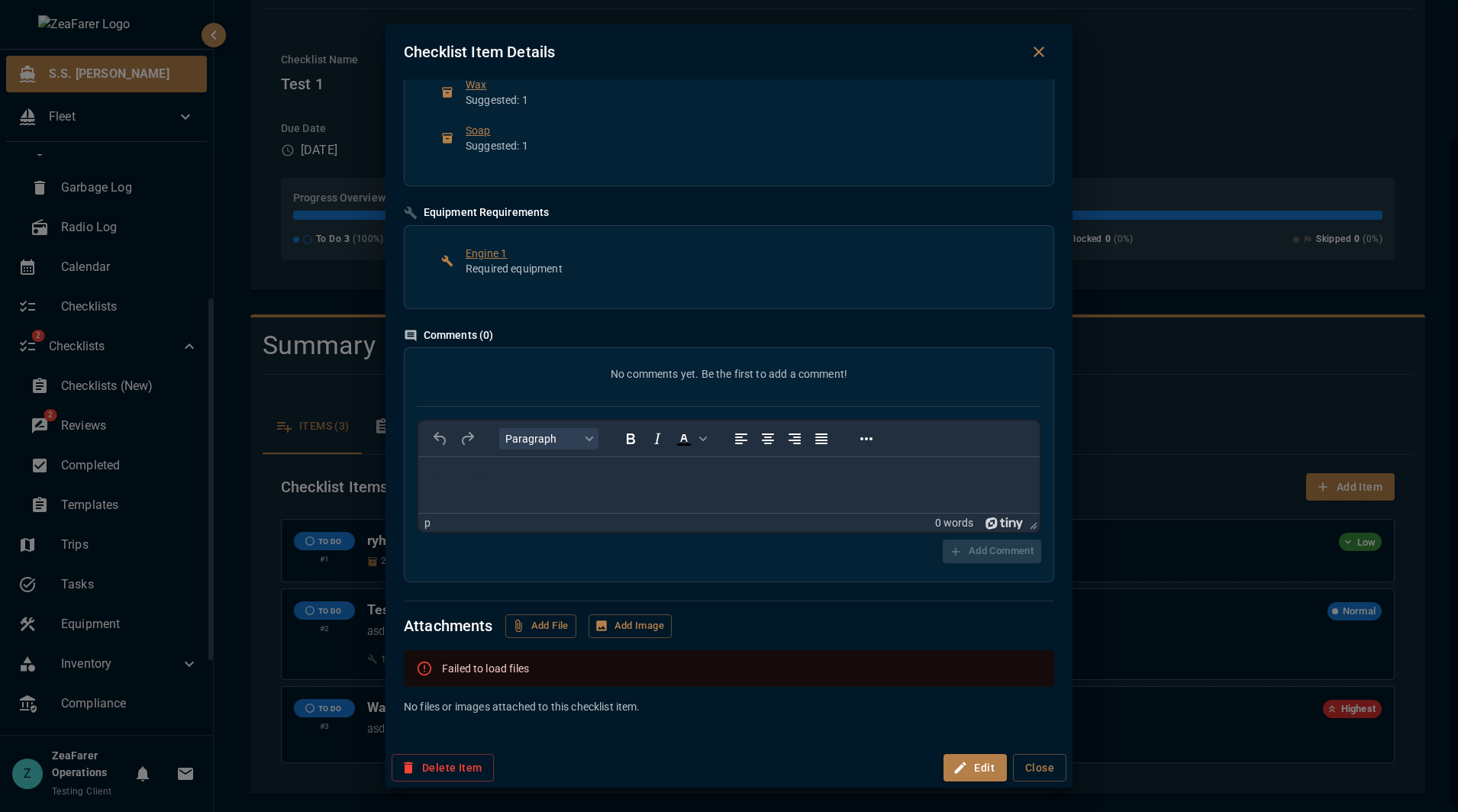
click at [1038, 43] on icon "Close dialog" at bounding box center [1038, 52] width 18 height 18
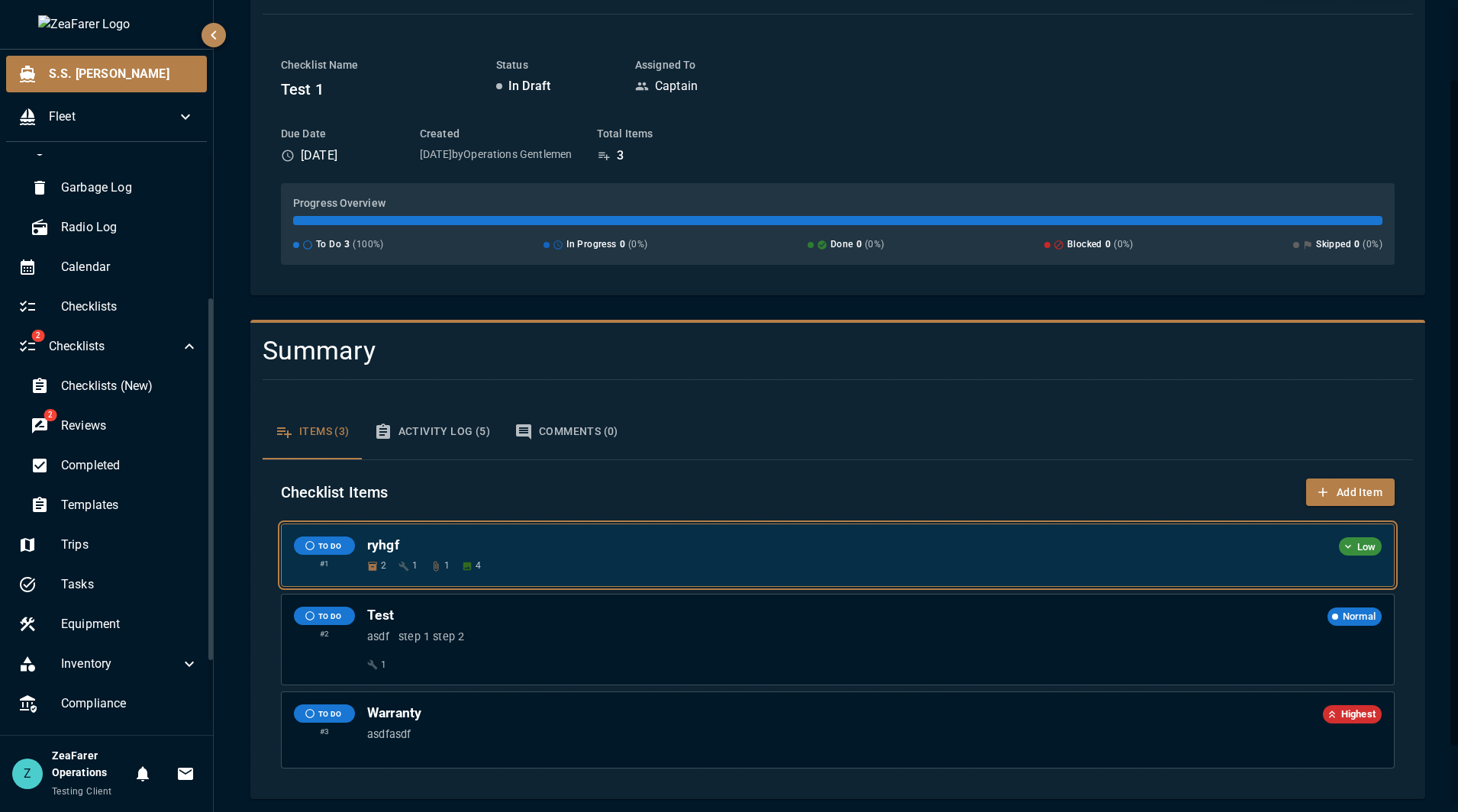
scroll to position [161, 0]
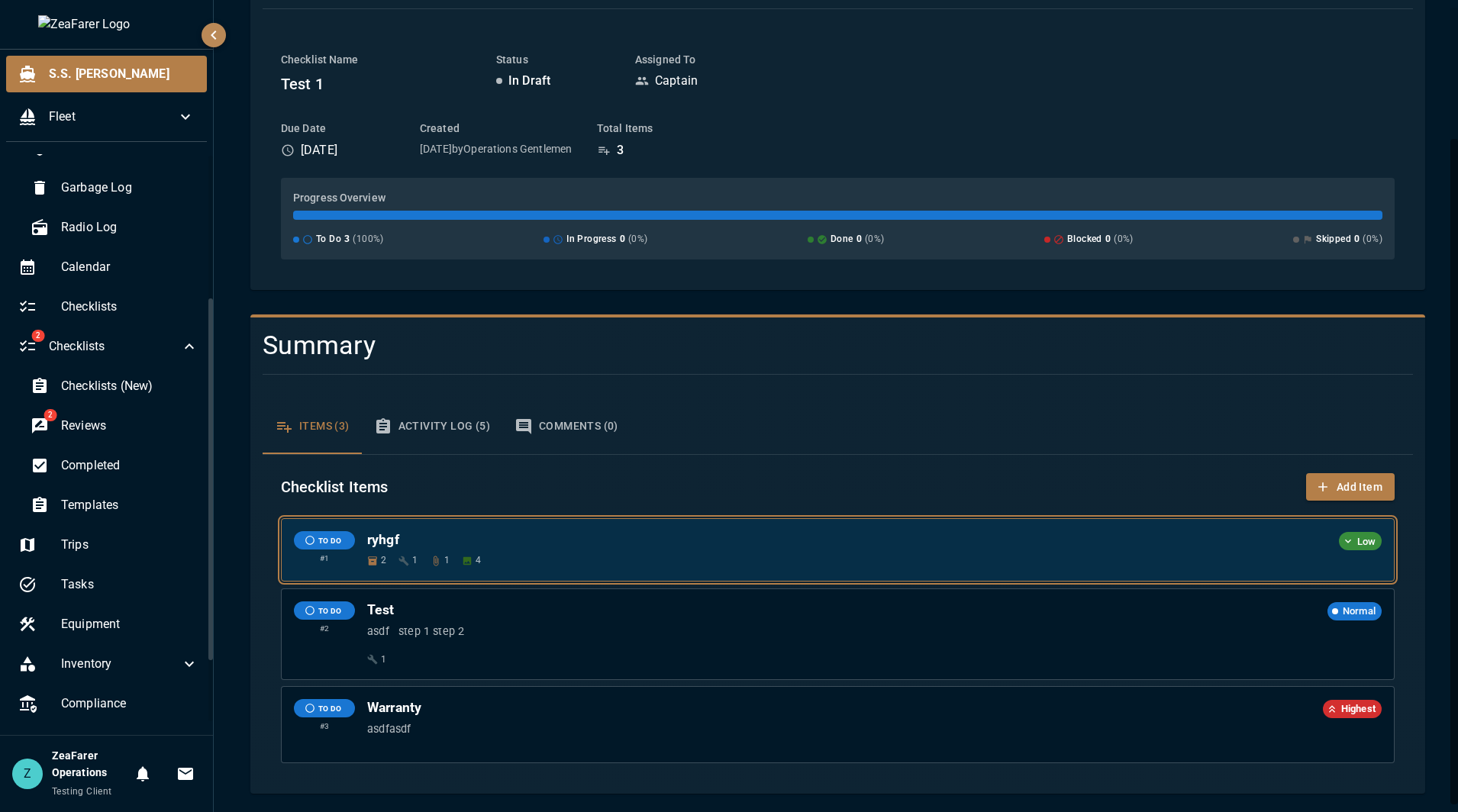
click at [714, 520] on div "TO DO # 1 ryhgf Low 2 1 1 4" at bounding box center [837, 550] width 1112 height 61
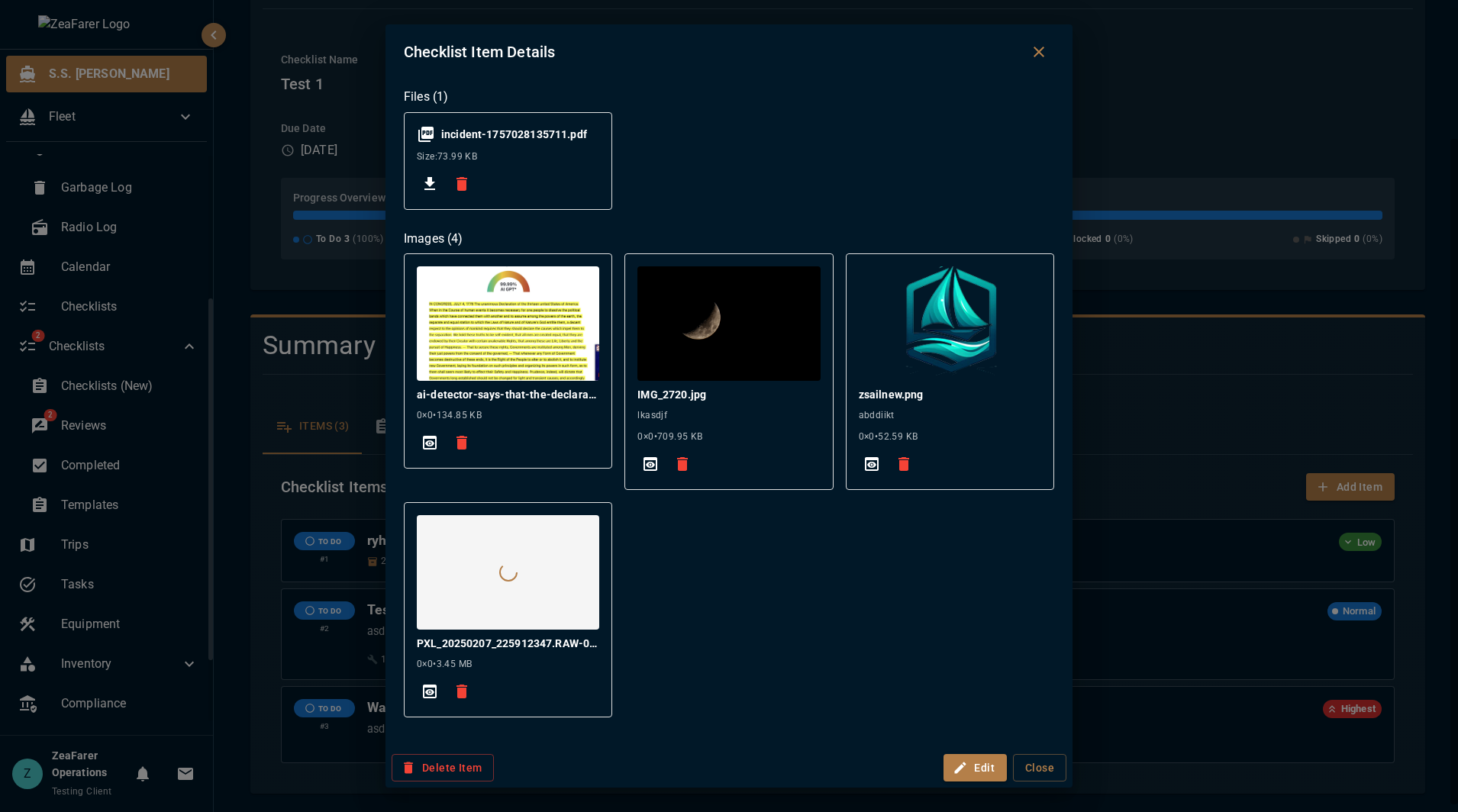
scroll to position [695, 0]
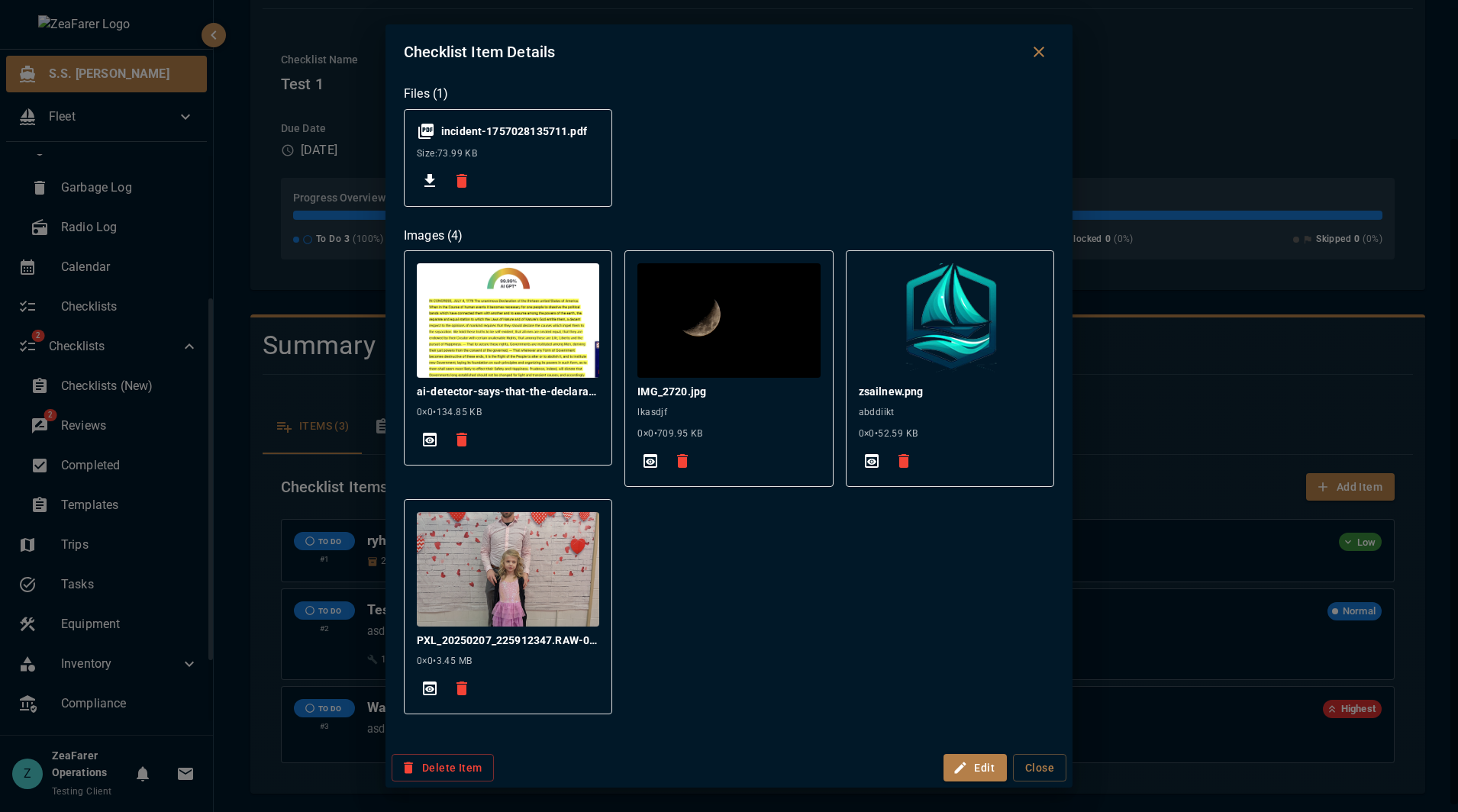
click at [430, 188] on icon "Download" at bounding box center [429, 181] width 18 height 18
click at [425, 447] on icon "View Full Size" at bounding box center [430, 440] width 14 height 14
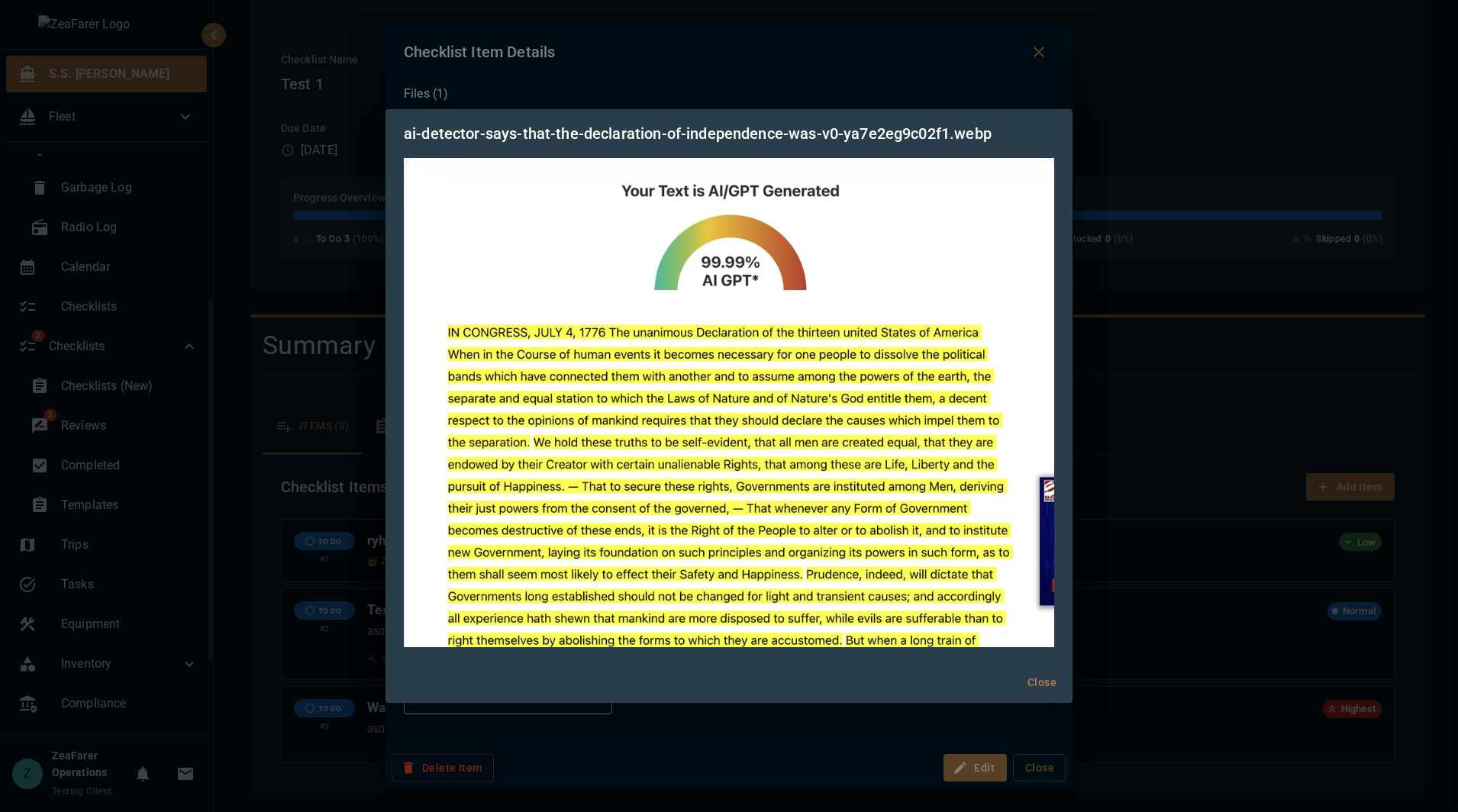
click at [1031, 54] on div "ai-detector-says-that-the-declaration-of-independence-was-v0-ya7e2eg9c02f1.webp…" at bounding box center [729, 406] width 1458 height 812
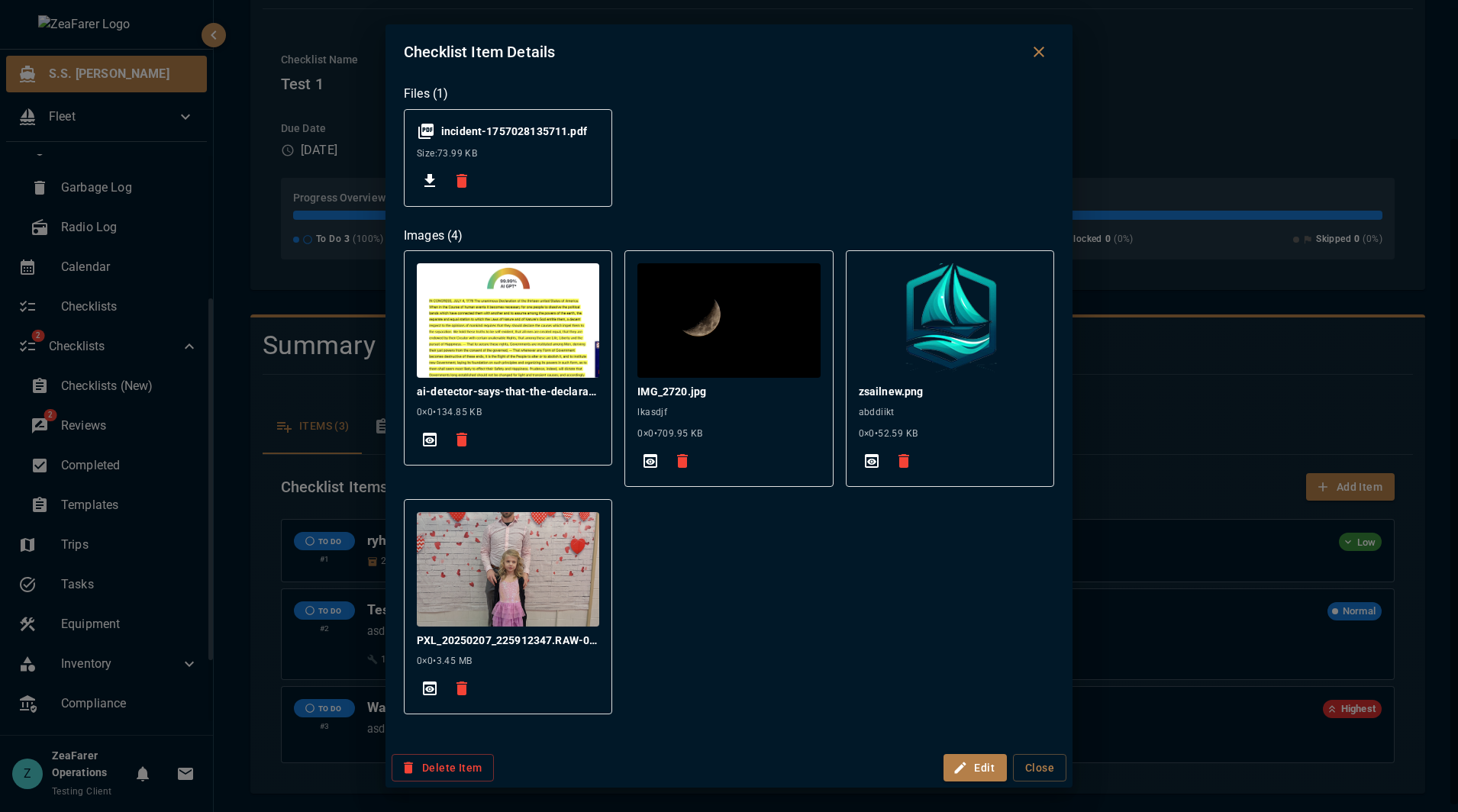
click at [707, 352] on img at bounding box center [729, 320] width 183 height 114
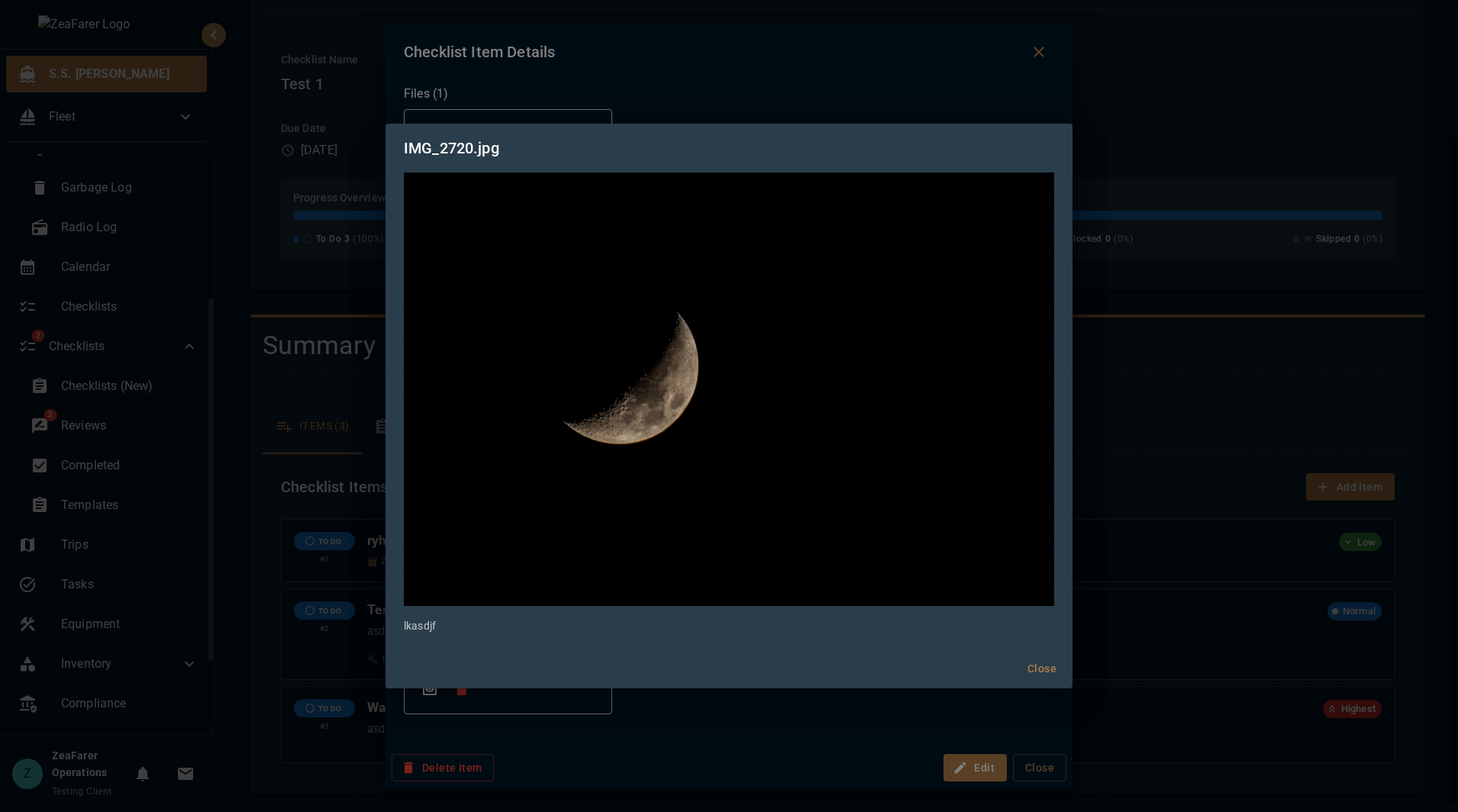
click at [1047, 680] on button "Close" at bounding box center [1042, 669] width 49 height 28
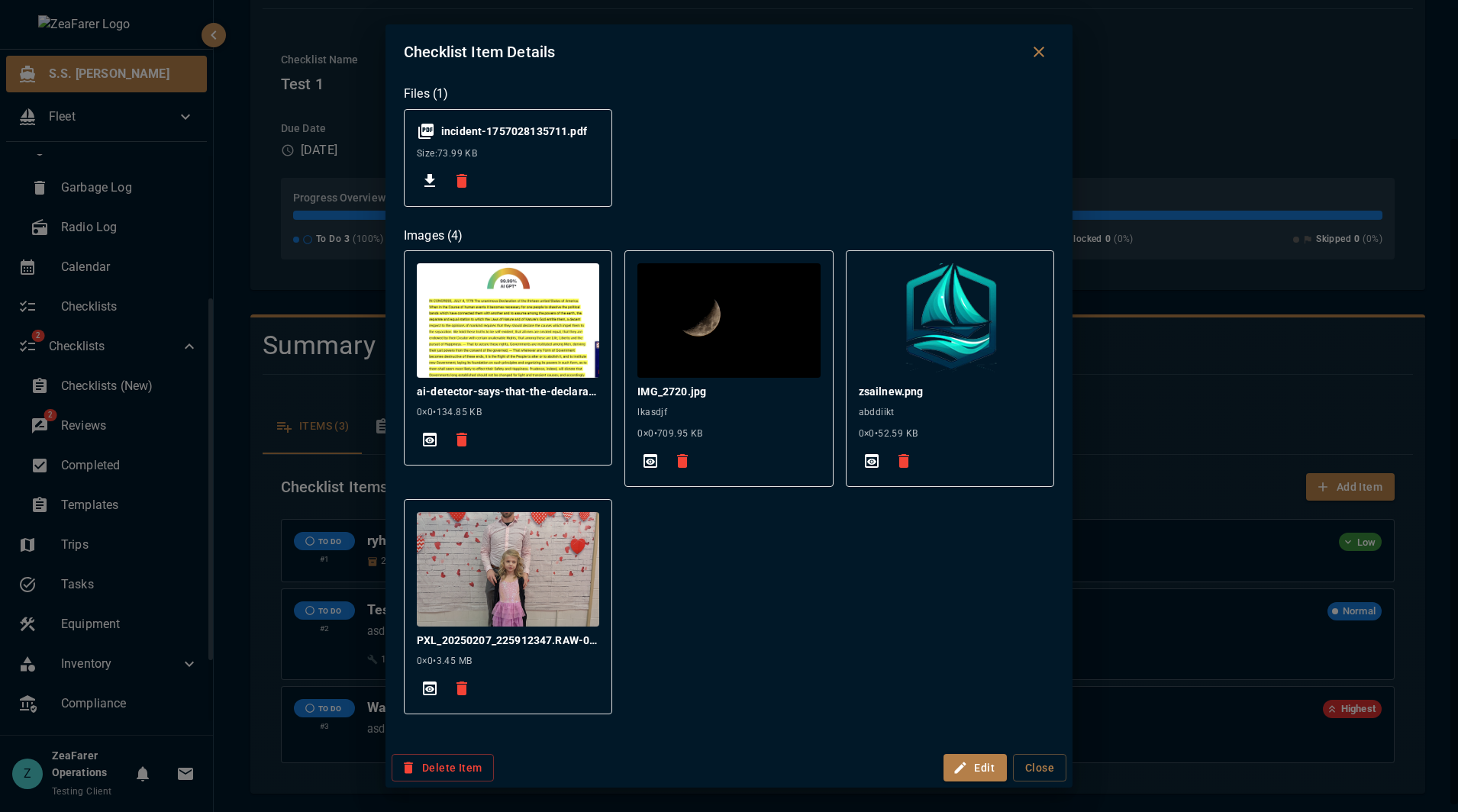
click at [1038, 50] on icon "Close dialog" at bounding box center [1038, 52] width 18 height 18
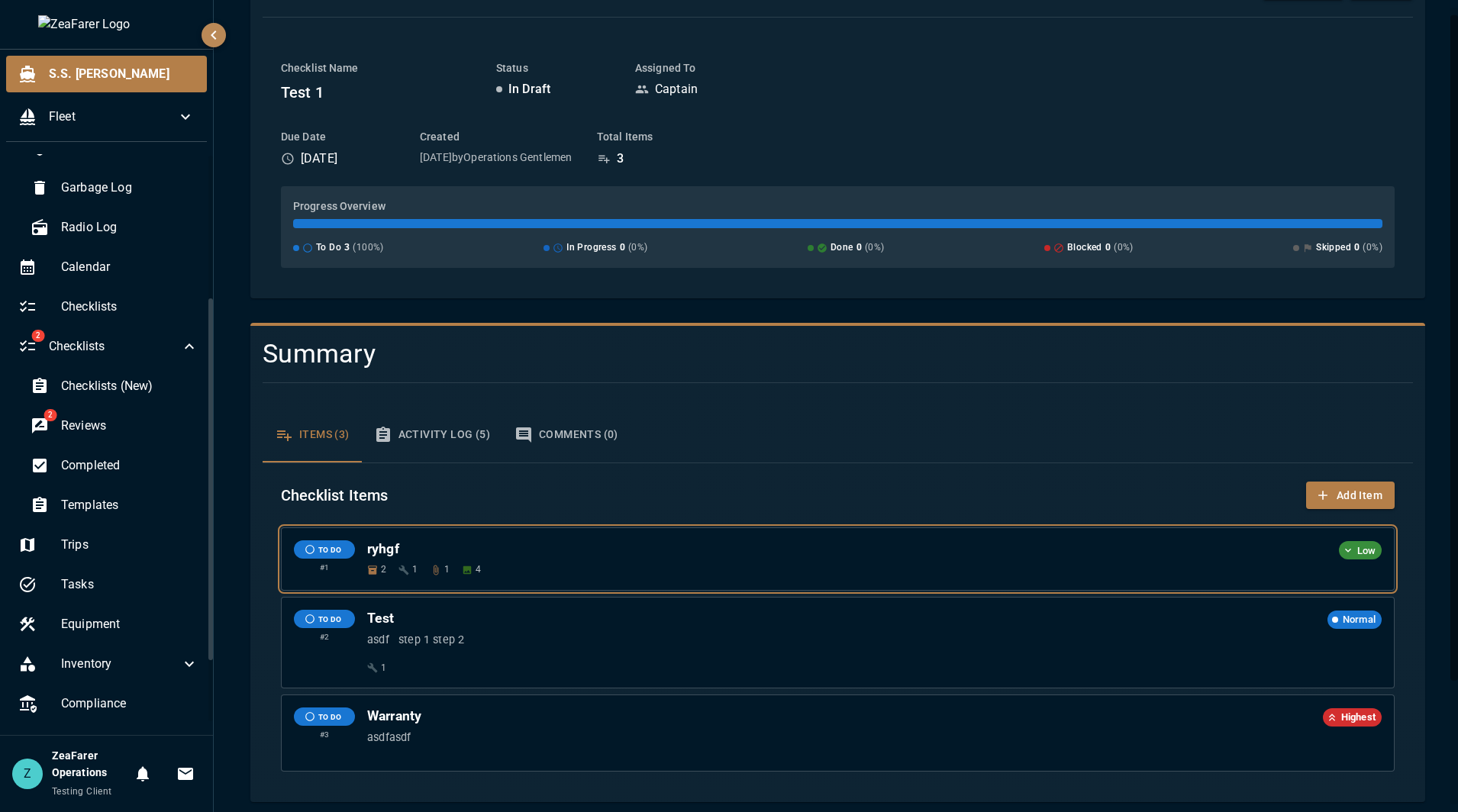
scroll to position [161, 0]
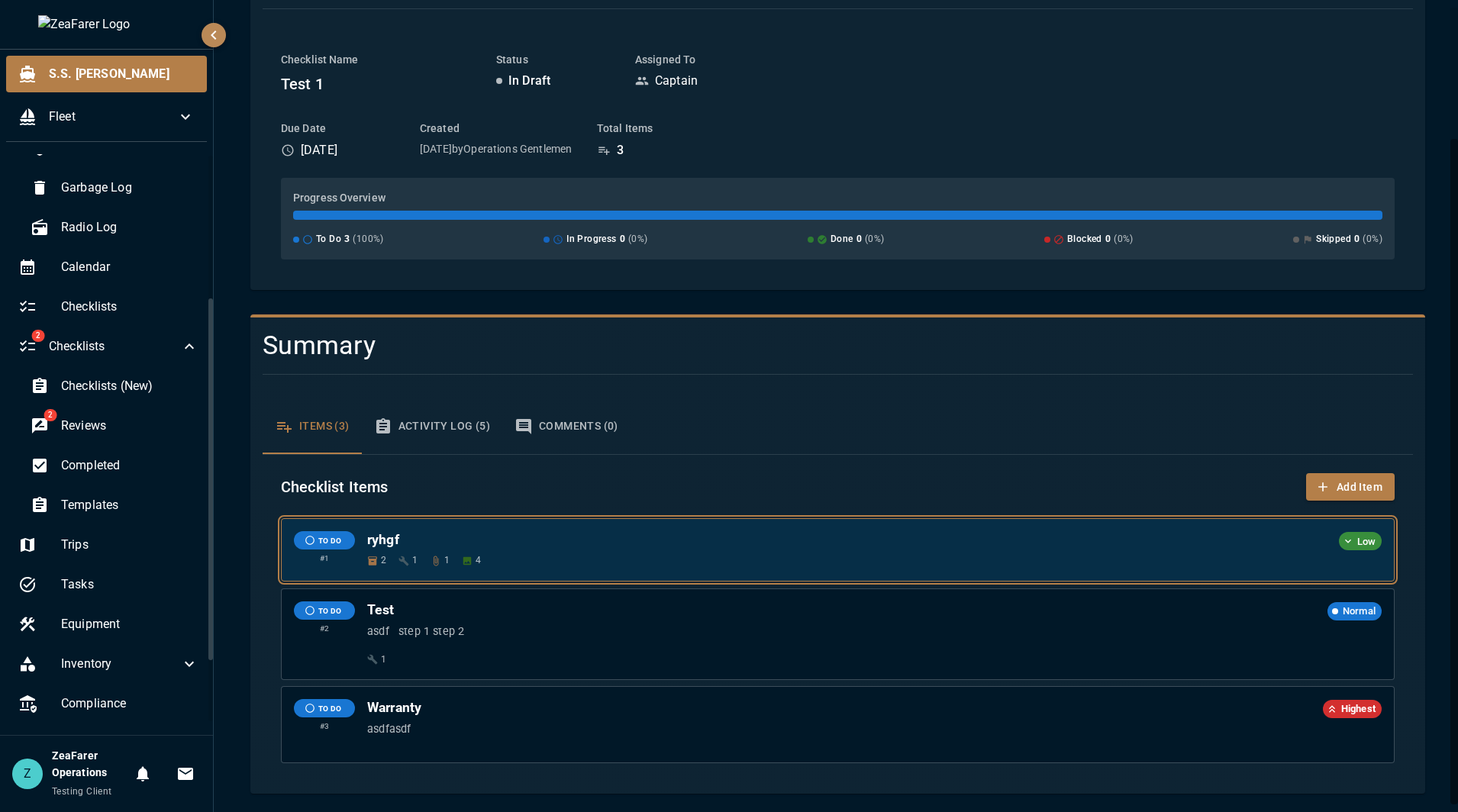
click at [1015, 538] on h6 "ryhgf" at bounding box center [849, 540] width 965 height 18
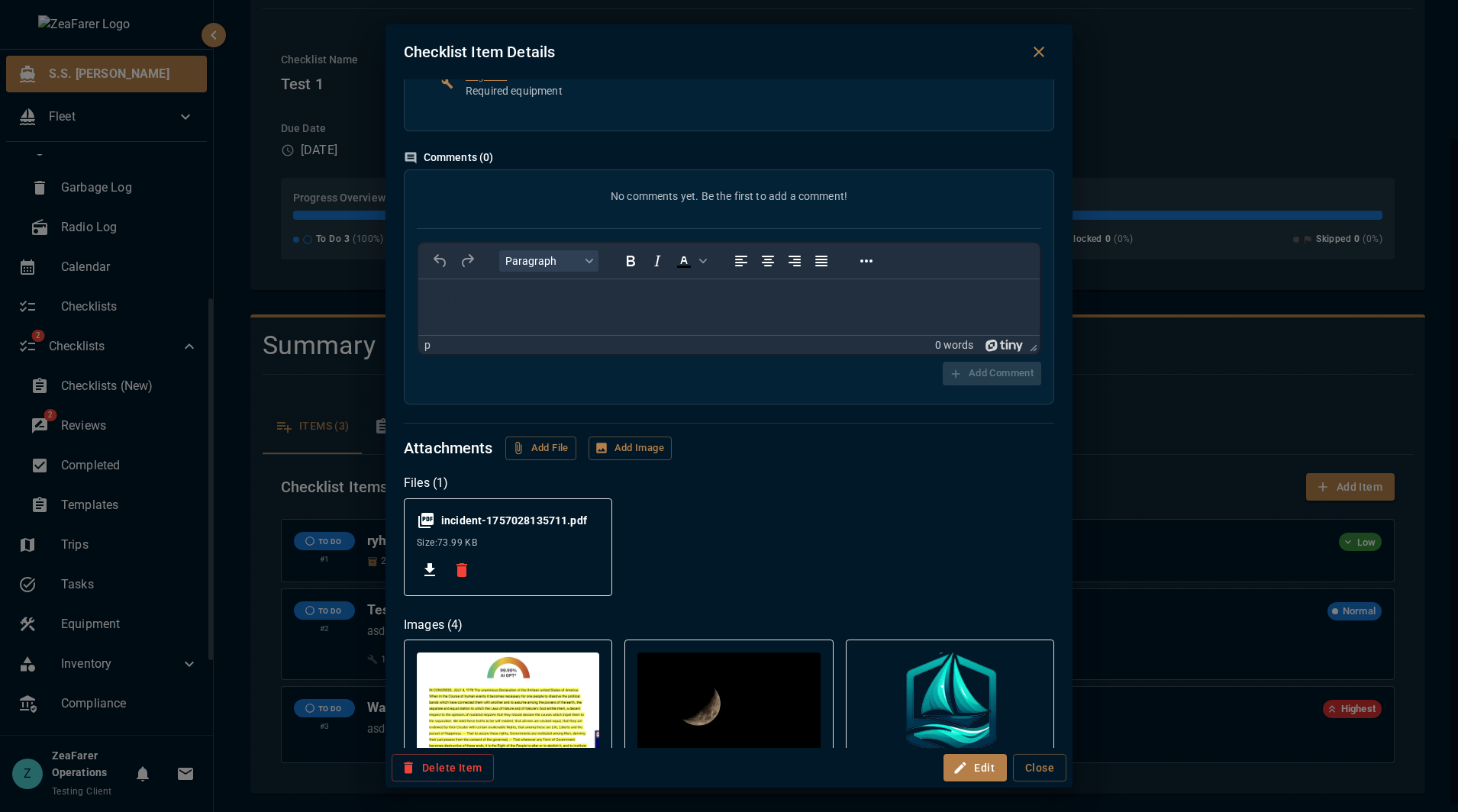
scroll to position [305, 0]
click at [652, 421] on div "Comments ( 0 ) No comments yet. Be the first to add a comment! Paragraph To ope…" at bounding box center [729, 627] width 650 height 954
click at [635, 442] on button "Add Image" at bounding box center [629, 449] width 83 height 24
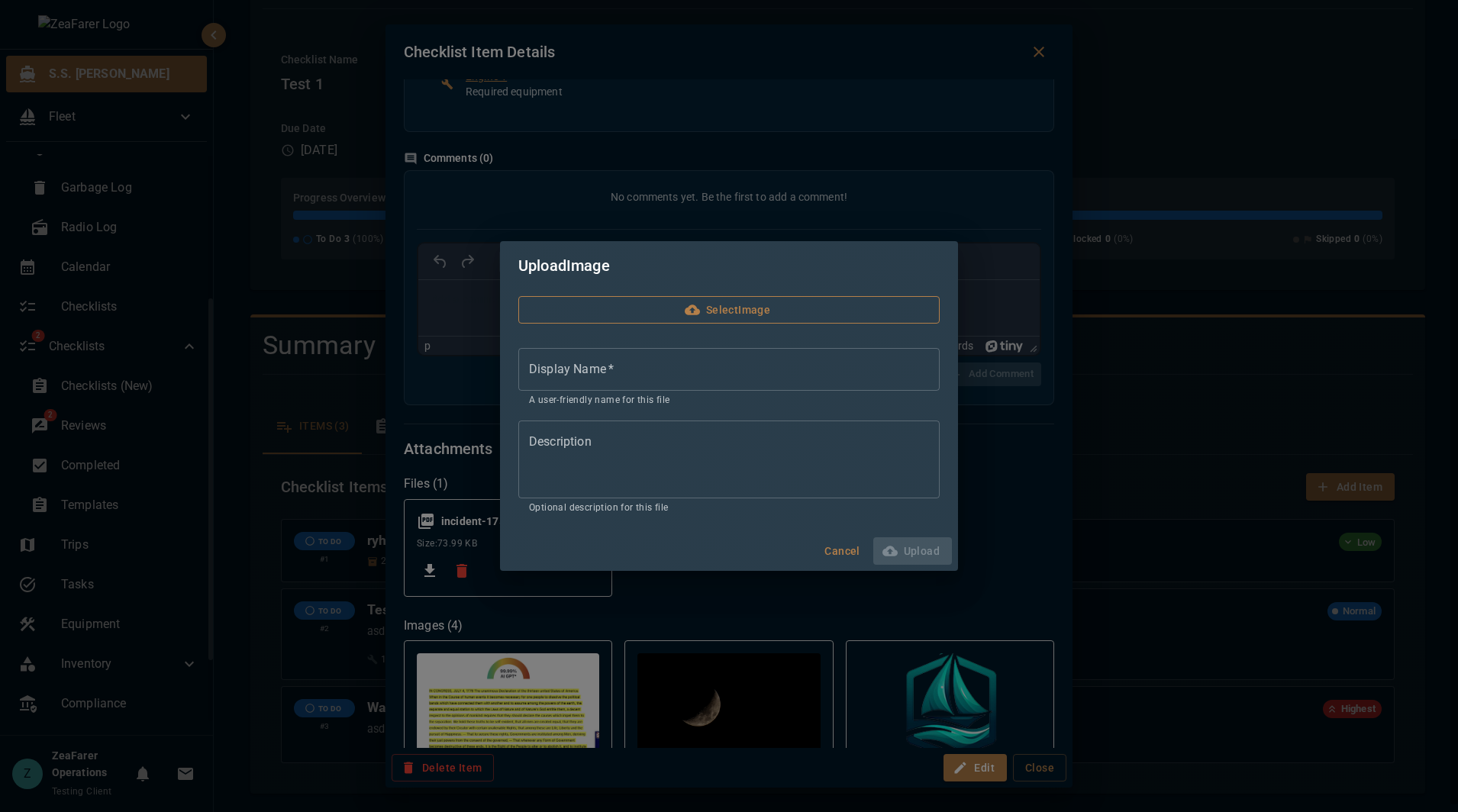
click at [707, 319] on label "Select Image" at bounding box center [729, 310] width 421 height 28
click at [0, 0] on input "Select Image" at bounding box center [0, 0] width 0 height 0
type input "**********"
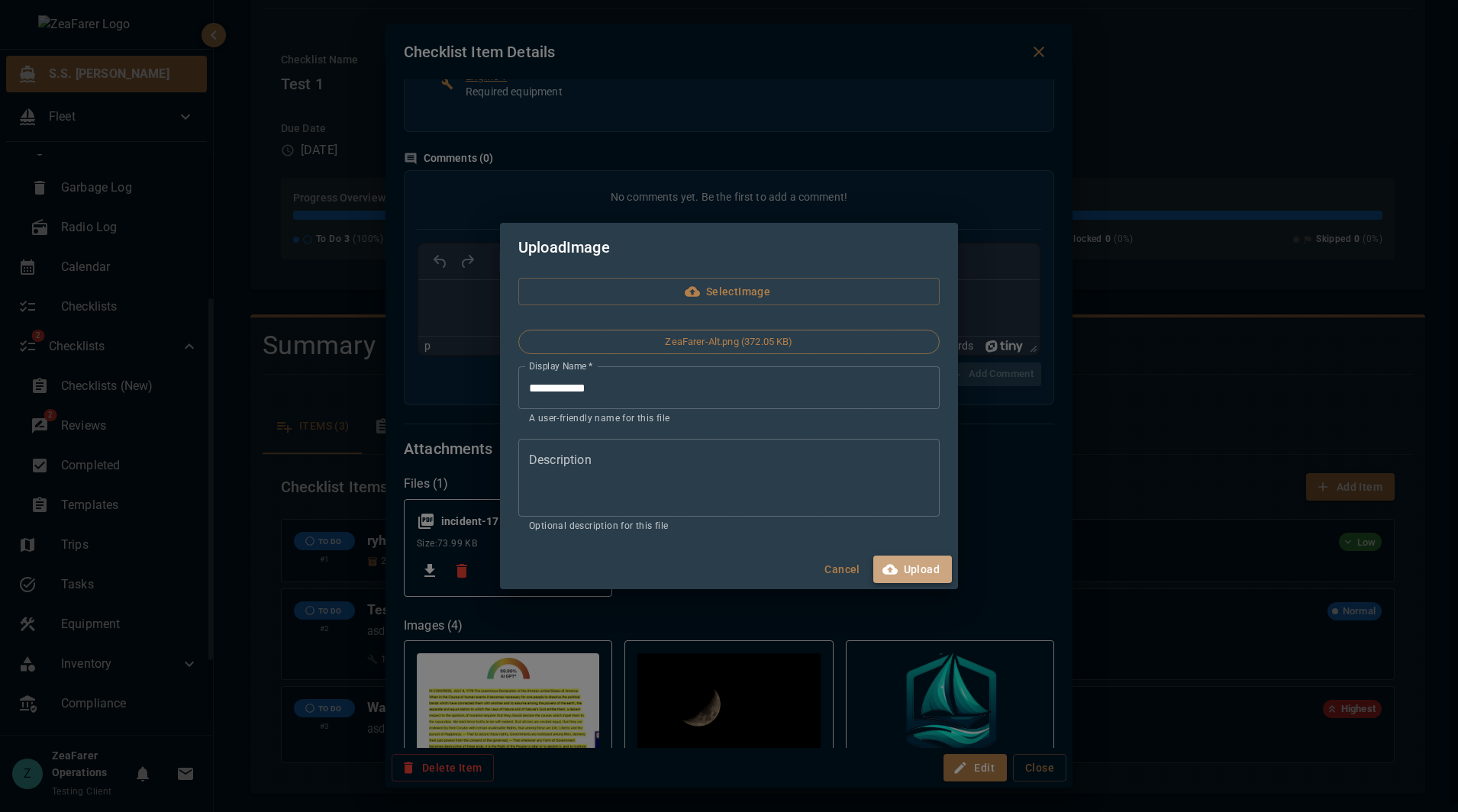
click at [935, 560] on button "Upload" at bounding box center [913, 570] width 79 height 28
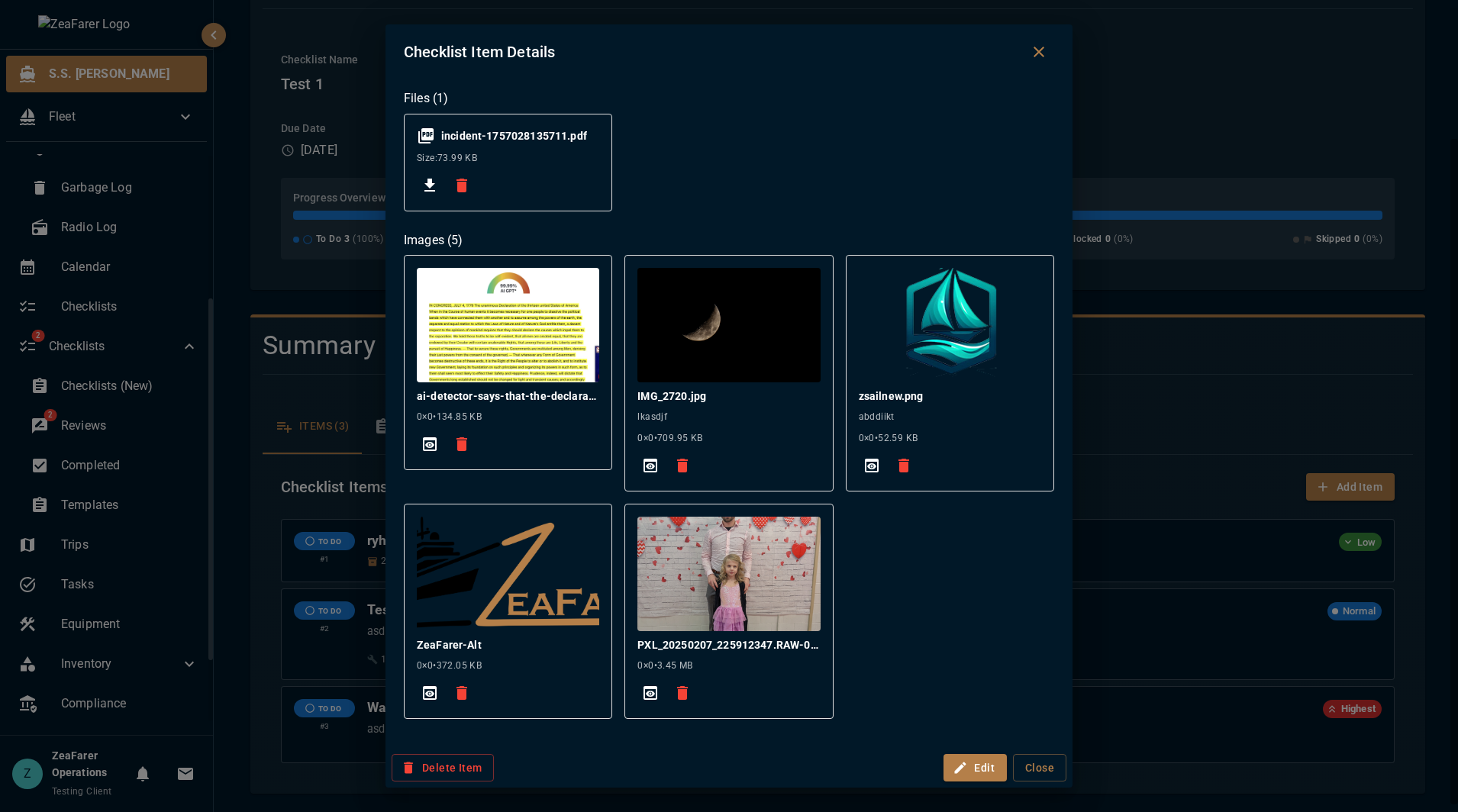
scroll to position [695, 0]
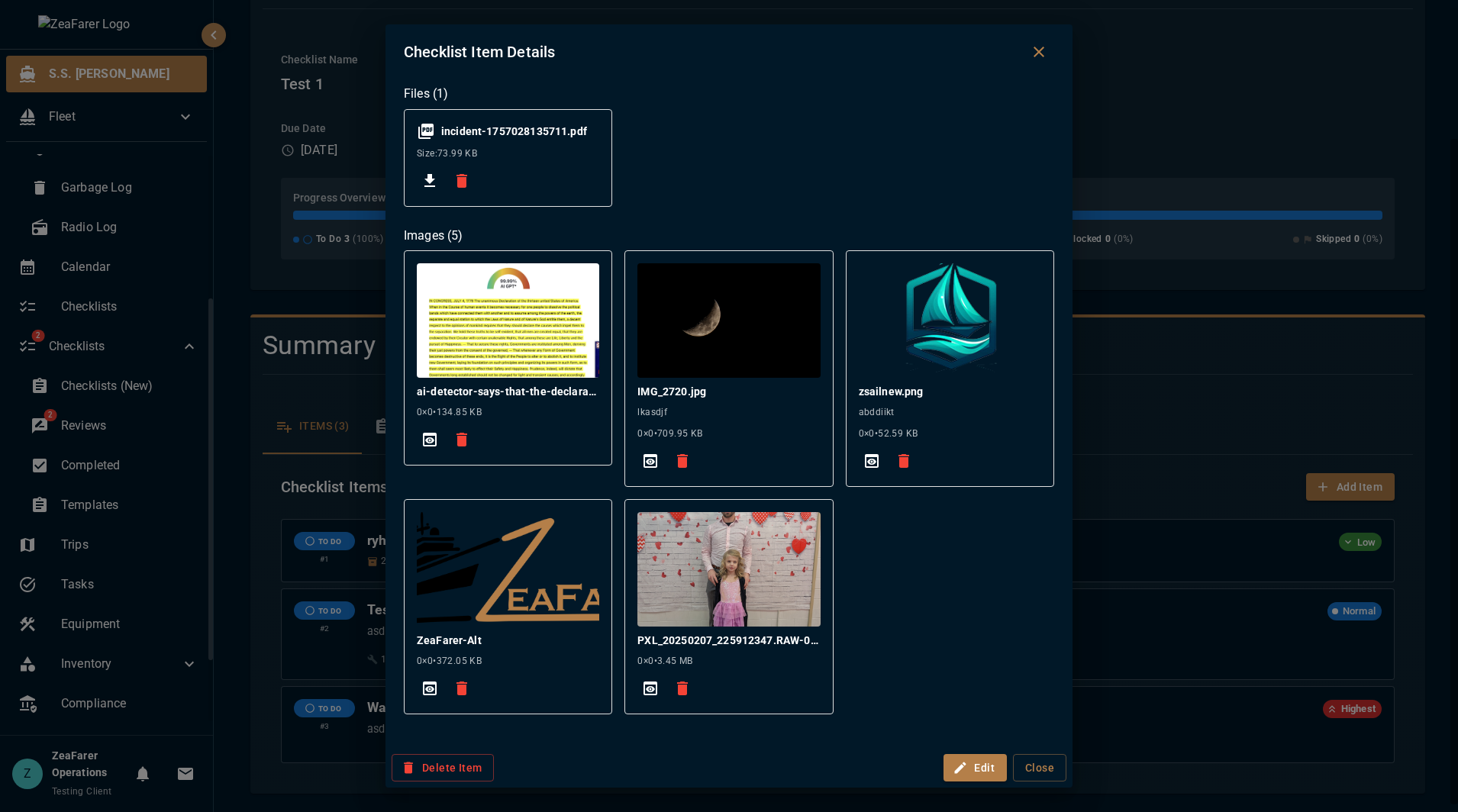
click at [476, 628] on div "ZeaFarer-Alt 0 × 0 • 372.05 KB" at bounding box center [507, 607] width 208 height 215
click at [421, 687] on icon "View Full Size" at bounding box center [429, 688] width 18 height 18
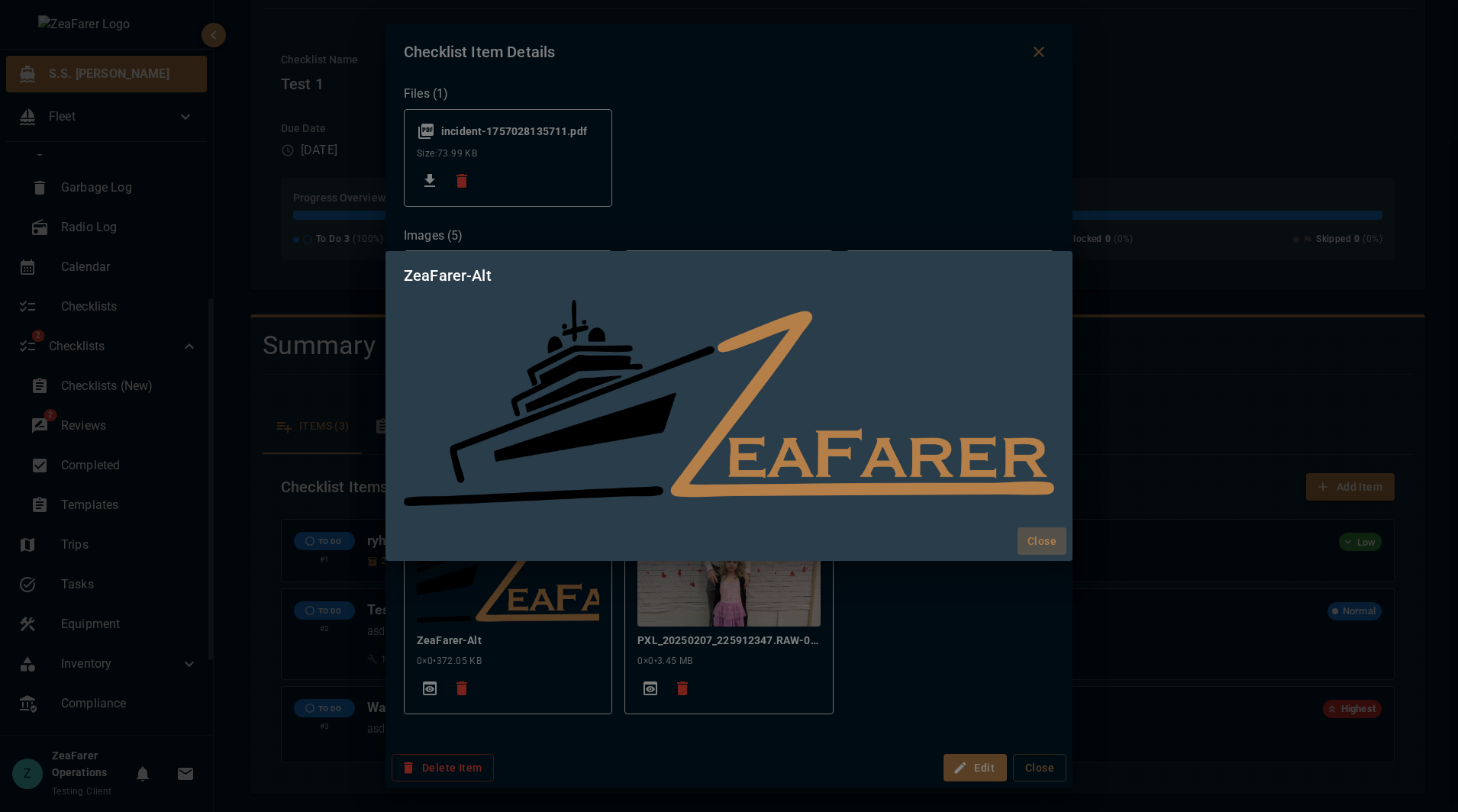
click at [1044, 546] on button "Close" at bounding box center [1042, 542] width 49 height 28
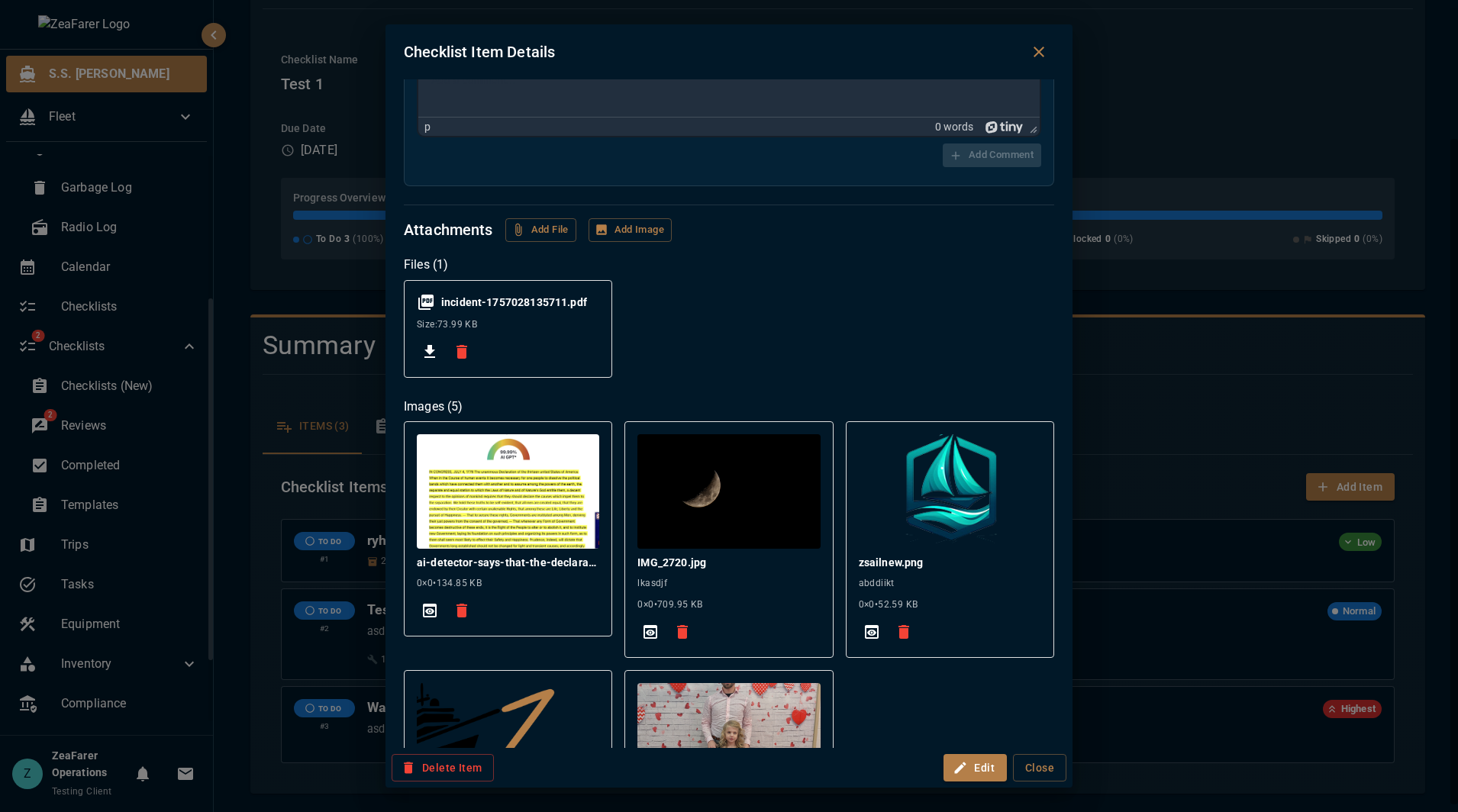
scroll to position [611, 0]
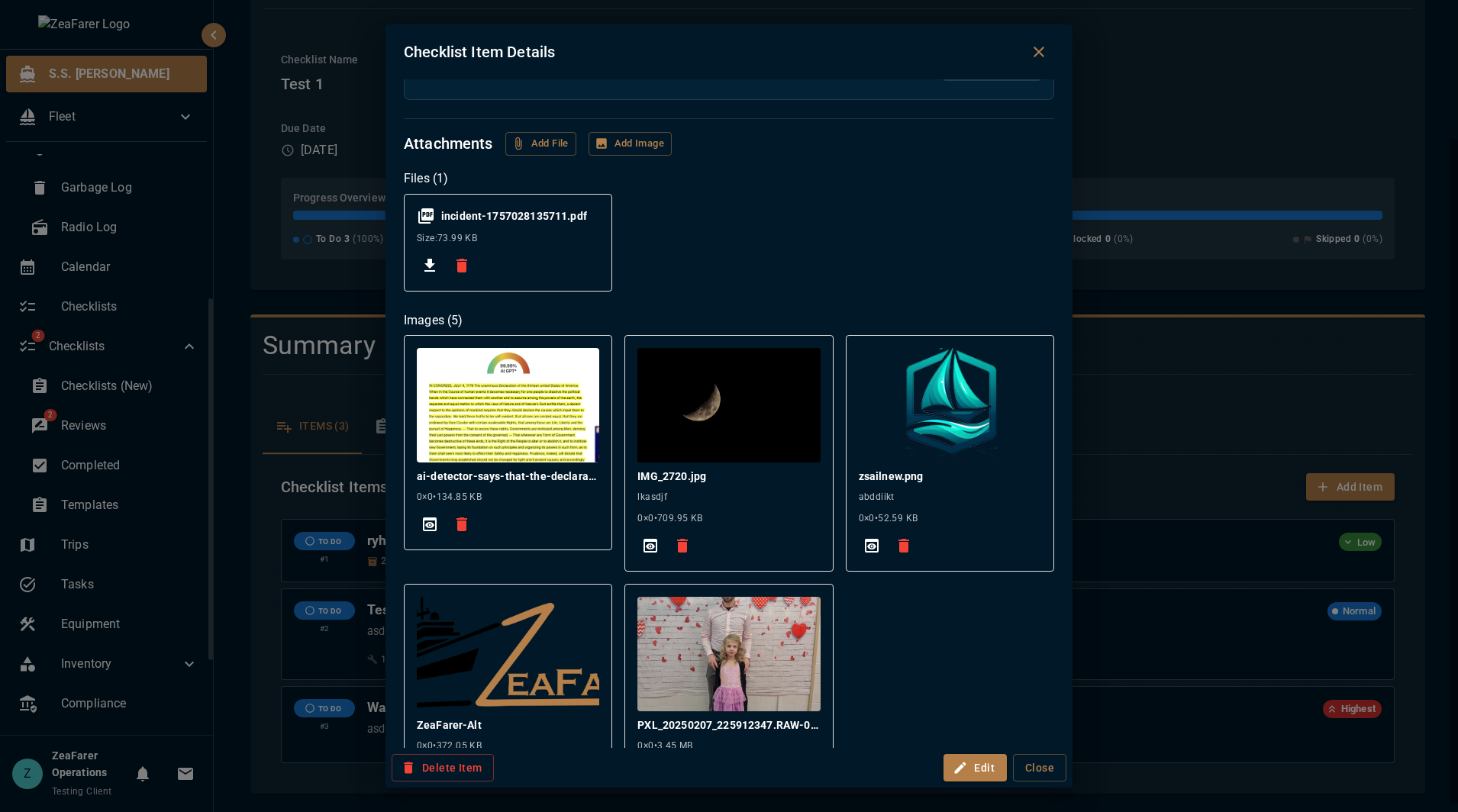
click at [1045, 54] on icon "Close dialog" at bounding box center [1038, 52] width 18 height 18
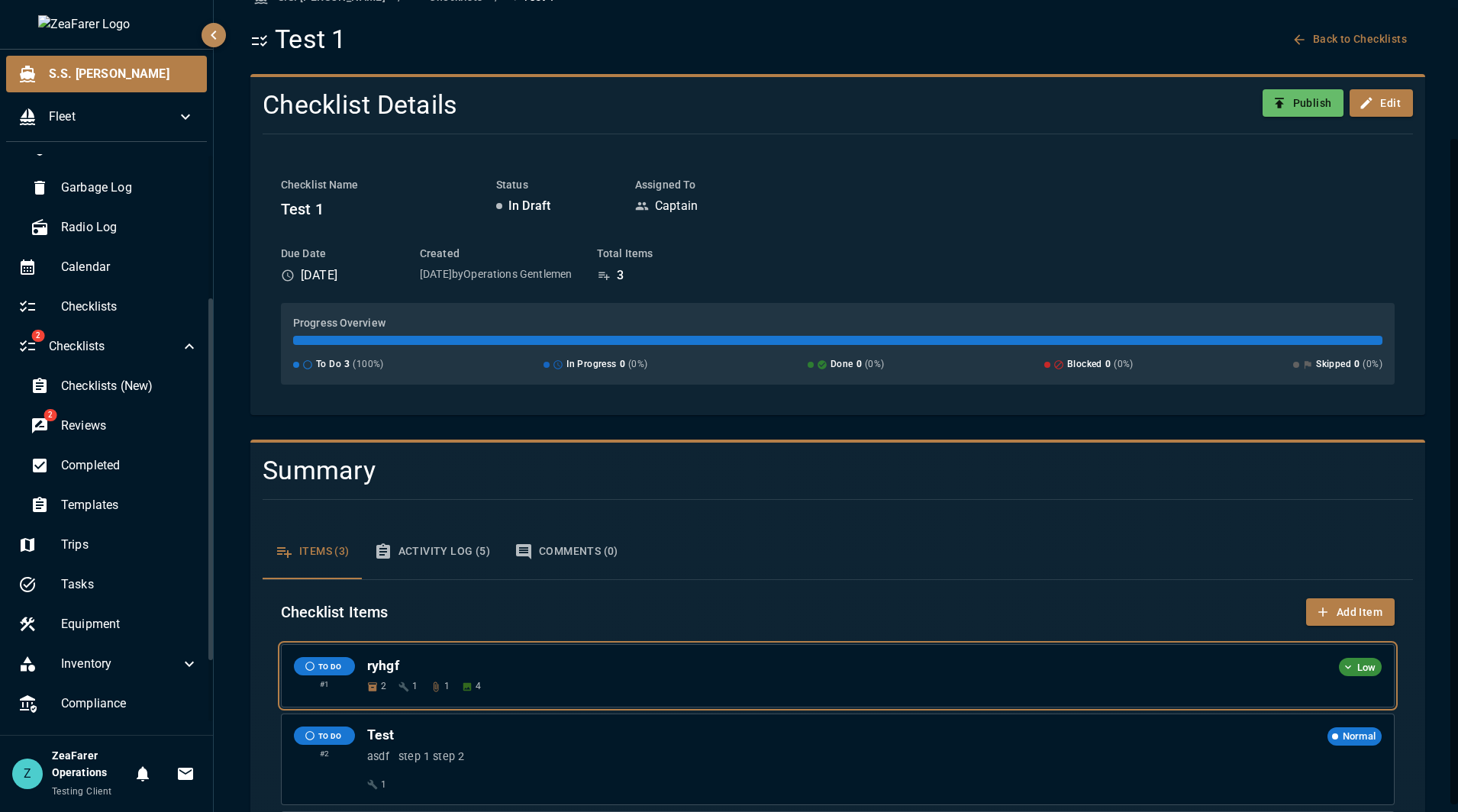
scroll to position [0, 0]
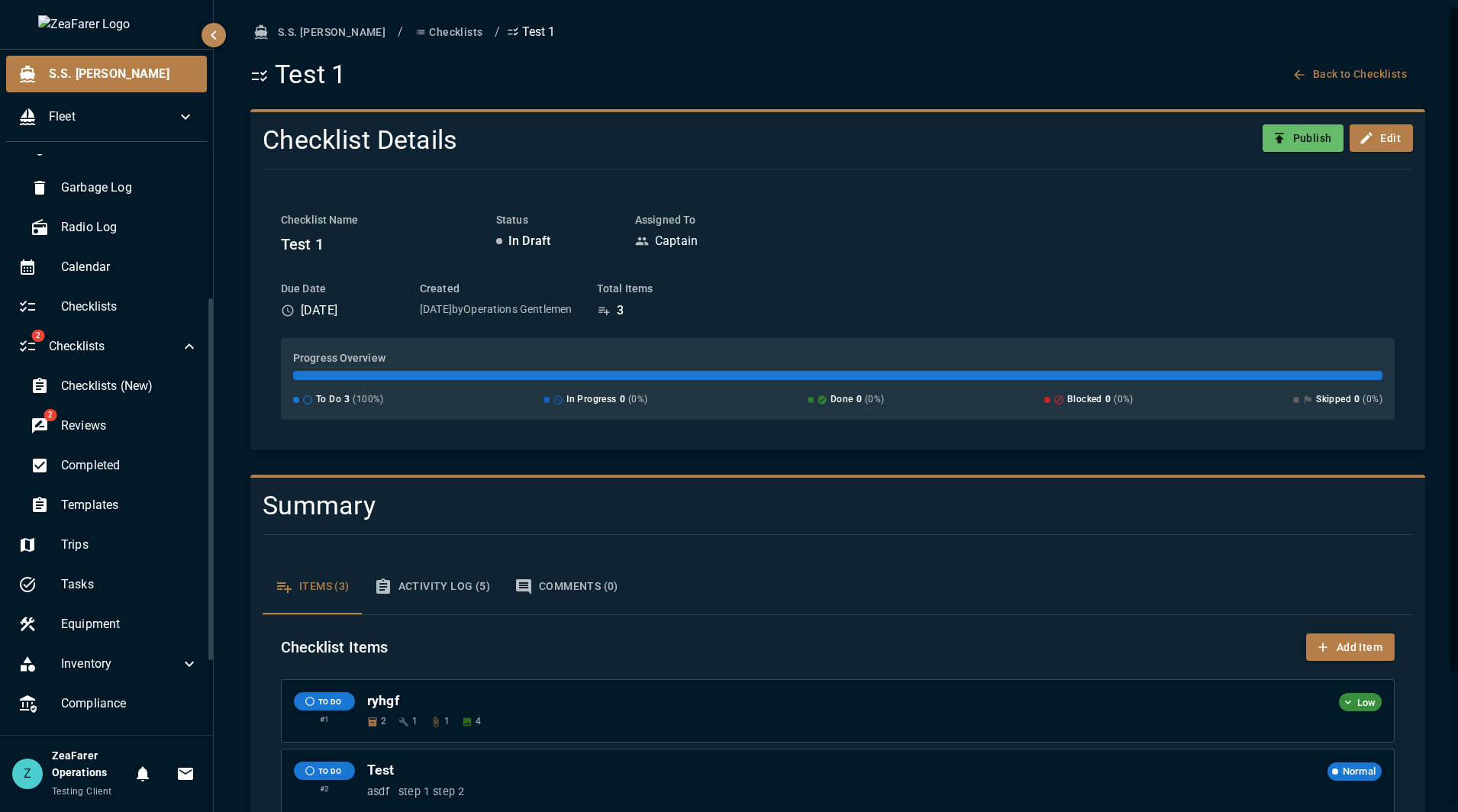
click at [409, 32] on button "Checklists" at bounding box center [449, 32] width 79 height 28
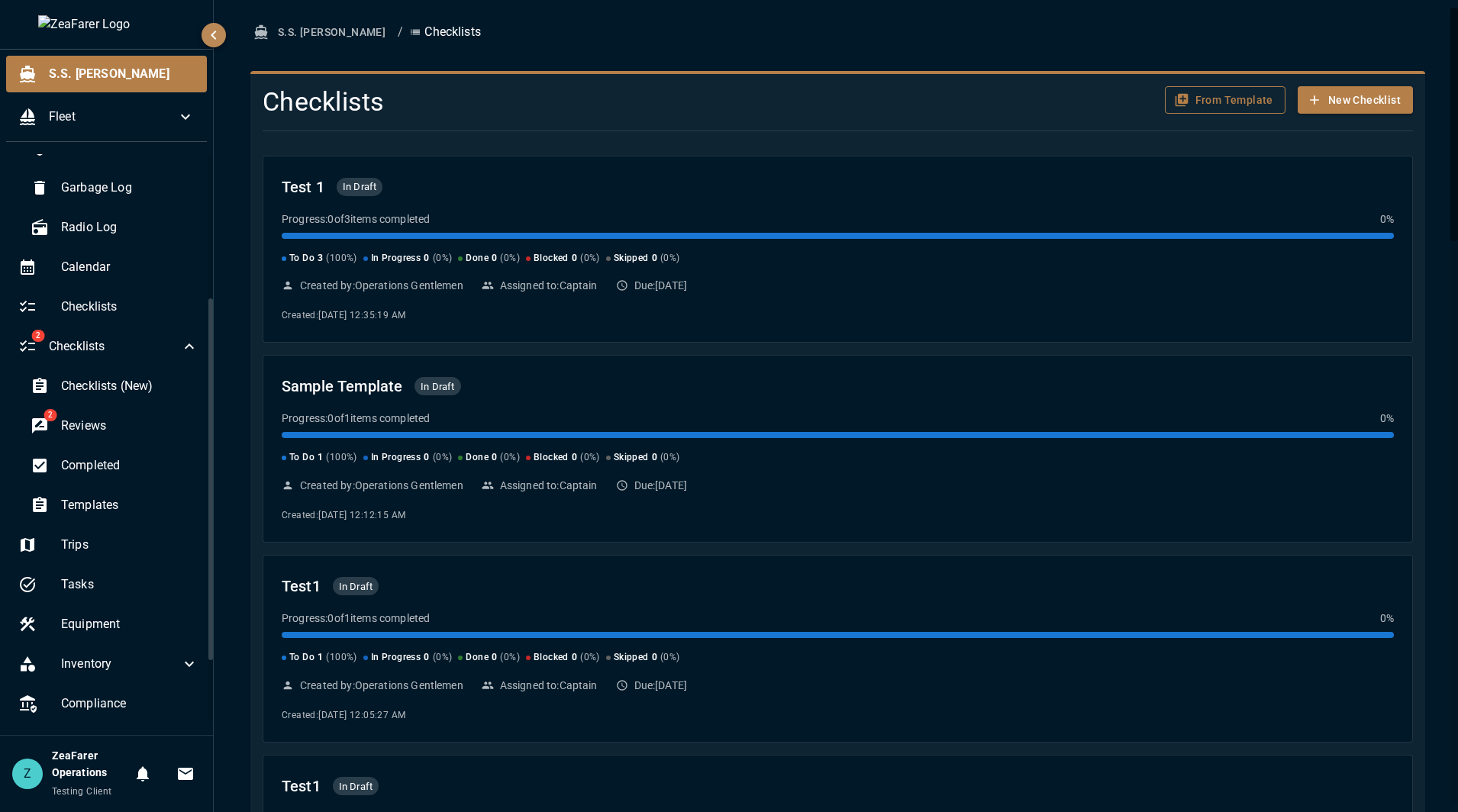
click at [1205, 106] on button "From Template" at bounding box center [1225, 100] width 120 height 28
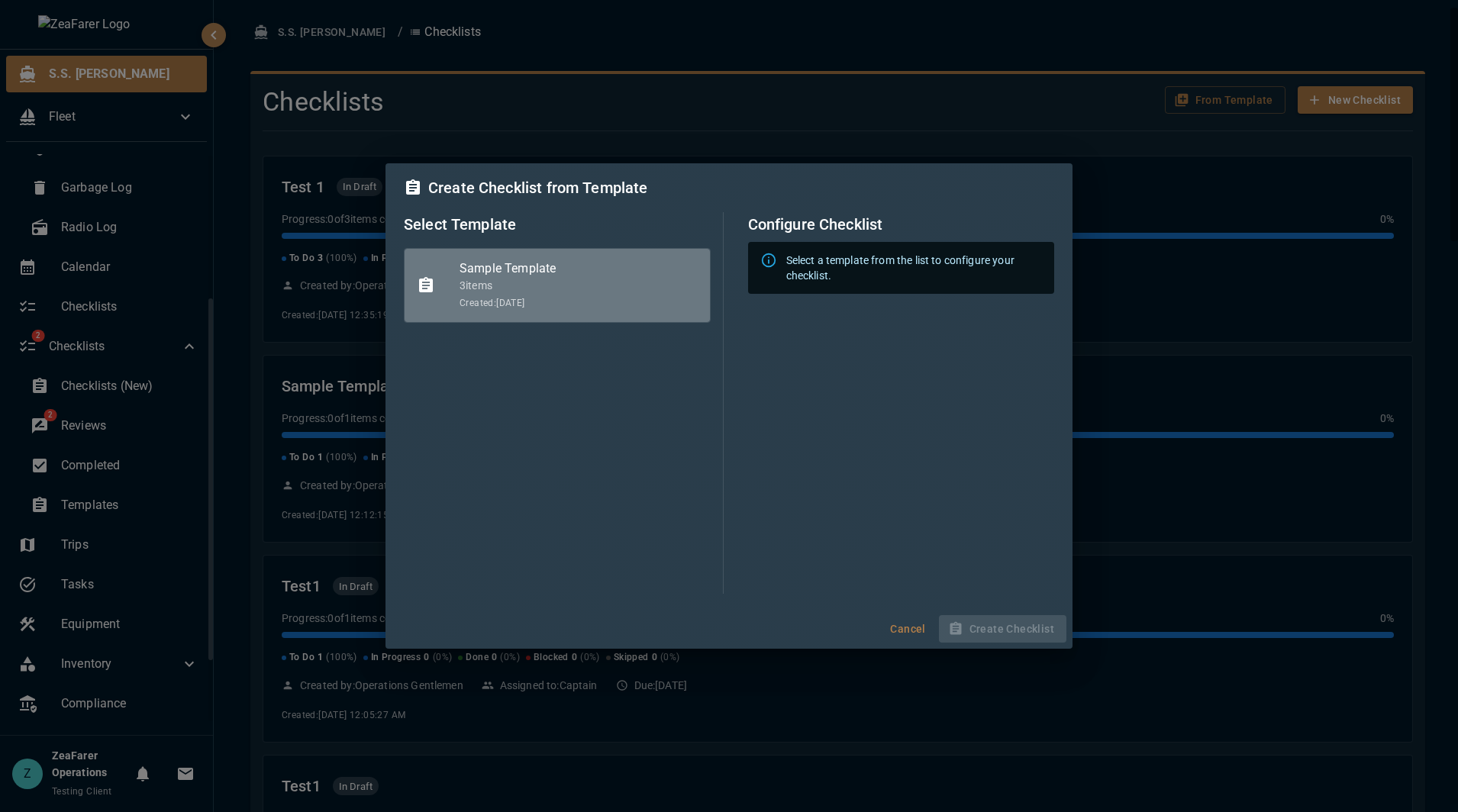
click at [441, 289] on div at bounding box center [438, 285] width 43 height 18
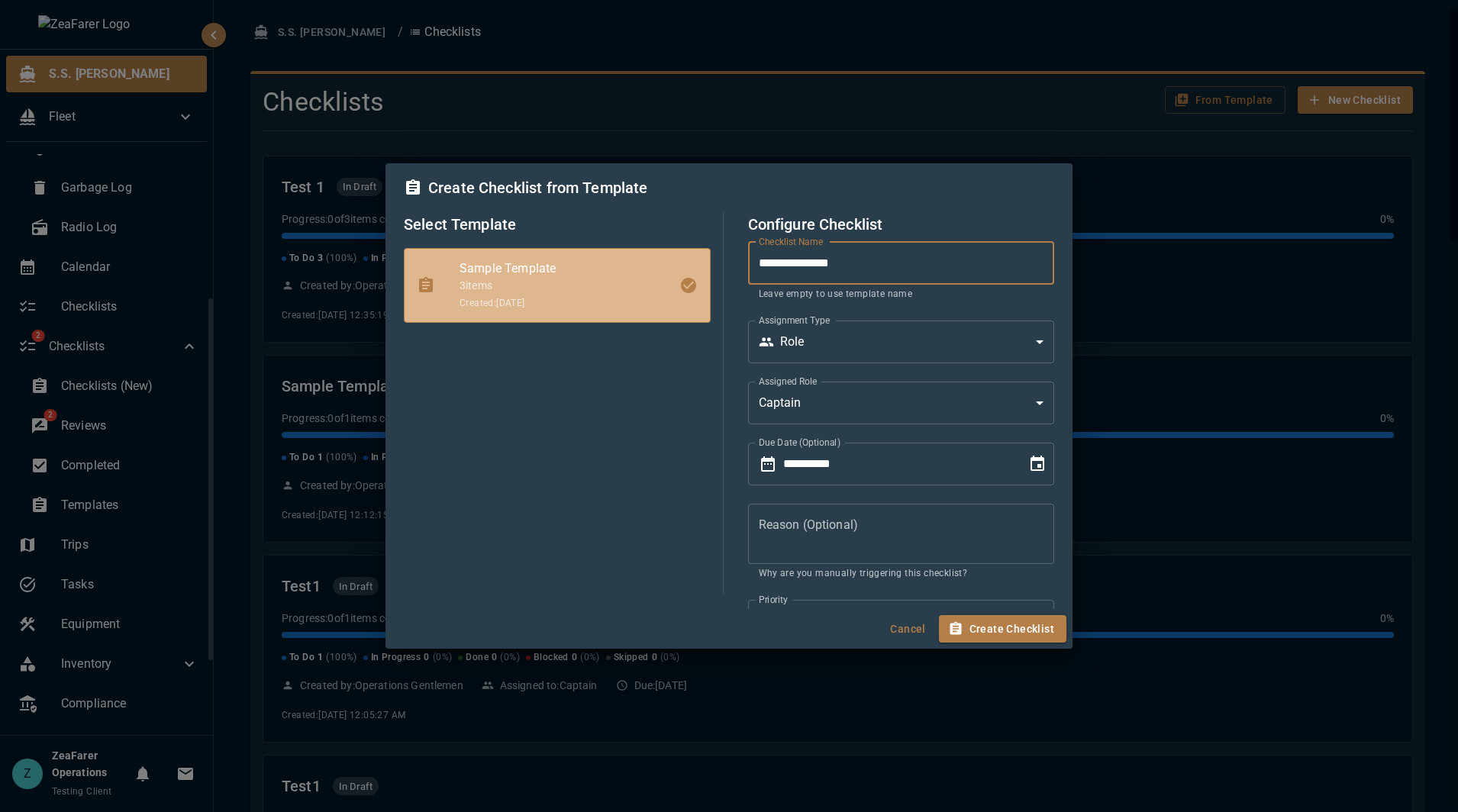
drag, startPoint x: 876, startPoint y: 261, endPoint x: 480, endPoint y: 230, distance: 397.2
click at [477, 231] on div "**********" at bounding box center [729, 403] width 650 height 382
type input "******"
click at [1026, 627] on button "Create Checklist" at bounding box center [1002, 629] width 127 height 28
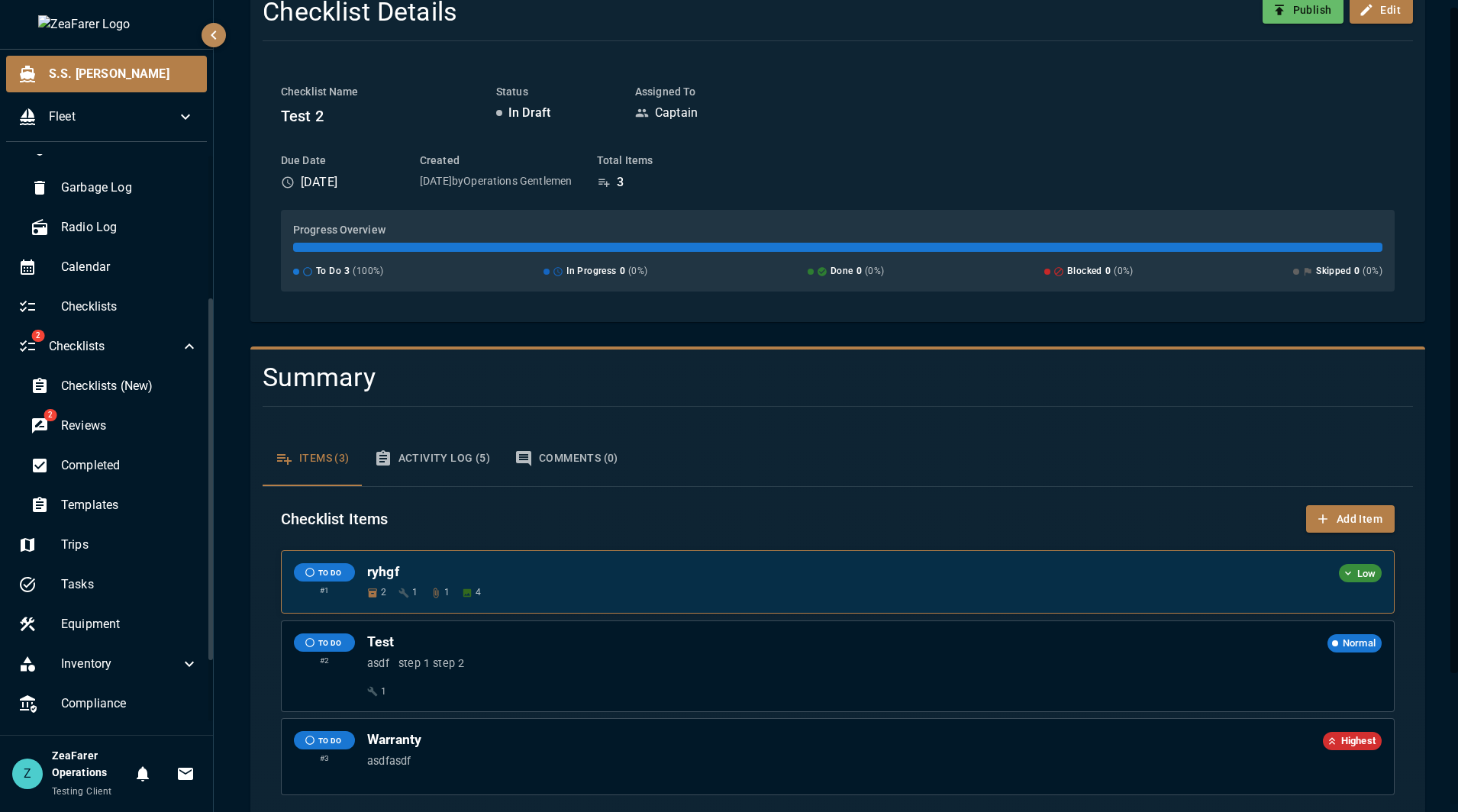
scroll to position [161, 0]
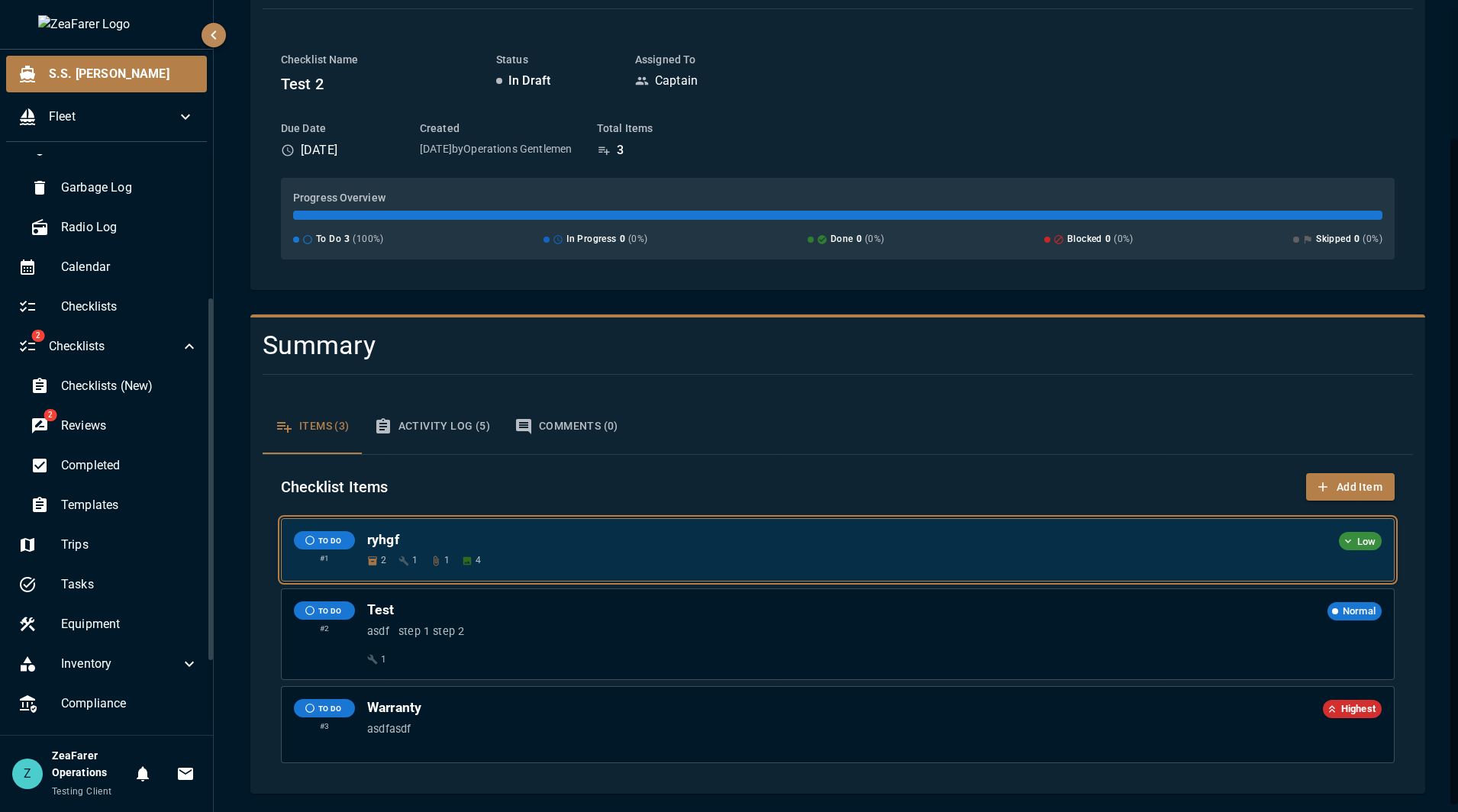
click at [1009, 578] on div "TO DO # 1 ryhgf Low 2 1 1 4" at bounding box center [837, 550] width 1112 height 61
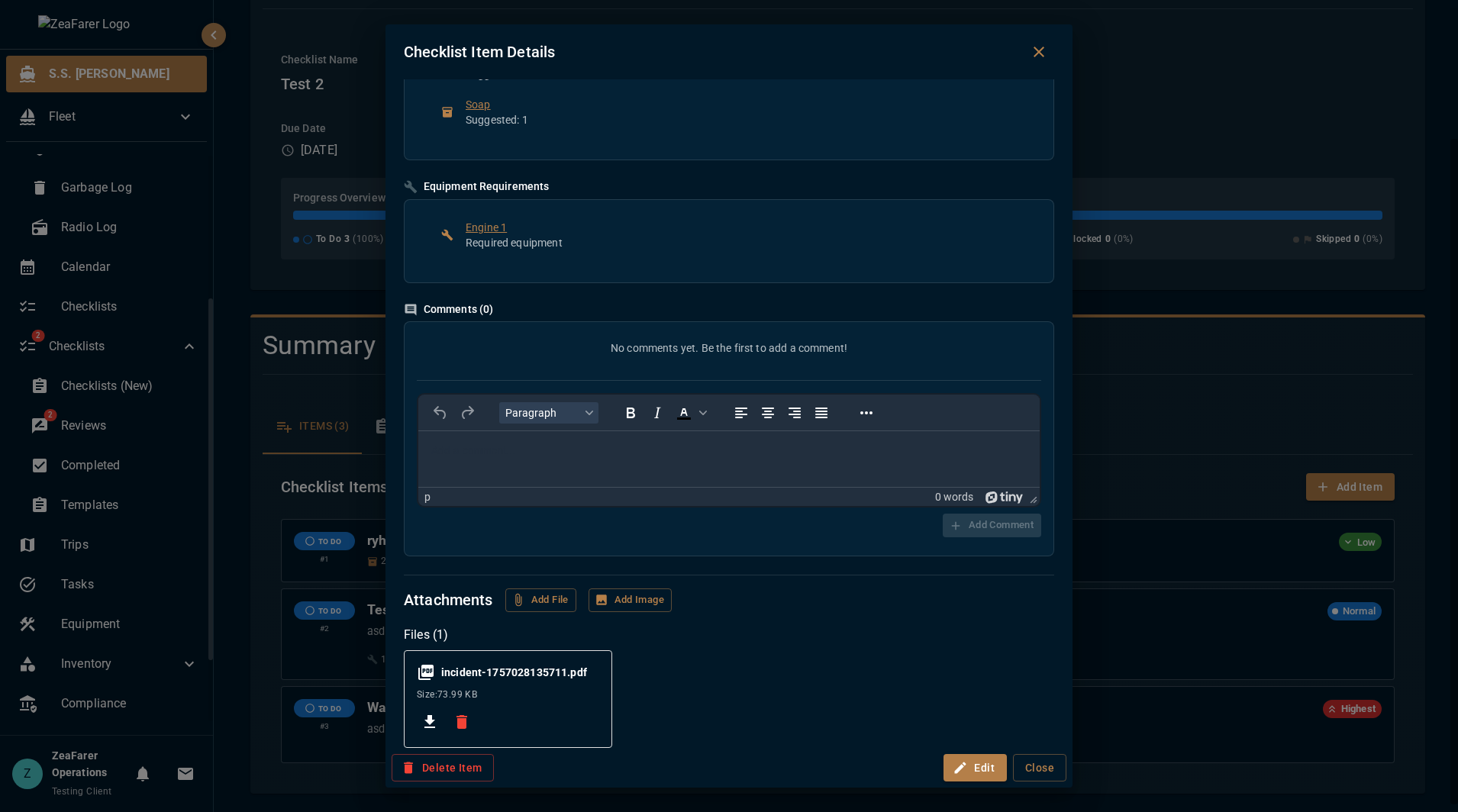
scroll to position [716, 0]
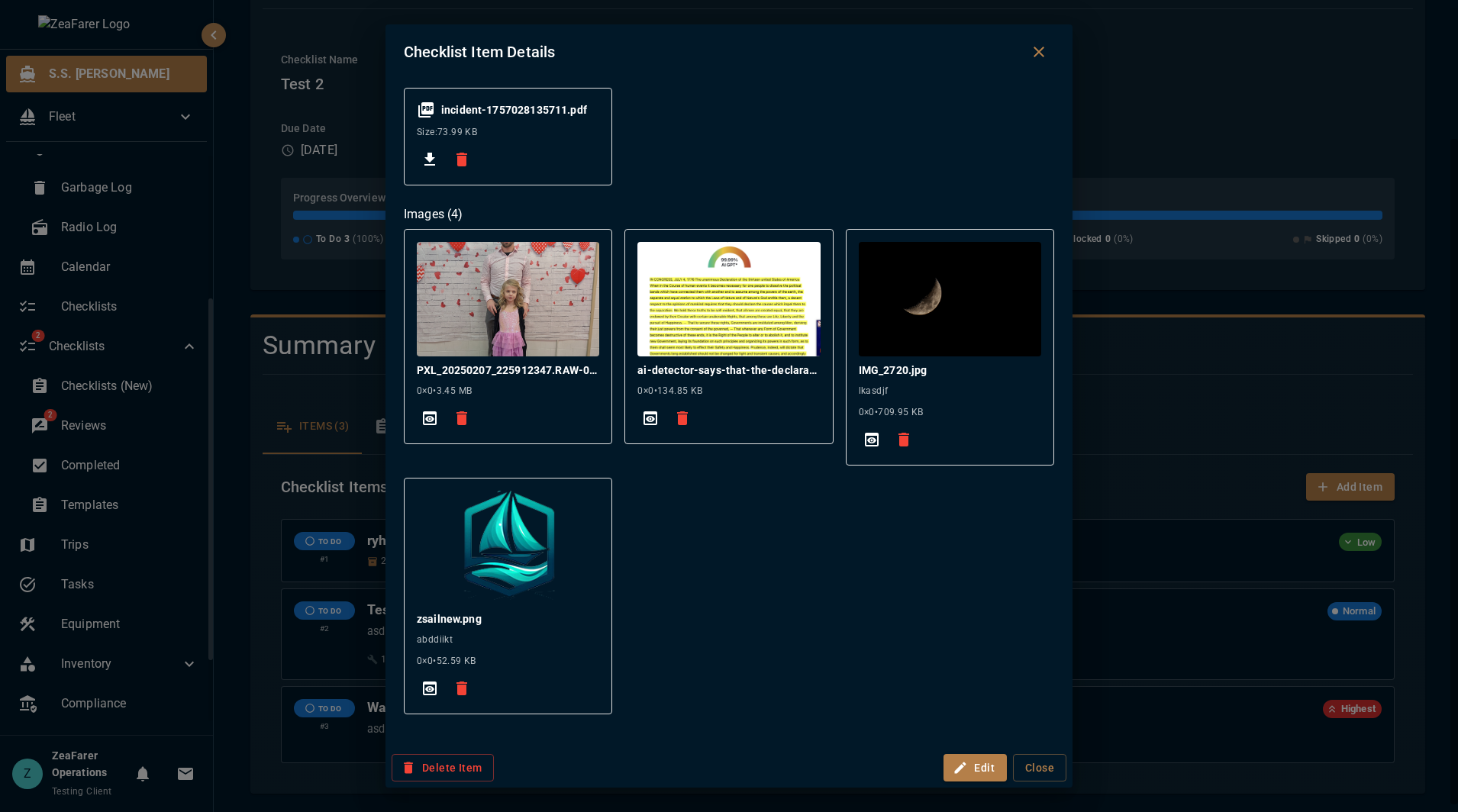
click at [1226, 403] on div "Checklist Item Details ryhgf Low TO DO Inventory Requirements Wax Suggested: 1 …" at bounding box center [729, 406] width 1458 height 812
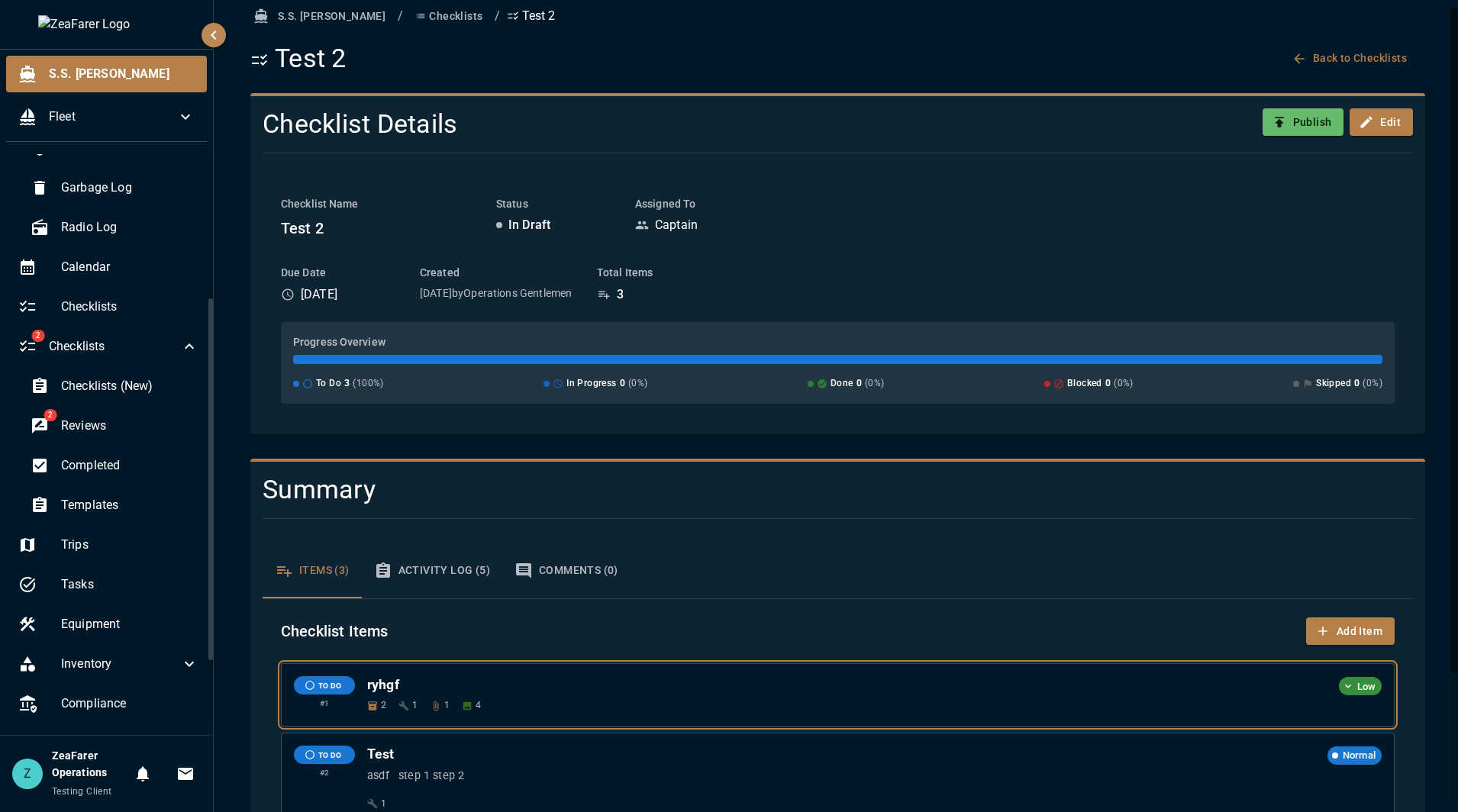
scroll to position [0, 0]
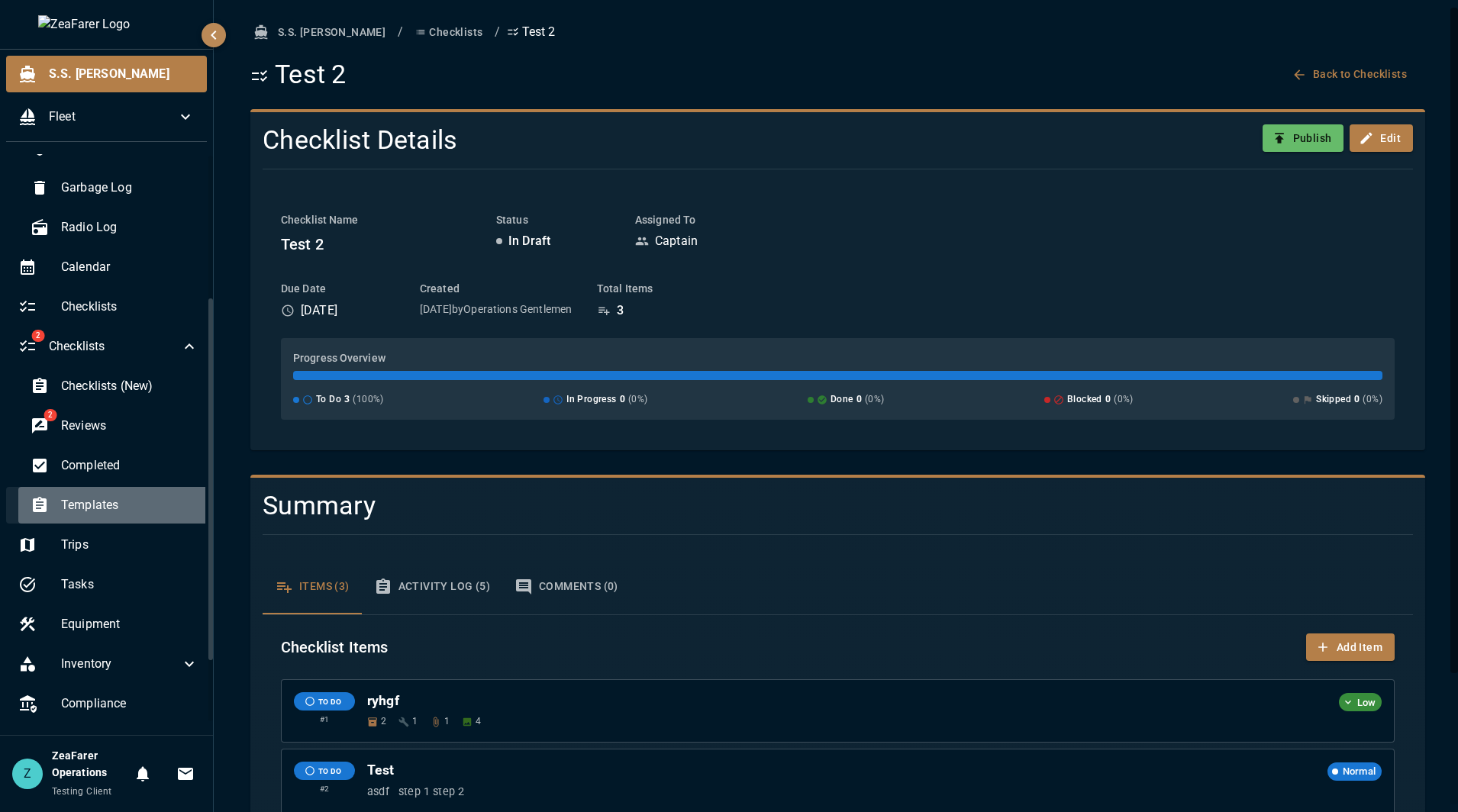
click at [123, 508] on span "Templates" at bounding box center [130, 505] width 138 height 18
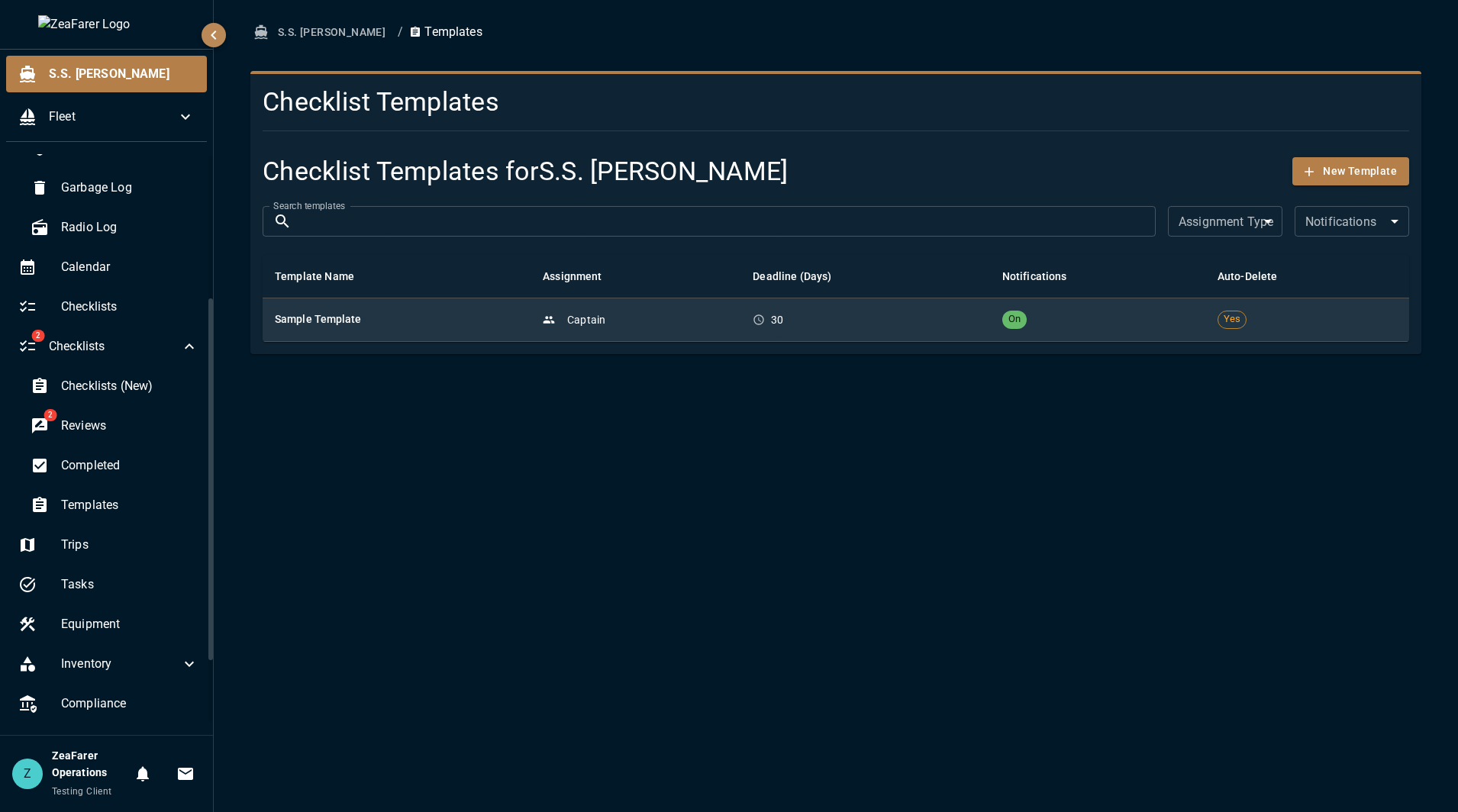
click at [640, 325] on div "Captain" at bounding box center [635, 320] width 185 height 15
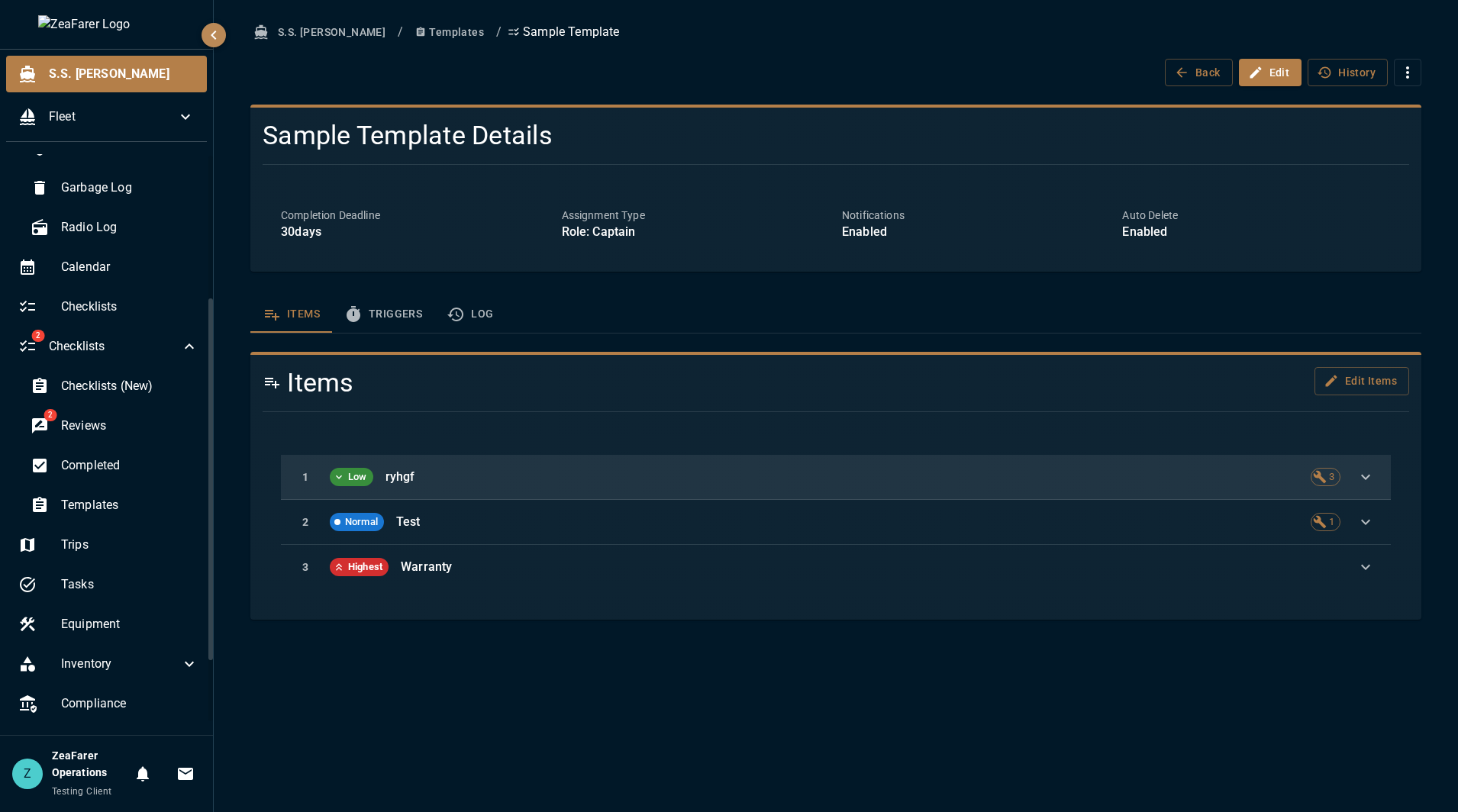
click at [578, 488] on div "1 Low ryhgf 3" at bounding box center [836, 477] width 1110 height 45
click at [602, 477] on p "ryhgf" at bounding box center [842, 477] width 913 height 18
click at [1365, 477] on icon "button" at bounding box center [1365, 477] width 18 height 18
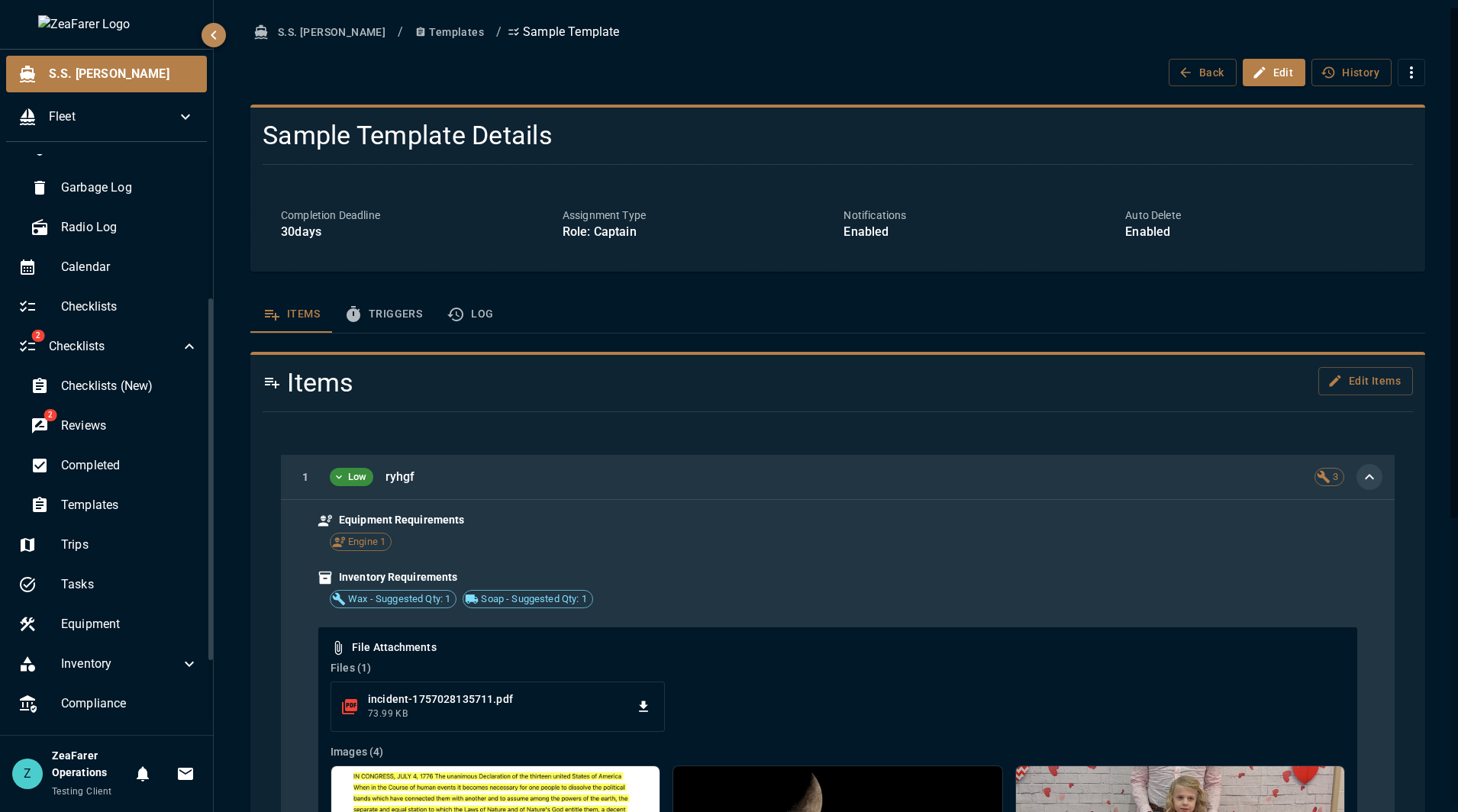
click at [1360, 485] on icon "button" at bounding box center [1368, 477] width 18 height 18
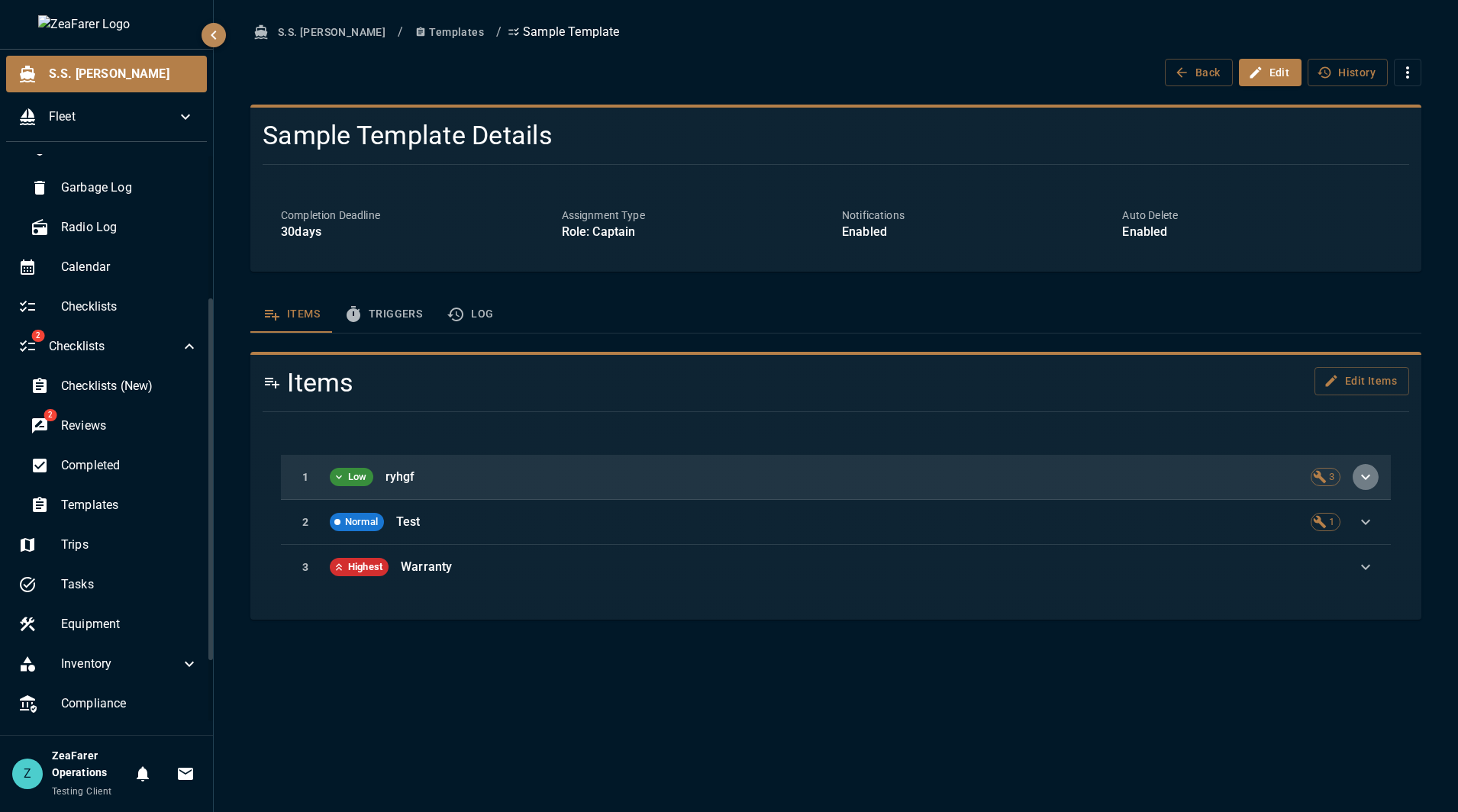
click at [1369, 479] on icon "button" at bounding box center [1365, 477] width 18 height 18
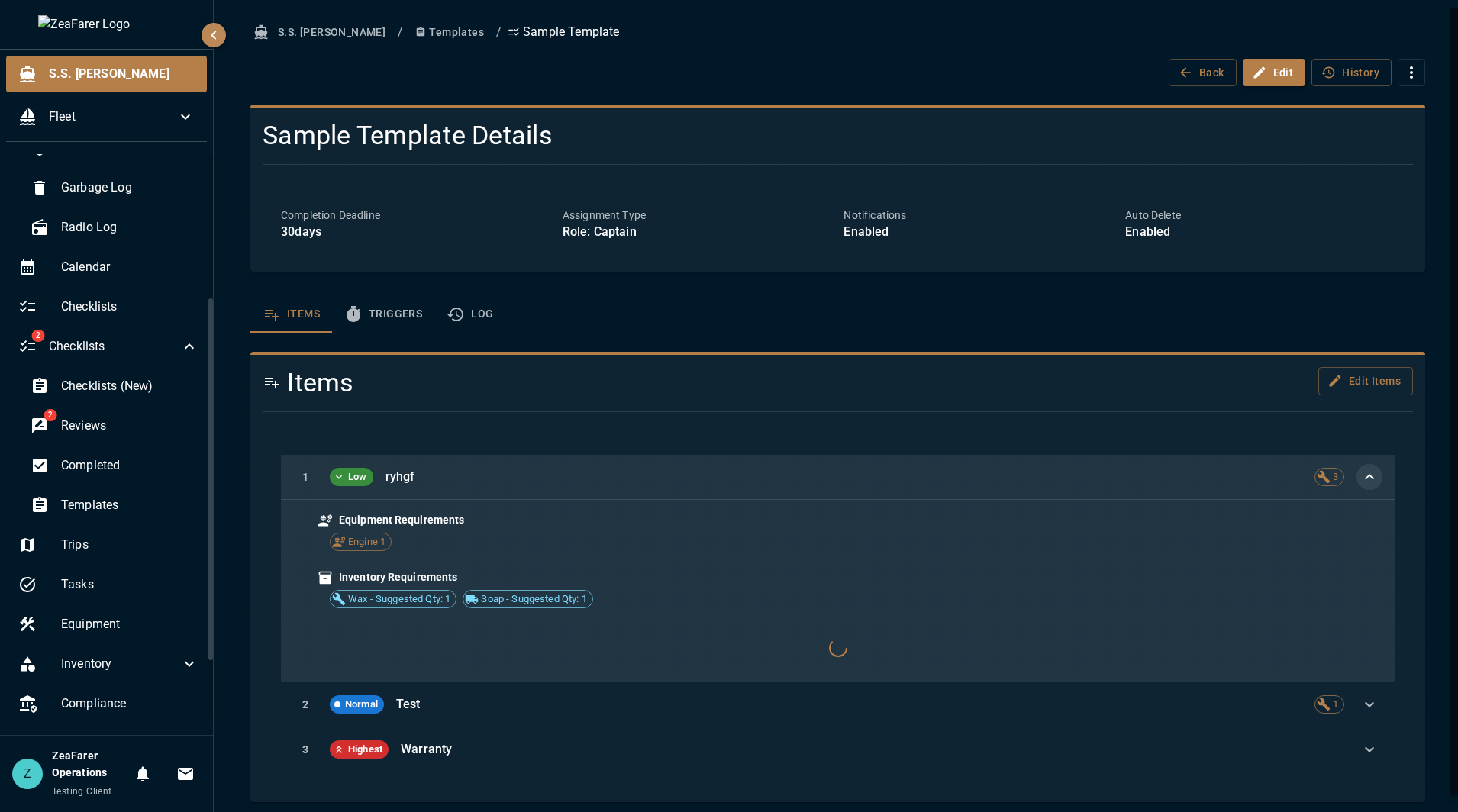
click at [1369, 479] on button "button" at bounding box center [1369, 478] width 26 height 26
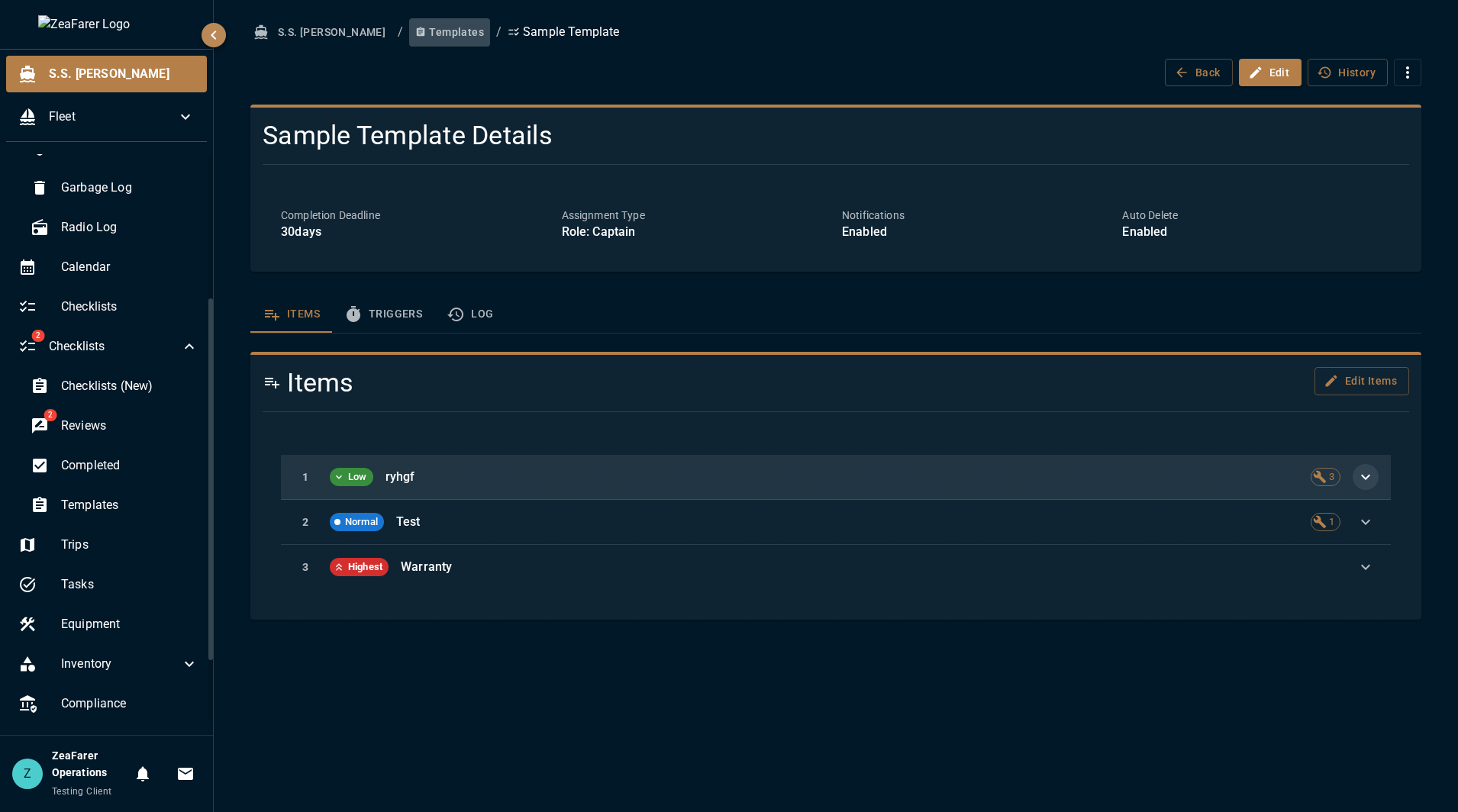
click at [409, 32] on button "Templates" at bounding box center [449, 32] width 81 height 28
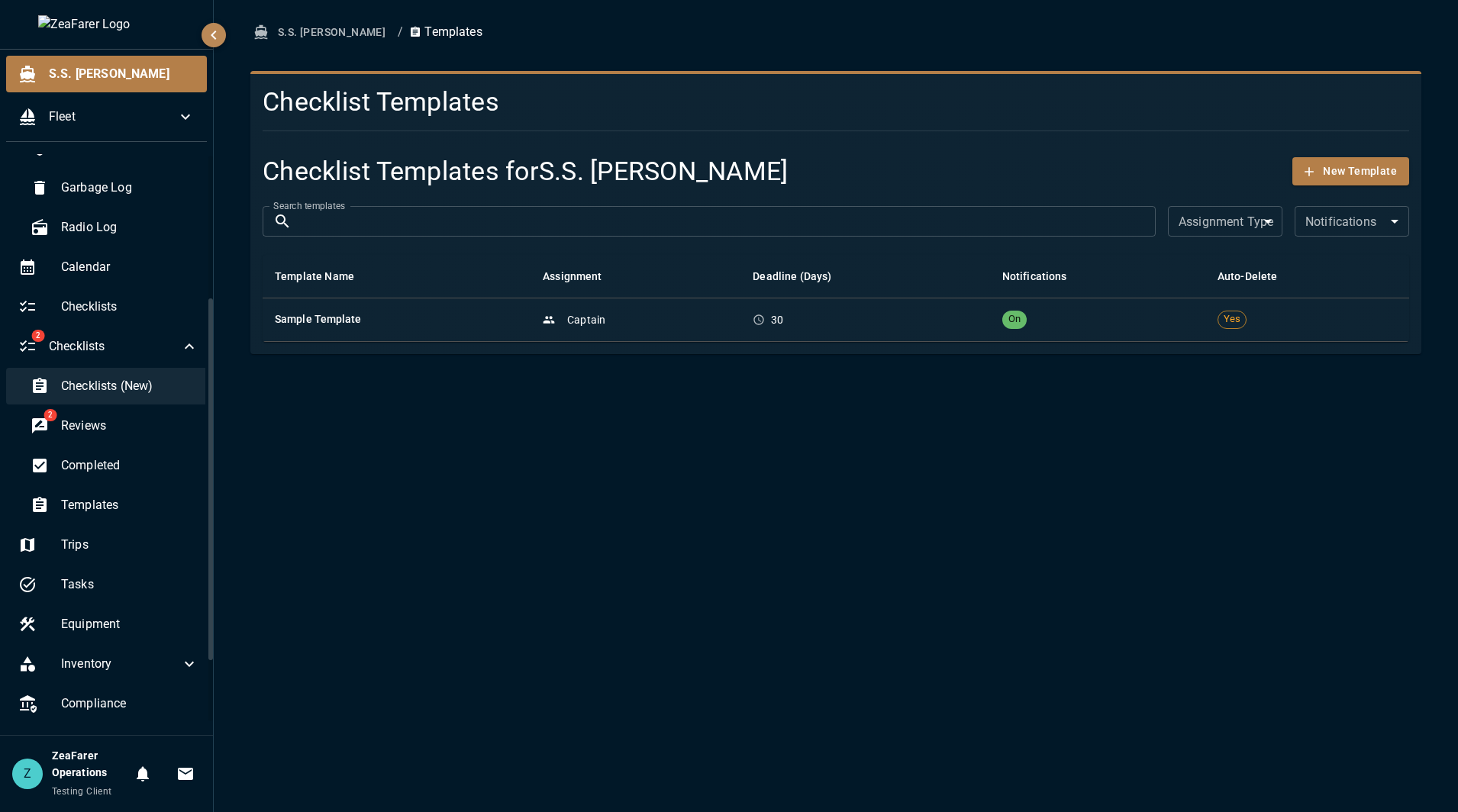
click at [137, 379] on span "Checklists (New)" at bounding box center [130, 386] width 138 height 18
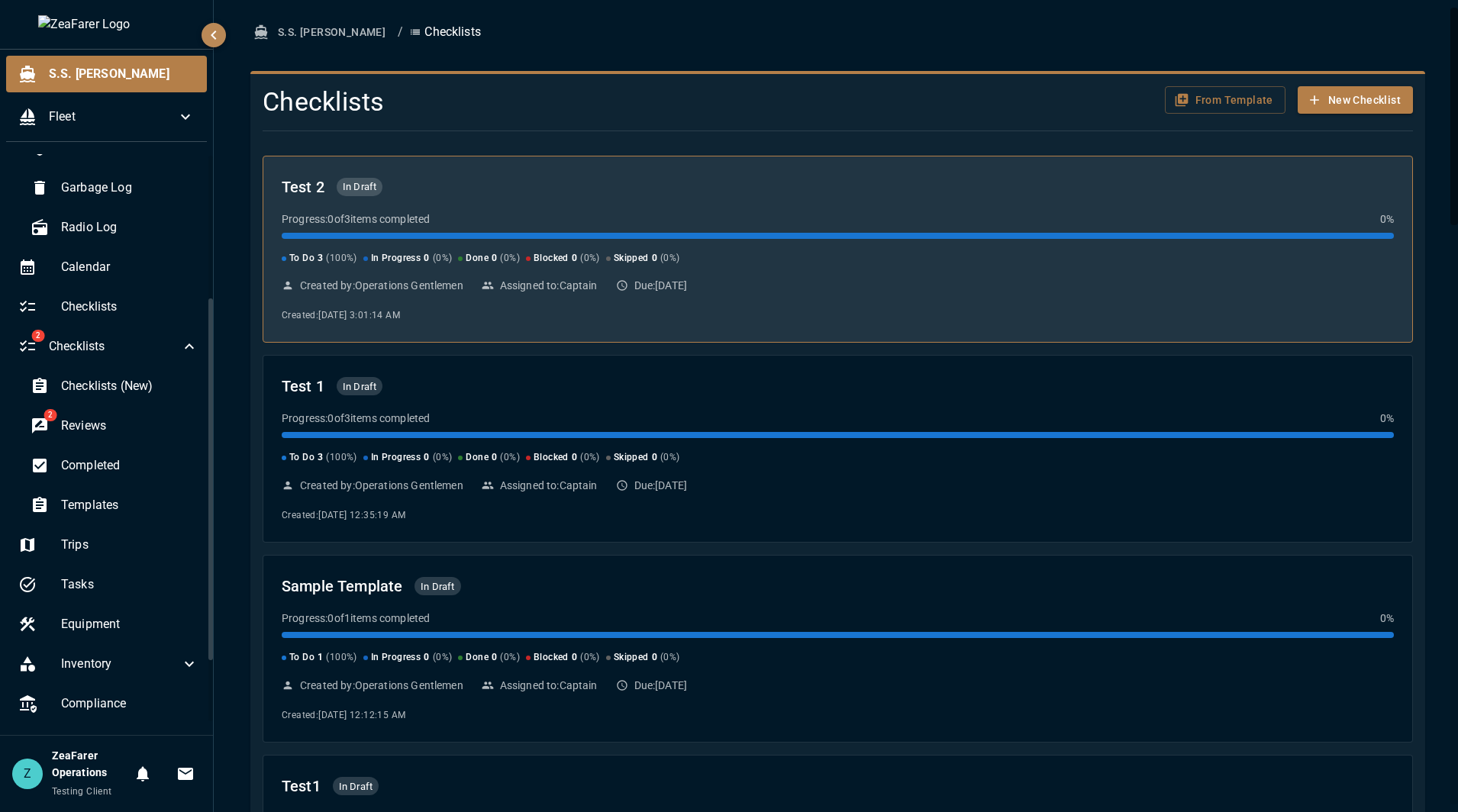
click at [762, 255] on div "To Do 3 ( 100 %) In Progress 0 ( 0 %) Done 0 ( 0 %) Blocked 0 ( 0 %) Skipped 0 …" at bounding box center [837, 258] width 1112 height 15
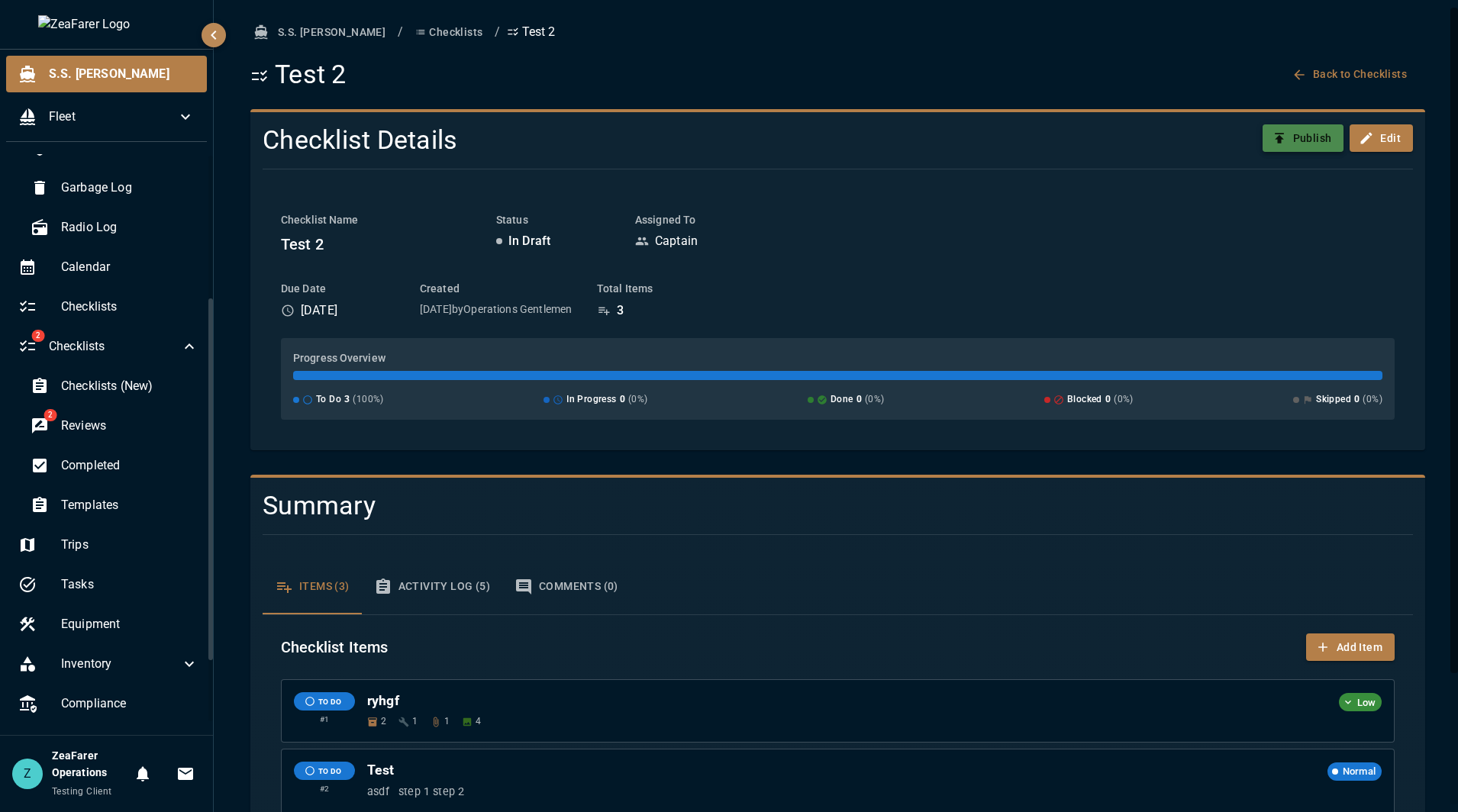
click at [1290, 146] on button "Publish" at bounding box center [1303, 139] width 82 height 28
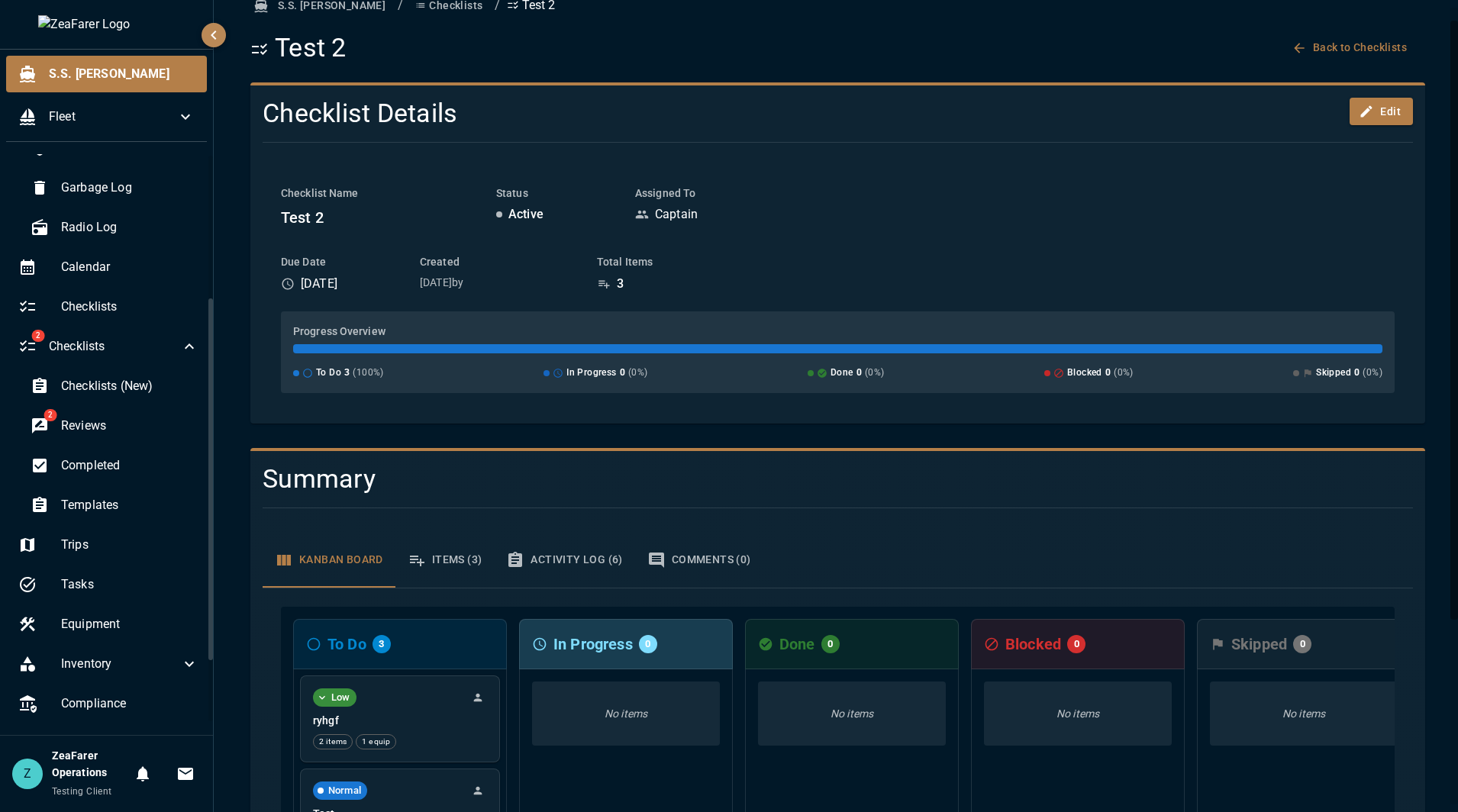
scroll to position [268, 0]
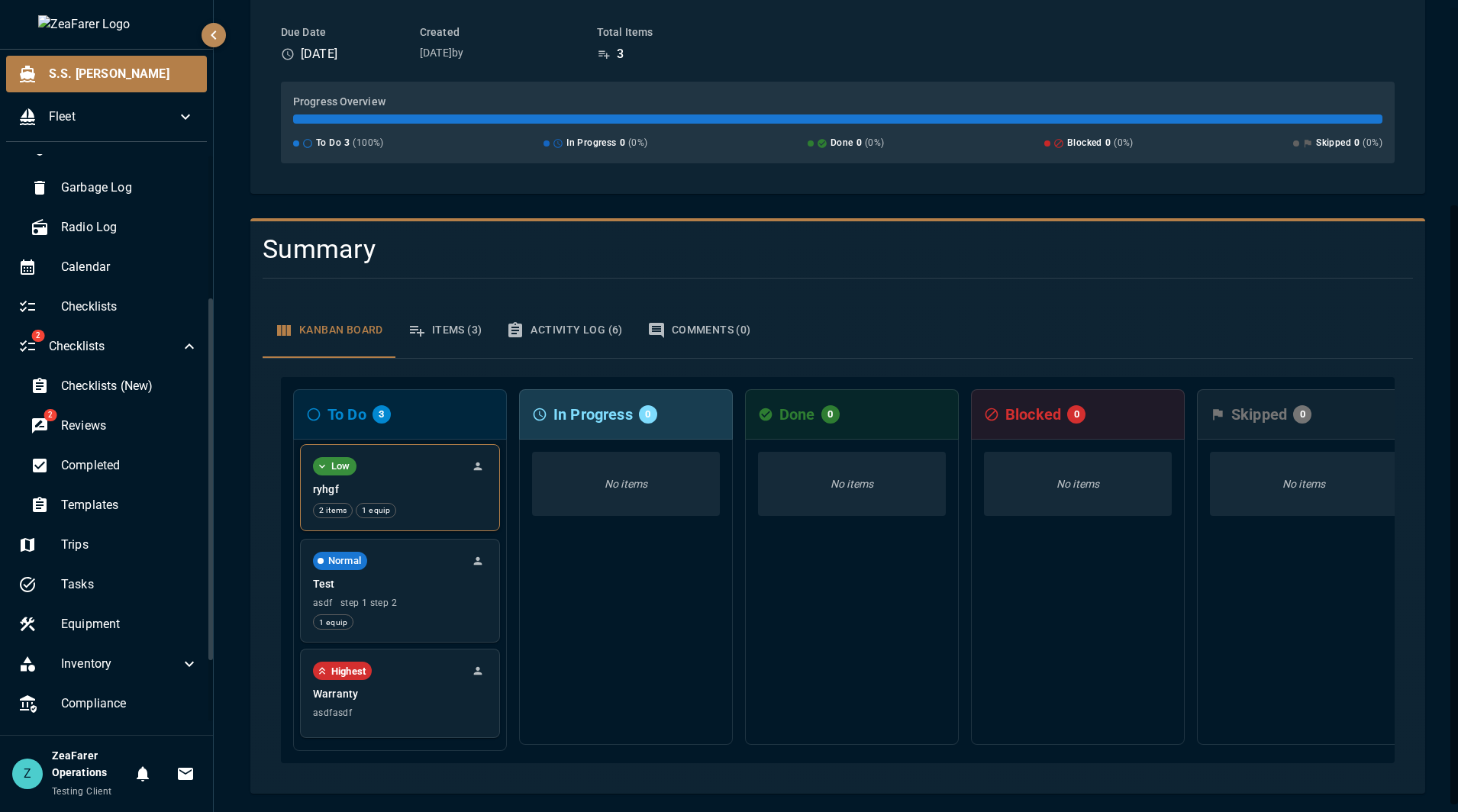
click at [423, 482] on p "ryhgf" at bounding box center [399, 489] width 174 height 15
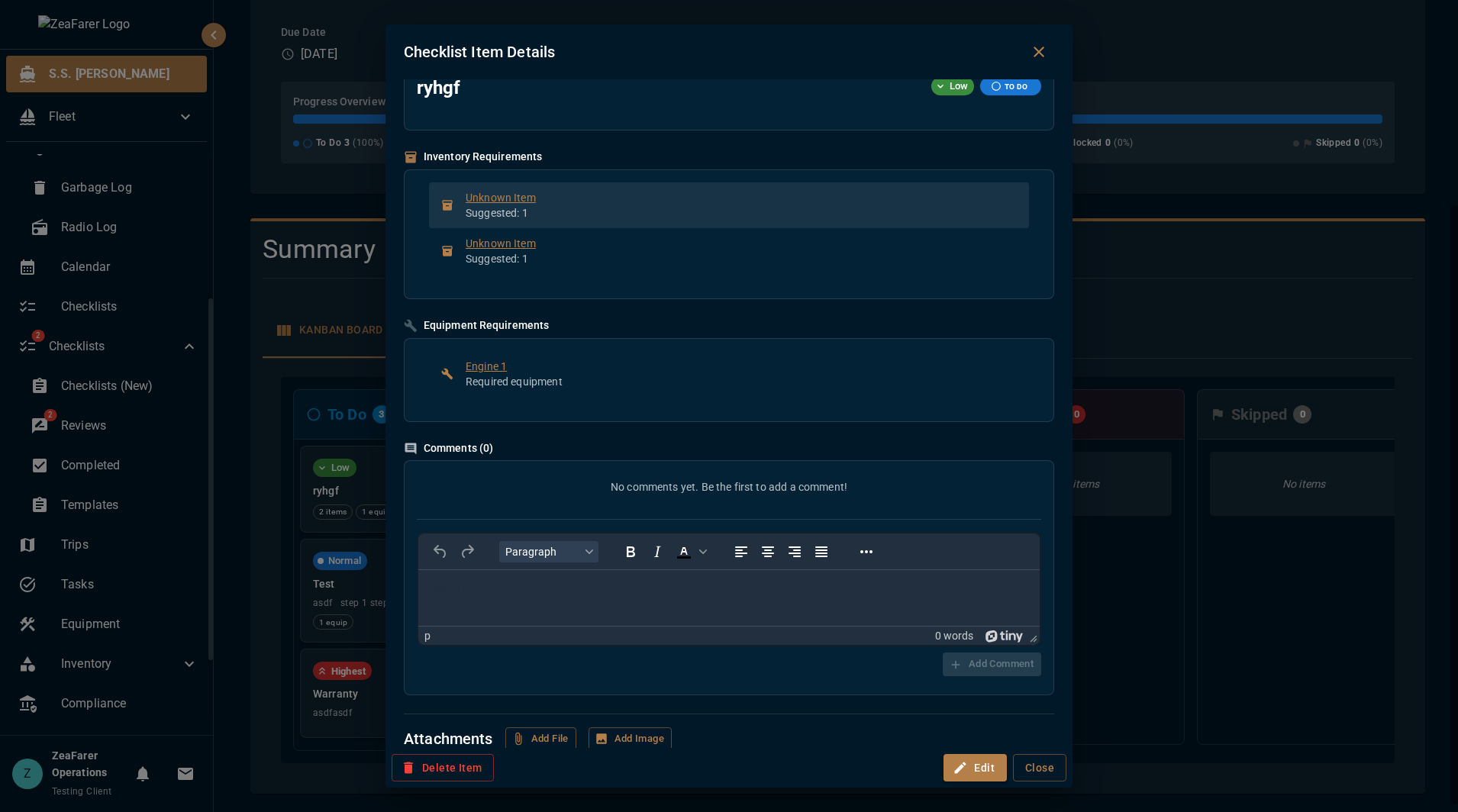
scroll to position [0, 0]
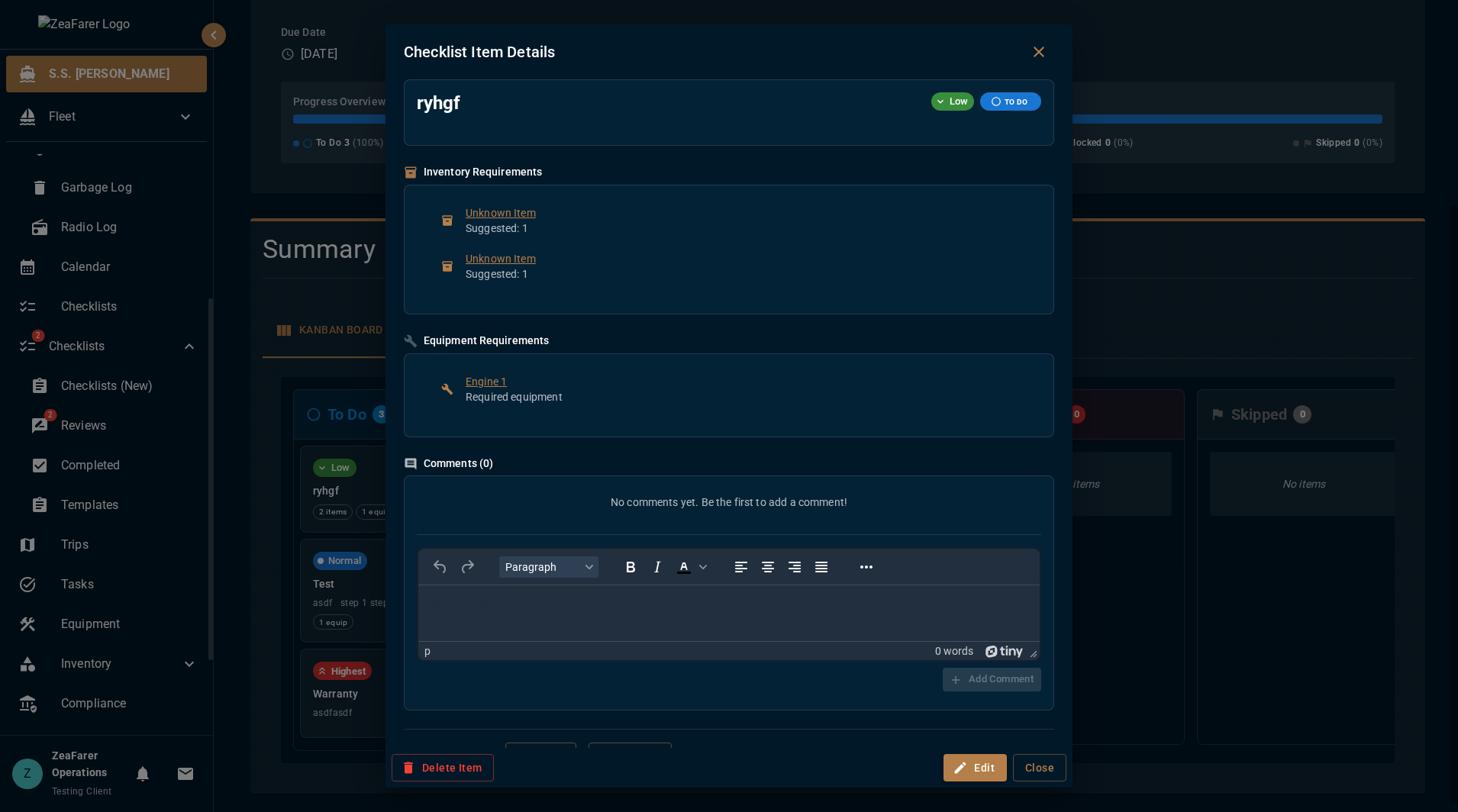
click at [1042, 55] on icon "Close dialog" at bounding box center [1038, 52] width 11 height 11
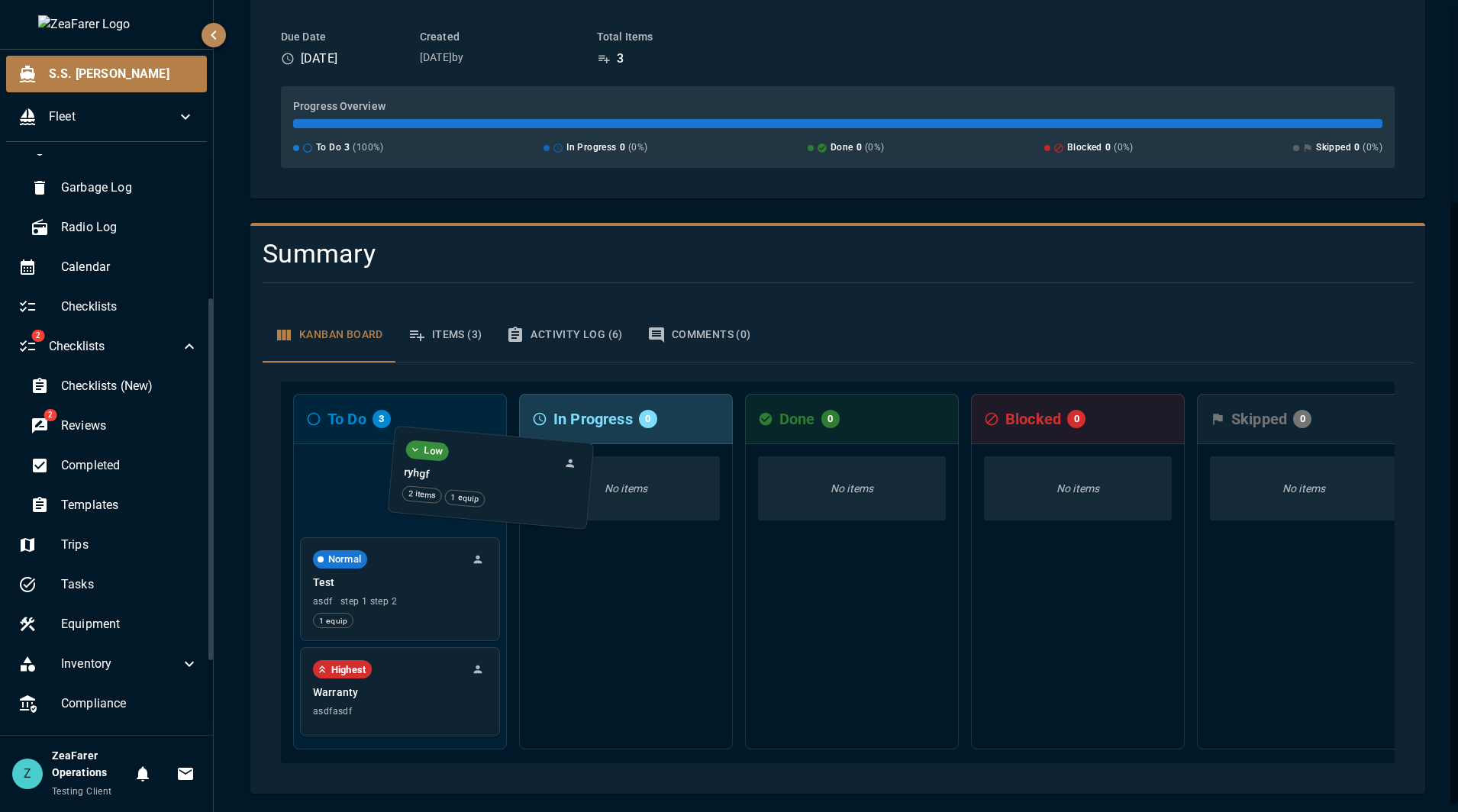
scroll to position [262, 0]
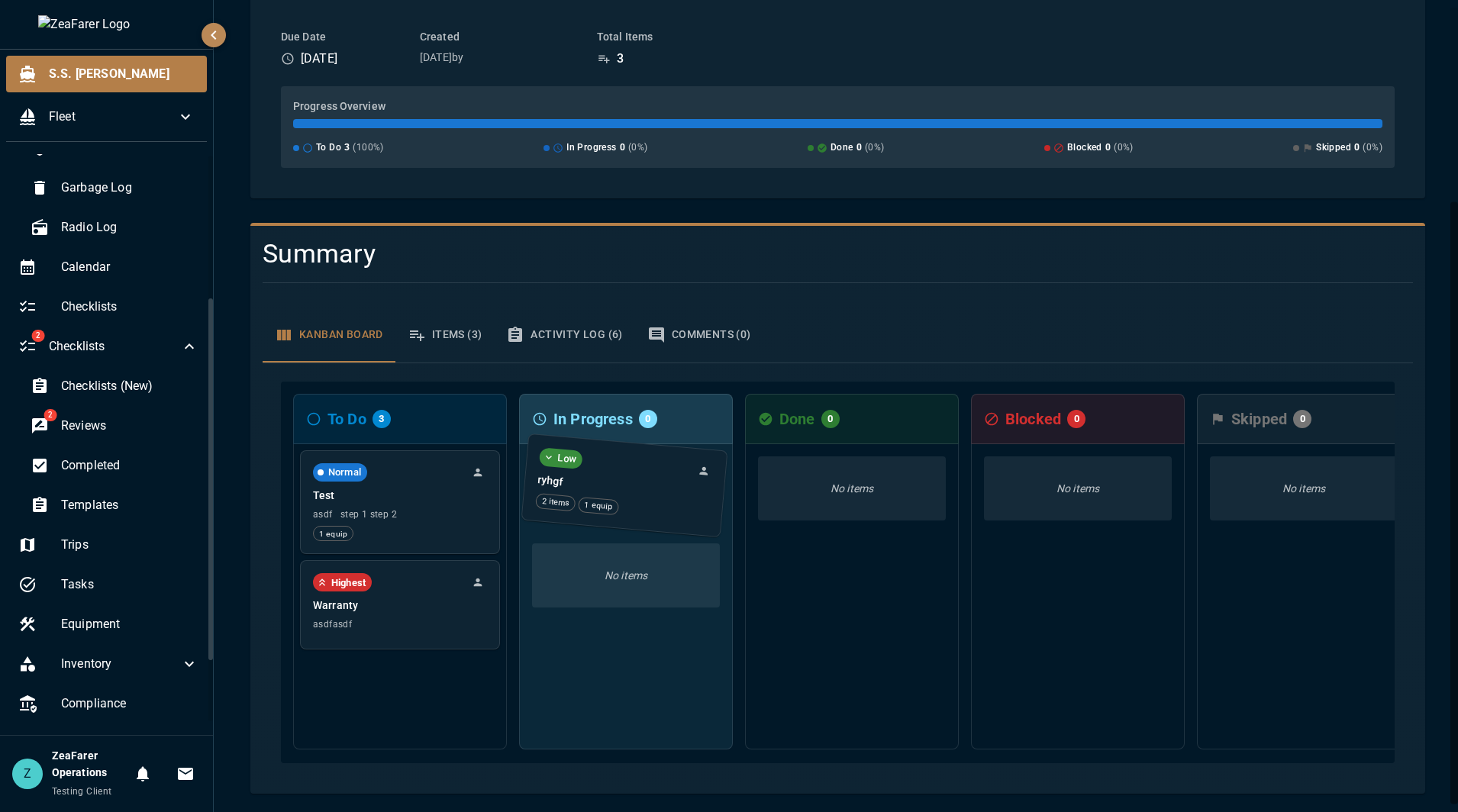
drag, startPoint x: 406, startPoint y: 490, endPoint x: 635, endPoint y: 498, distance: 229.1
click at [635, 498] on div "To Do 3 Low ryhgf 2 items 1 equip Normal Test asdf step 1 step 2 1 equip Highes…" at bounding box center [837, 572] width 1114 height 382
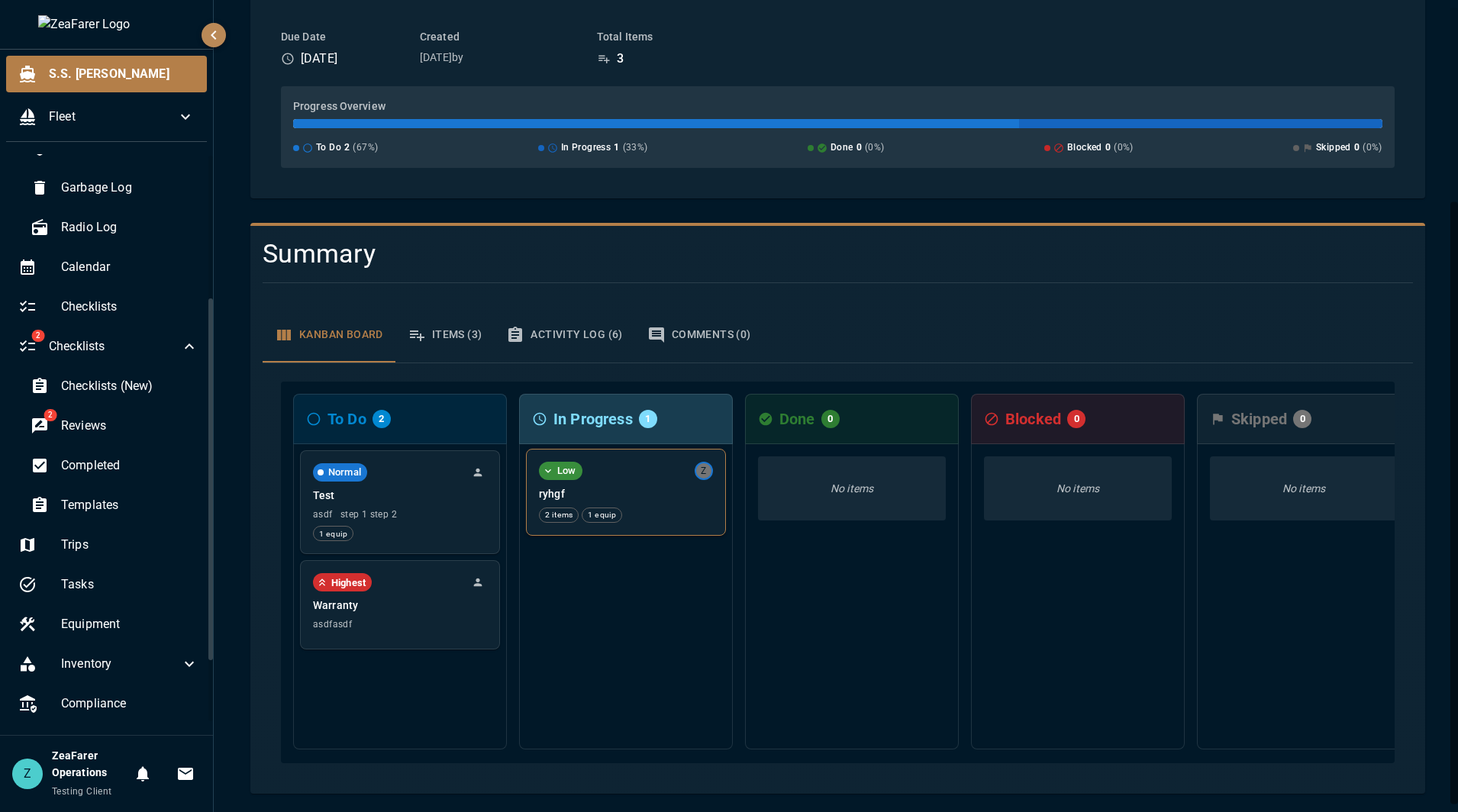
click at [657, 488] on p "ryhgf" at bounding box center [626, 493] width 174 height 15
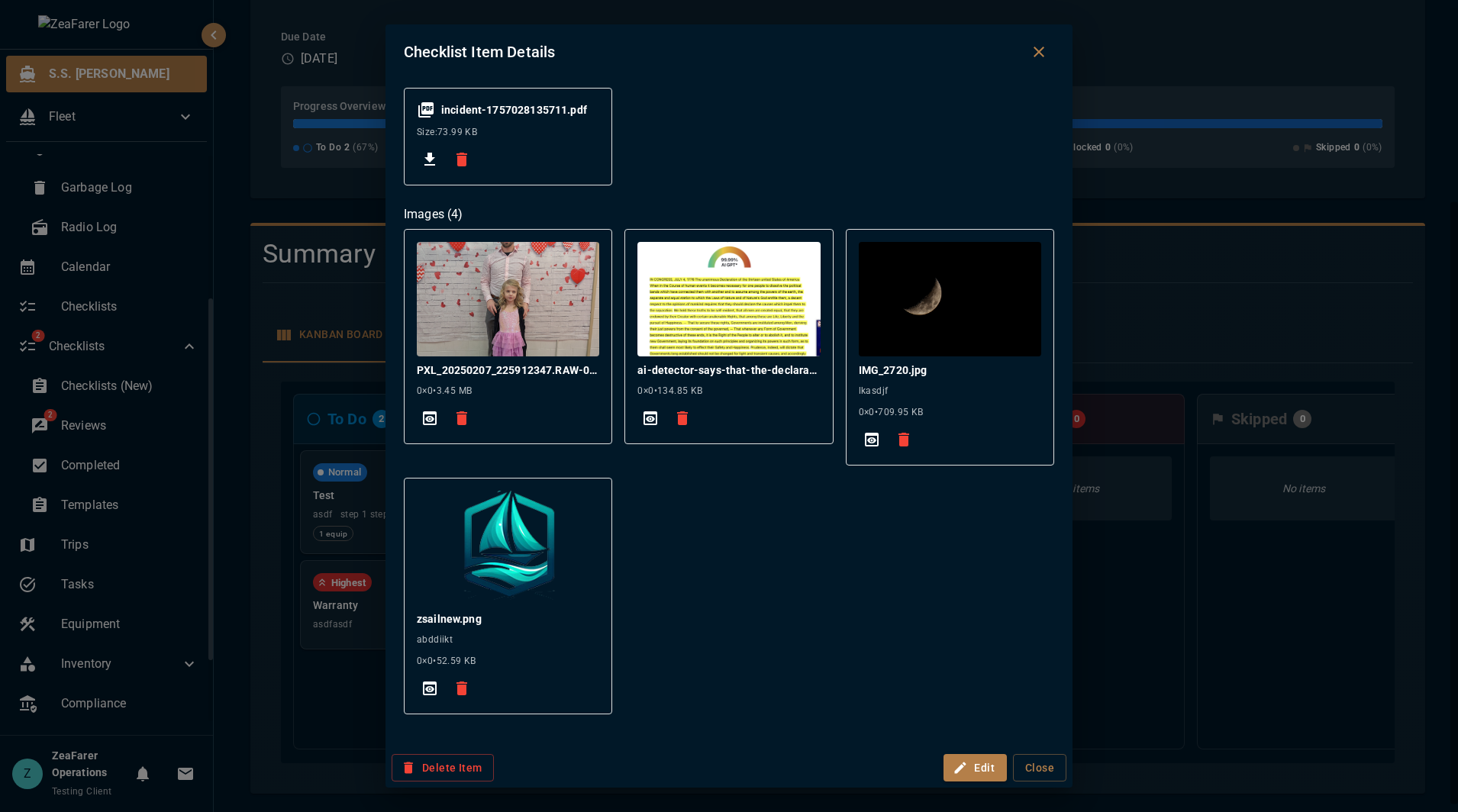
scroll to position [0, 0]
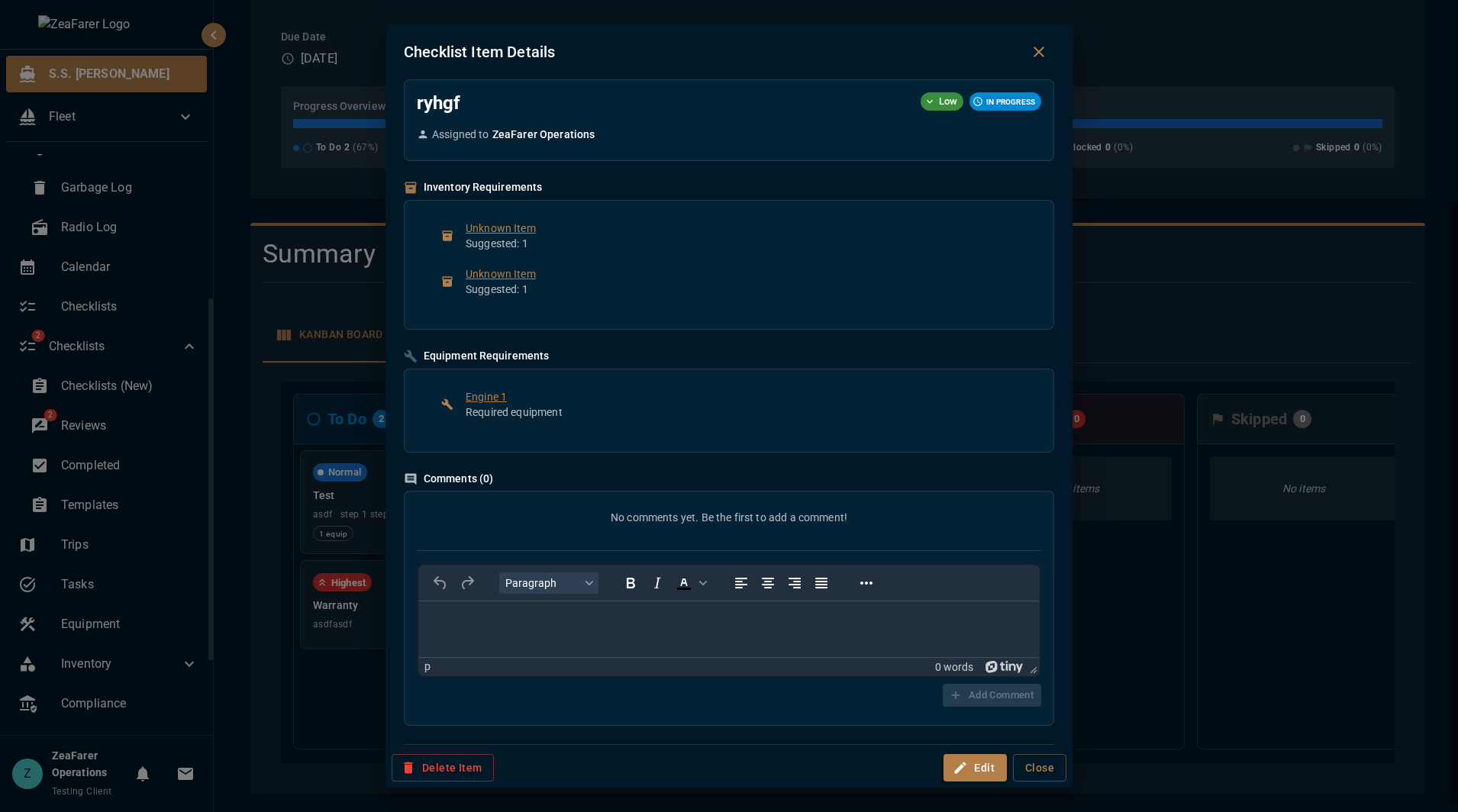
click at [1039, 59] on icon "Close dialog" at bounding box center [1038, 52] width 18 height 18
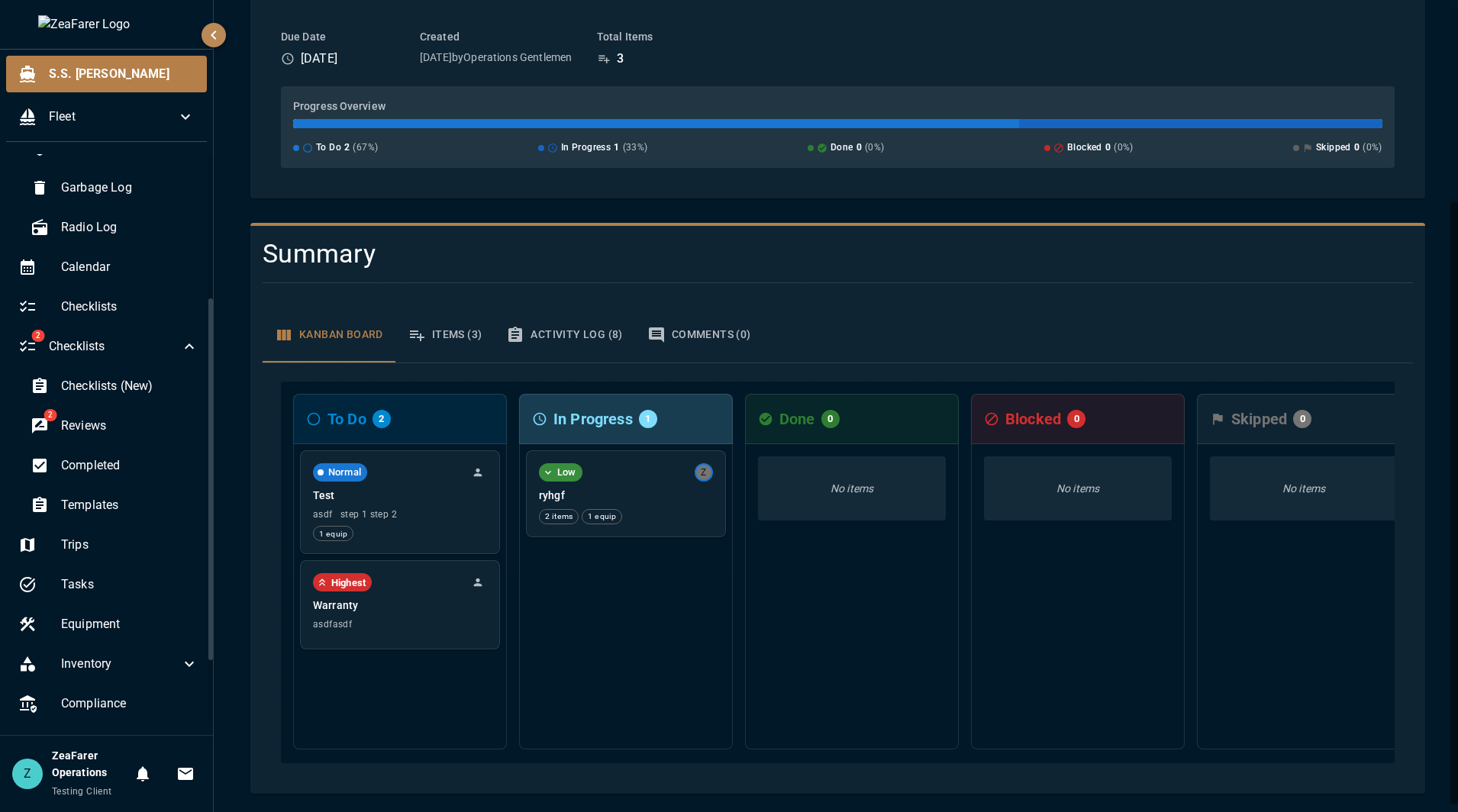
click at [856, 270] on div at bounding box center [831, 283] width 1162 height 25
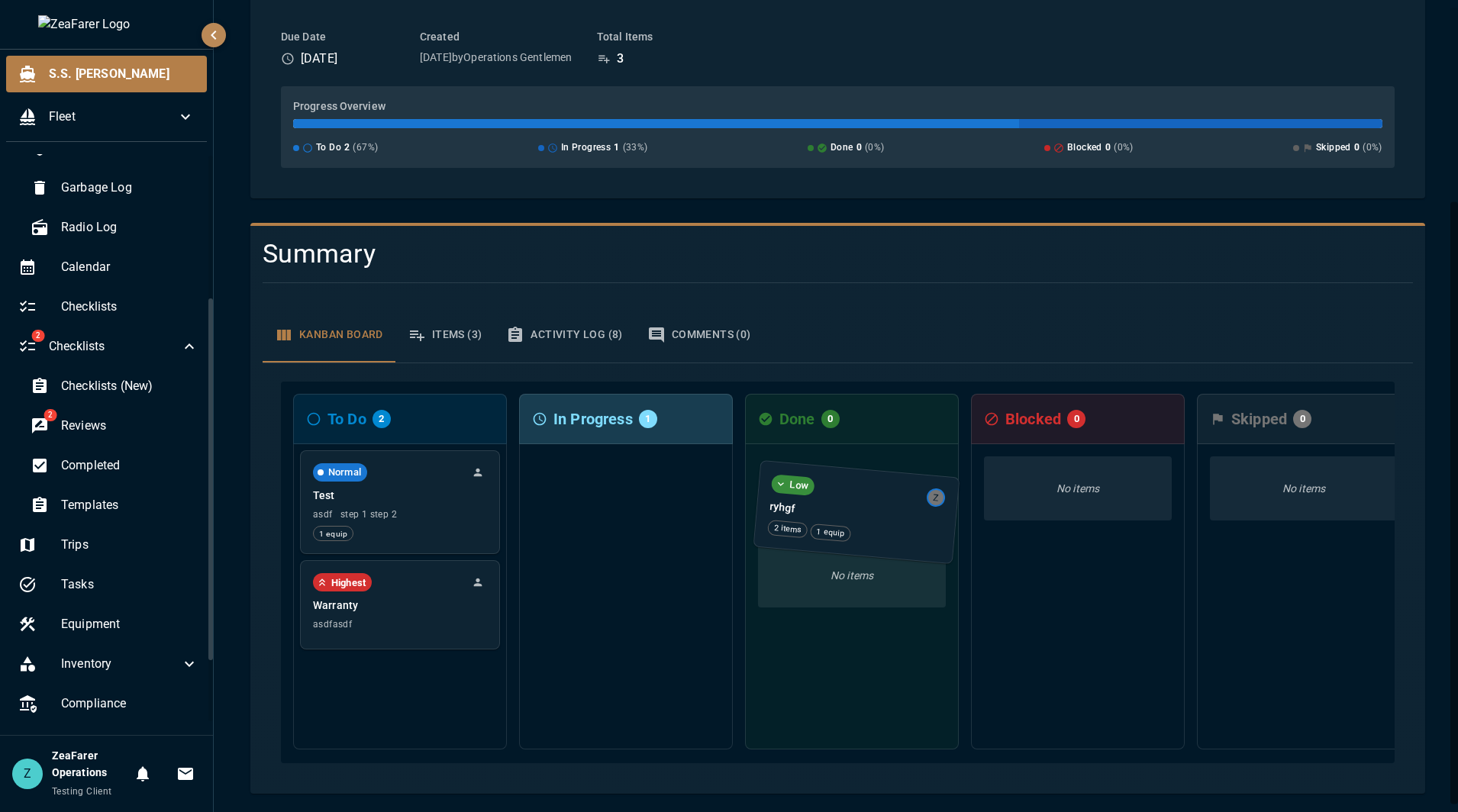
drag, startPoint x: 635, startPoint y: 482, endPoint x: 869, endPoint y: 510, distance: 235.7
click at [869, 510] on div "To Do 2 Normal Test asdf step 1 step 2 1 equip Highest Warranty asdfasdf In Pro…" at bounding box center [837, 572] width 1114 height 382
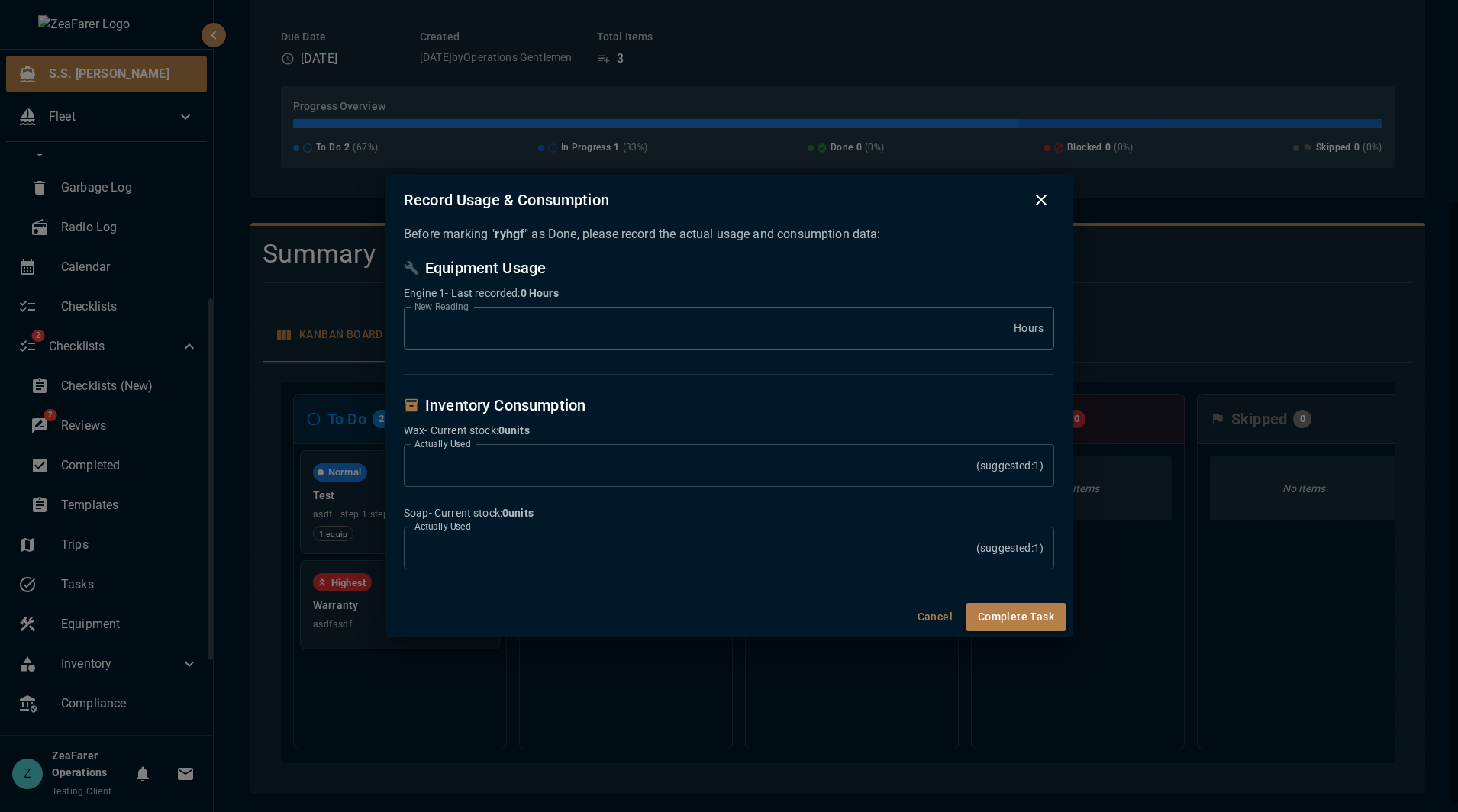
type input "****"
click at [925, 607] on button "Cancel" at bounding box center [935, 617] width 49 height 28
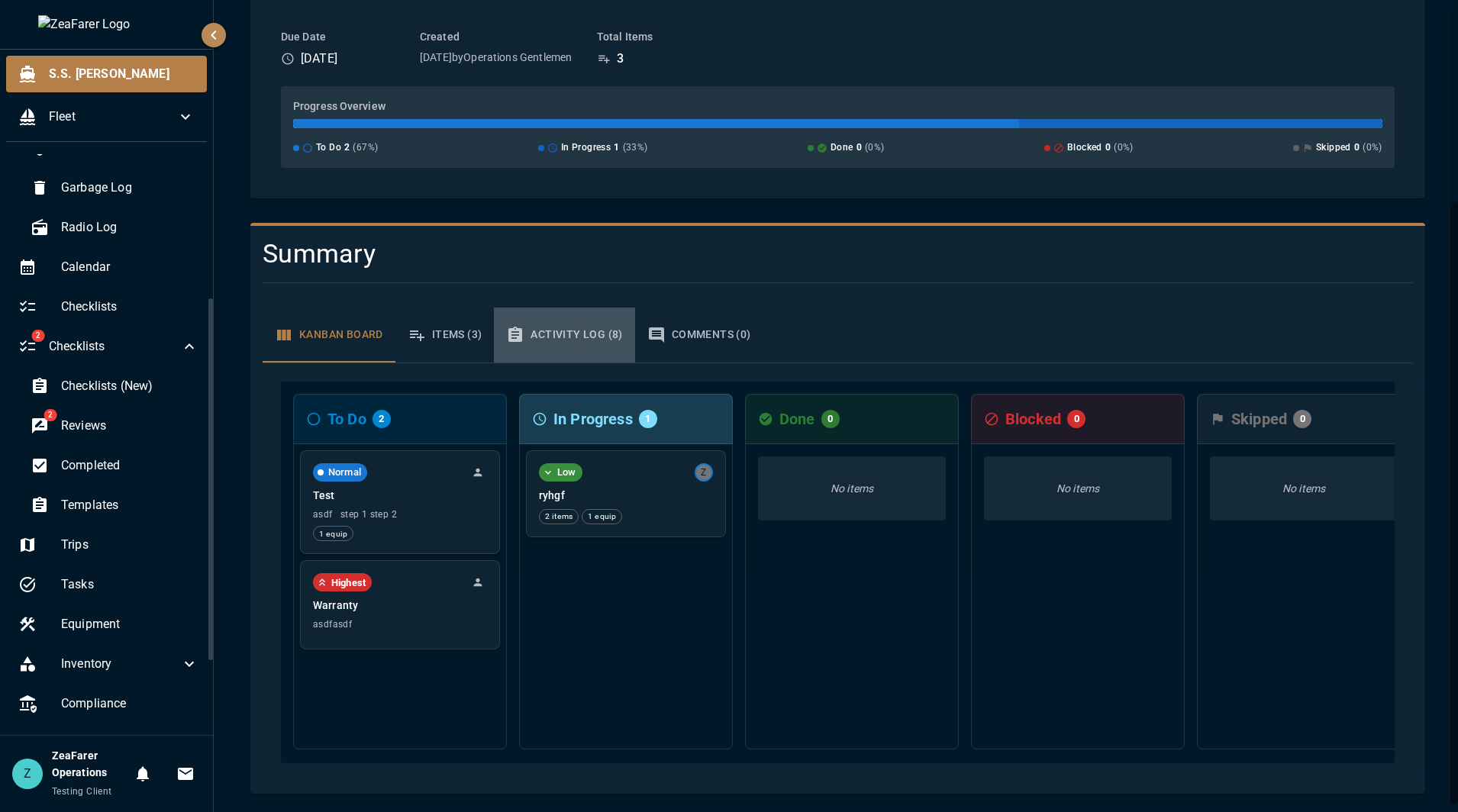
click at [593, 310] on button "Activity Log (8)" at bounding box center [564, 334] width 140 height 55
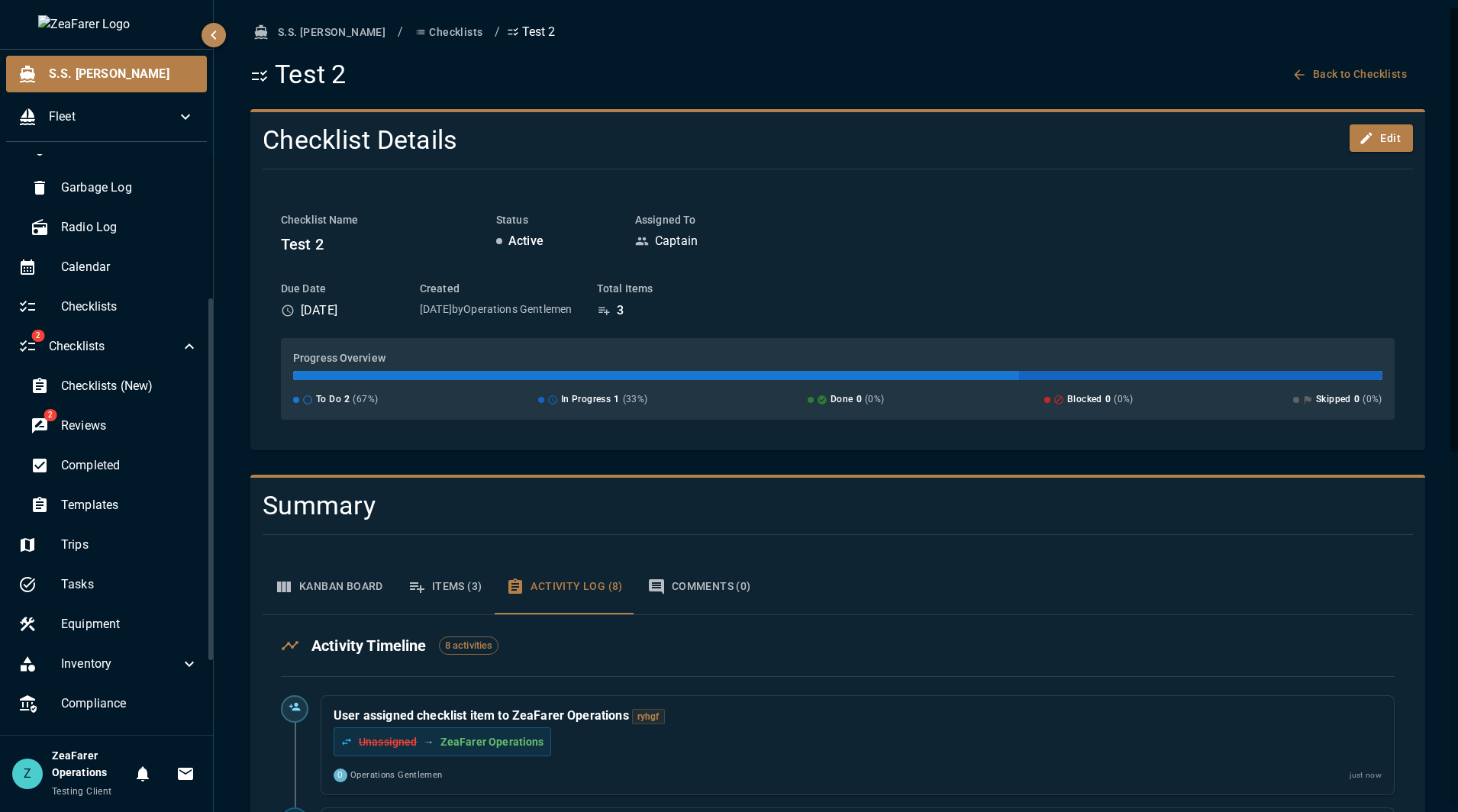
click at [328, 578] on button "Kanban Board" at bounding box center [328, 586] width 133 height 55
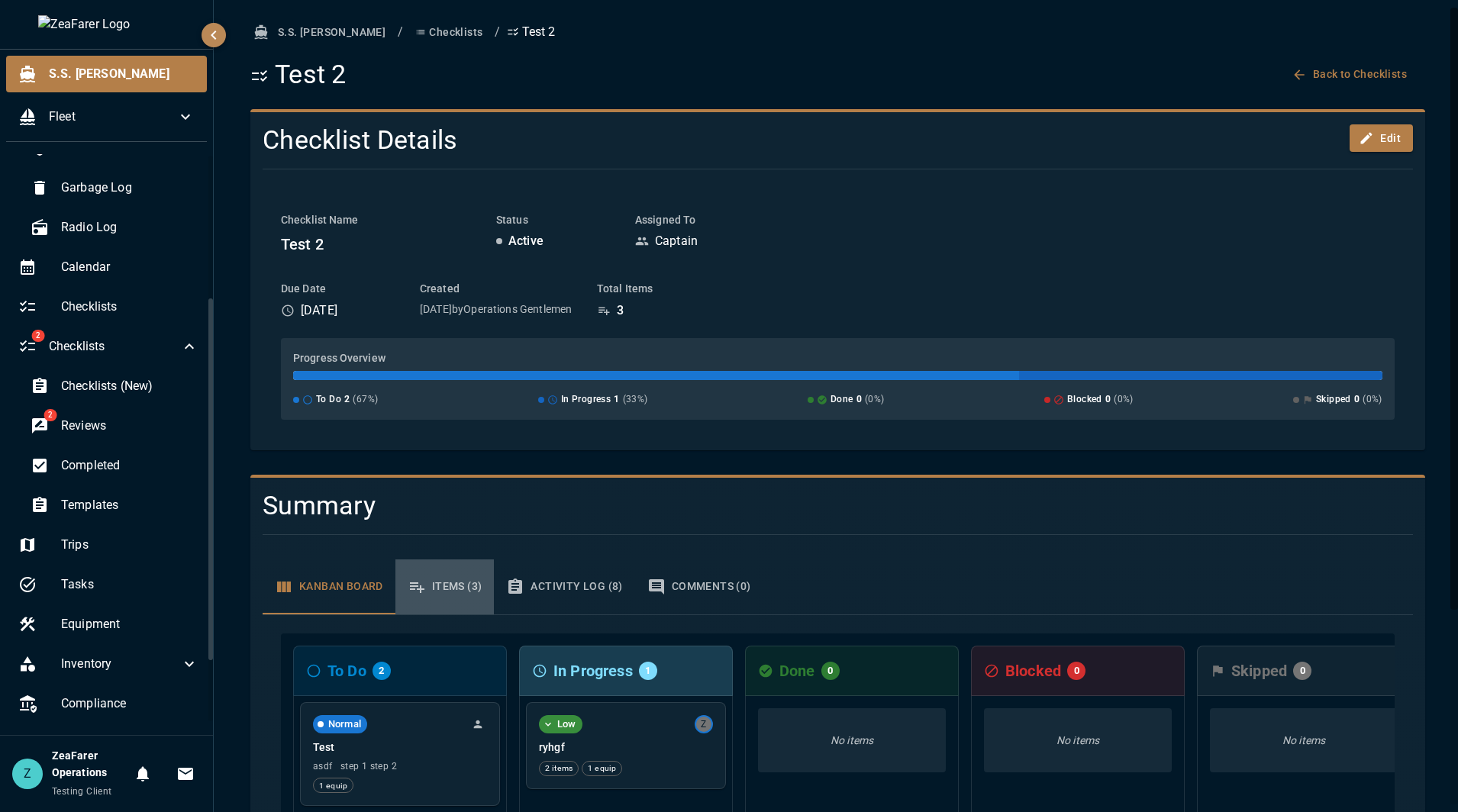
click at [464, 587] on button "Items (3)" at bounding box center [444, 586] width 99 height 55
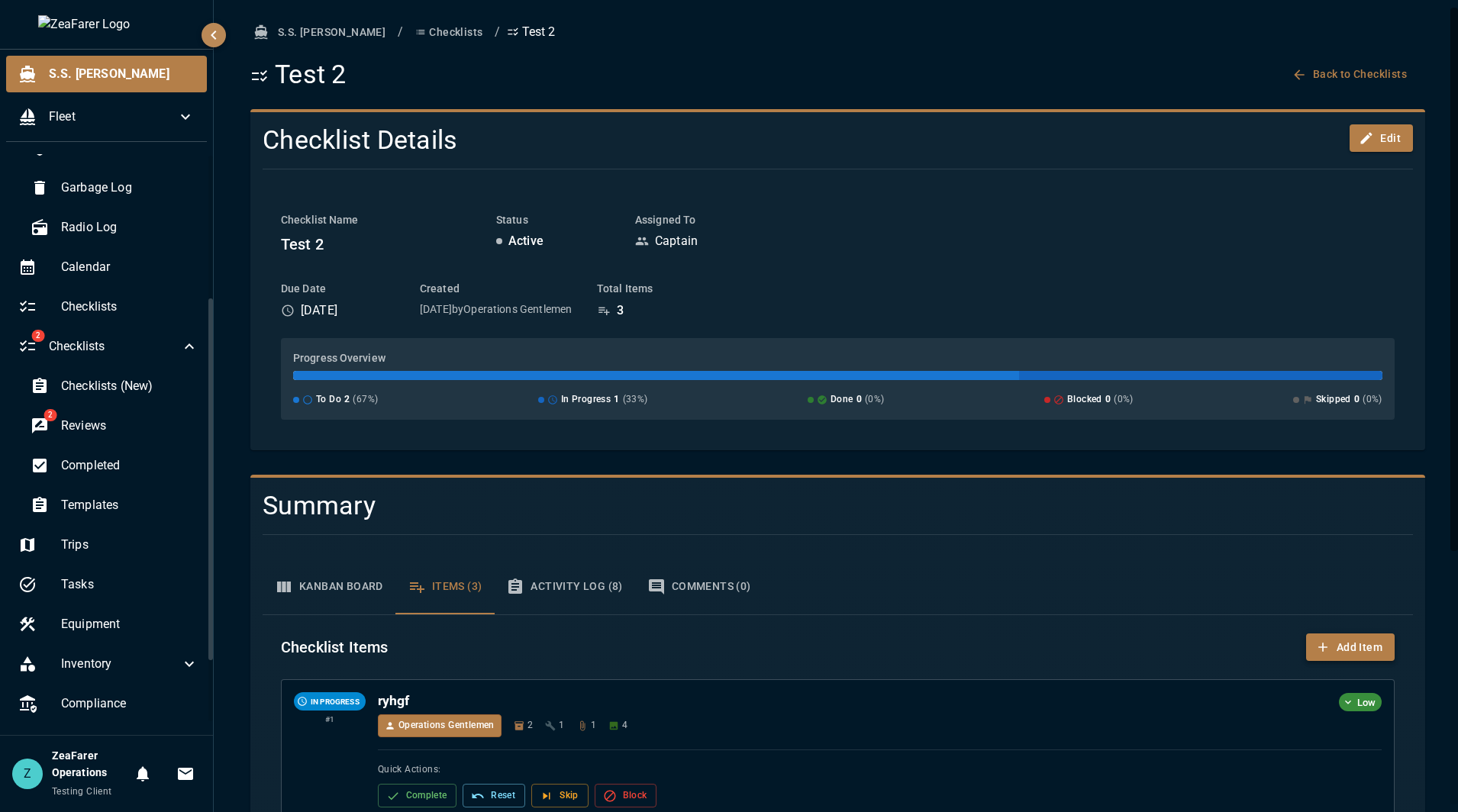
click at [1324, 648] on button "Add Item" at bounding box center [1350, 648] width 89 height 28
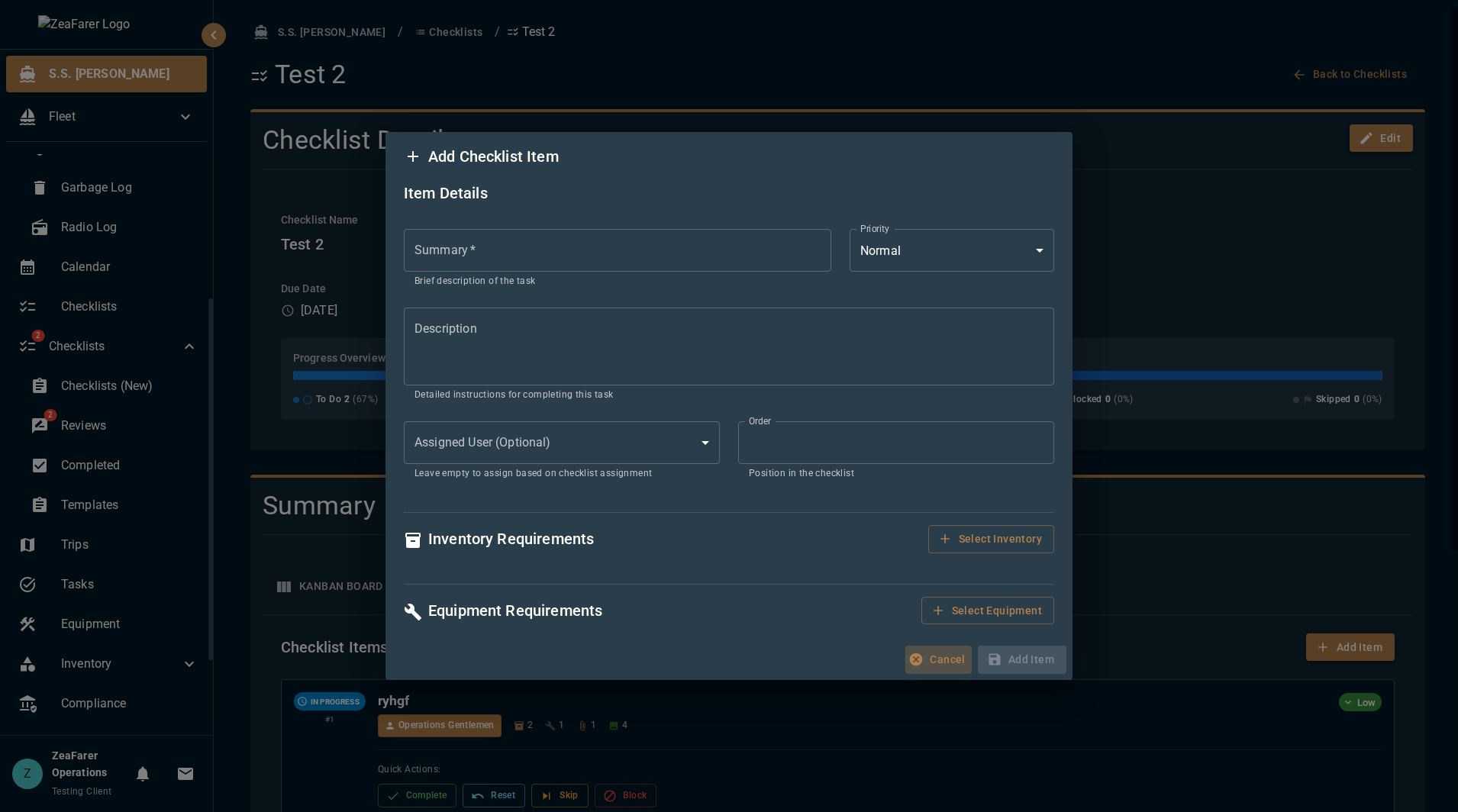
click at [938, 660] on button "Cancel" at bounding box center [937, 660] width 66 height 28
